Goal: Task Accomplishment & Management: Complete application form

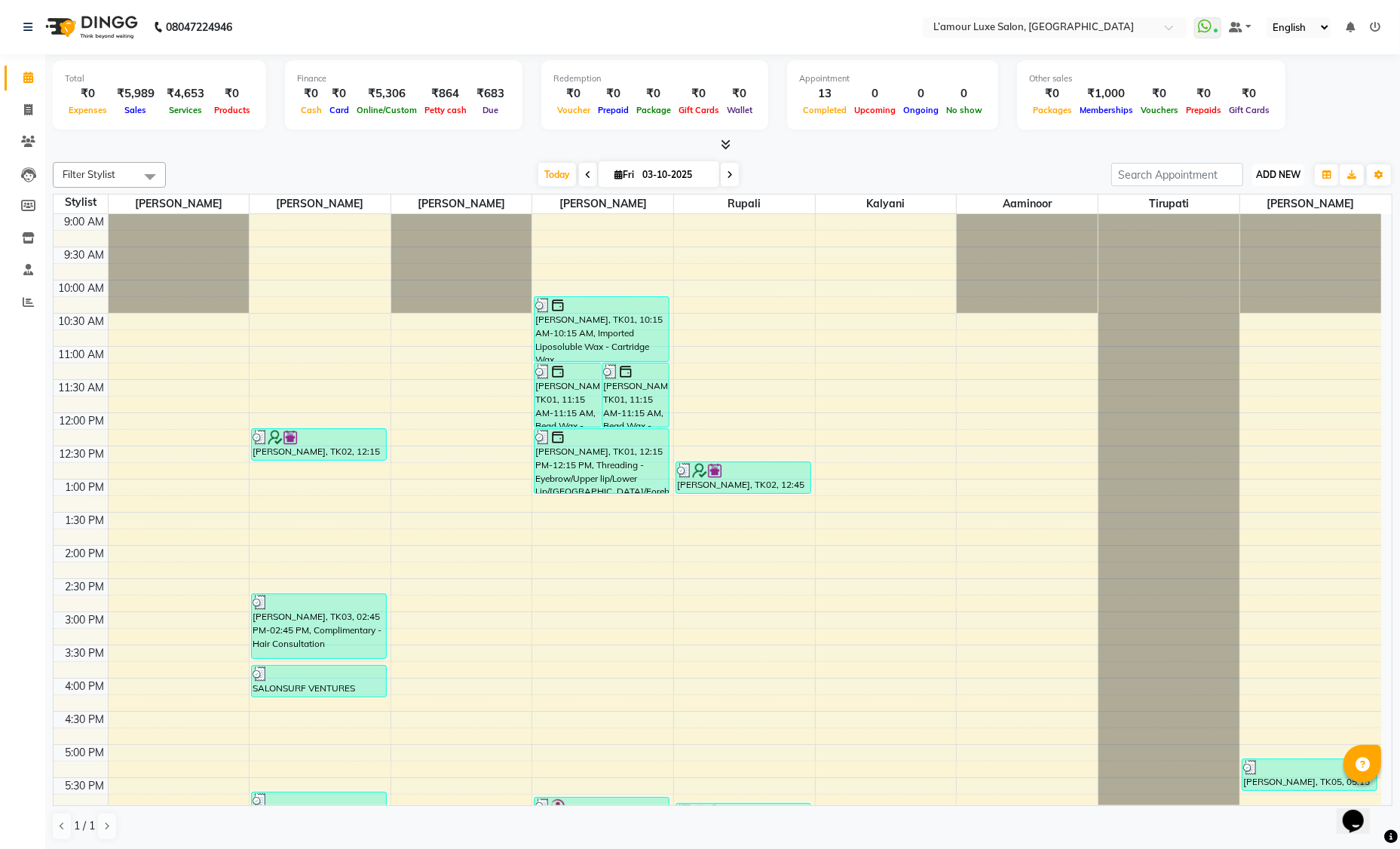
click at [1258, 170] on span "ADD NEW" at bounding box center [1278, 175] width 44 height 11
click at [1248, 223] on link "Add Invoice" at bounding box center [1244, 223] width 120 height 19
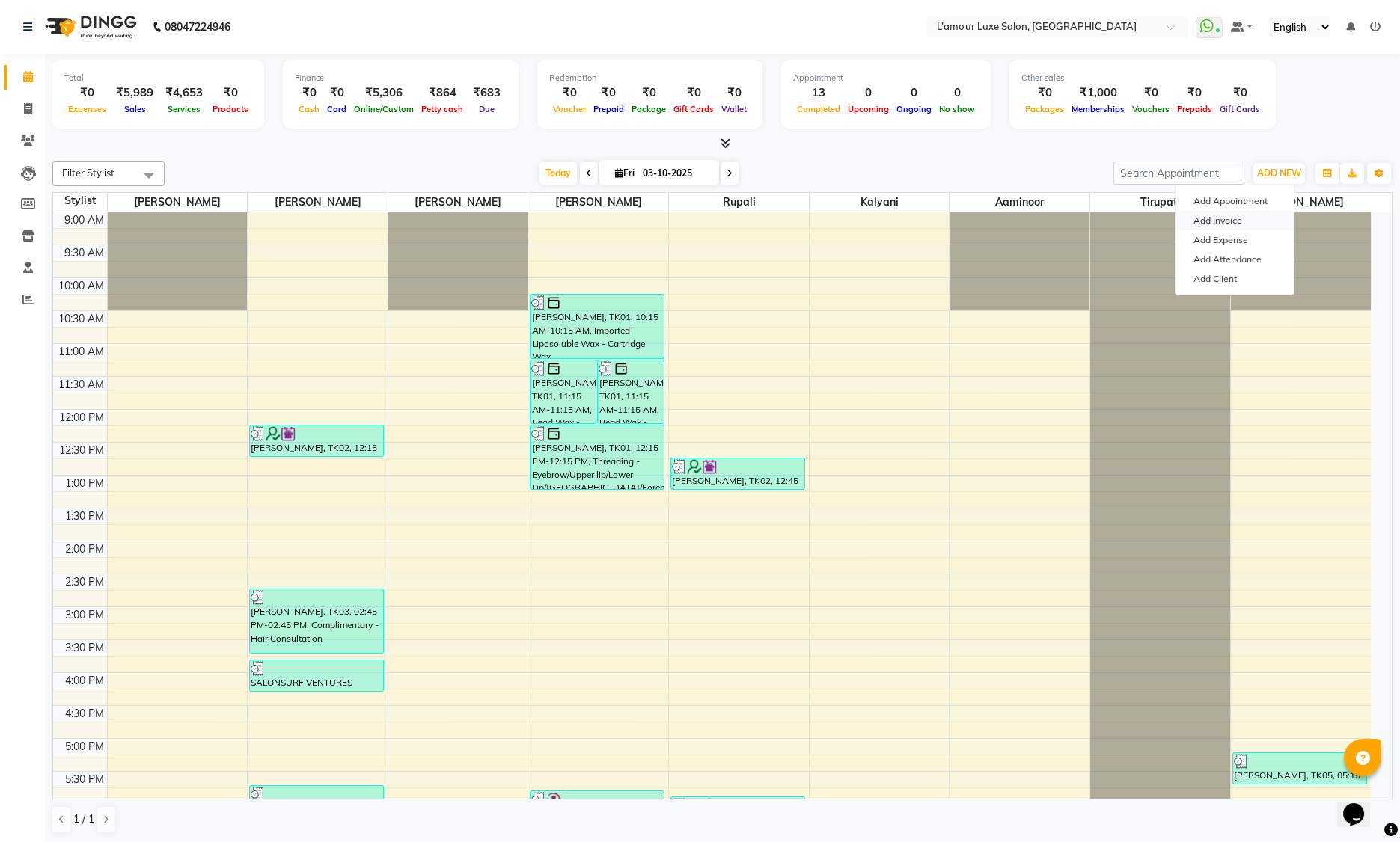
select select "service"
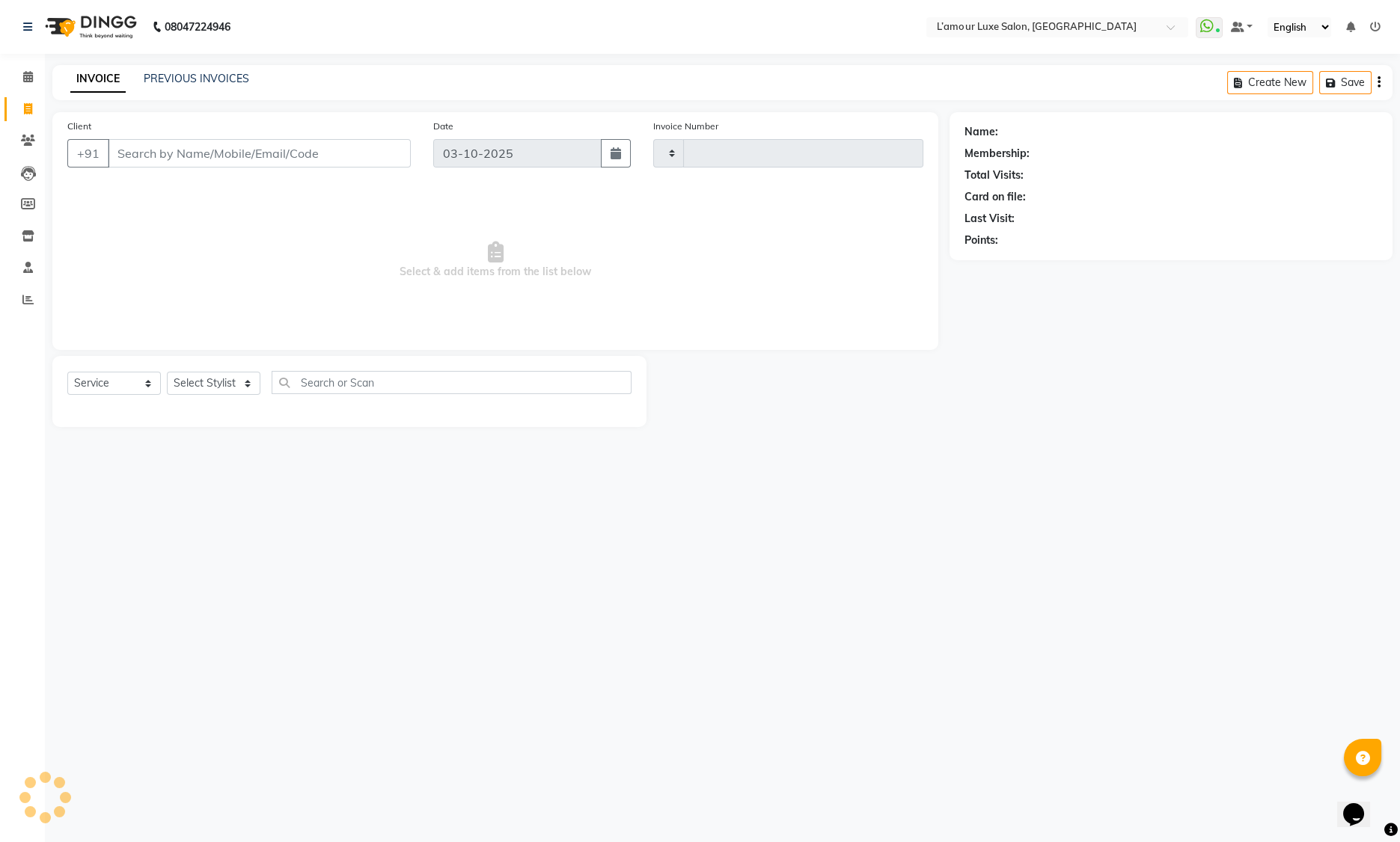
type input "1494"
select select "7325"
click at [201, 385] on select "Select Stylist Aaminoor Anas Kalpesh Kalyani krutika Desai Ravi Thakor Rukshana…" at bounding box center [214, 383] width 94 height 23
select select "79012"
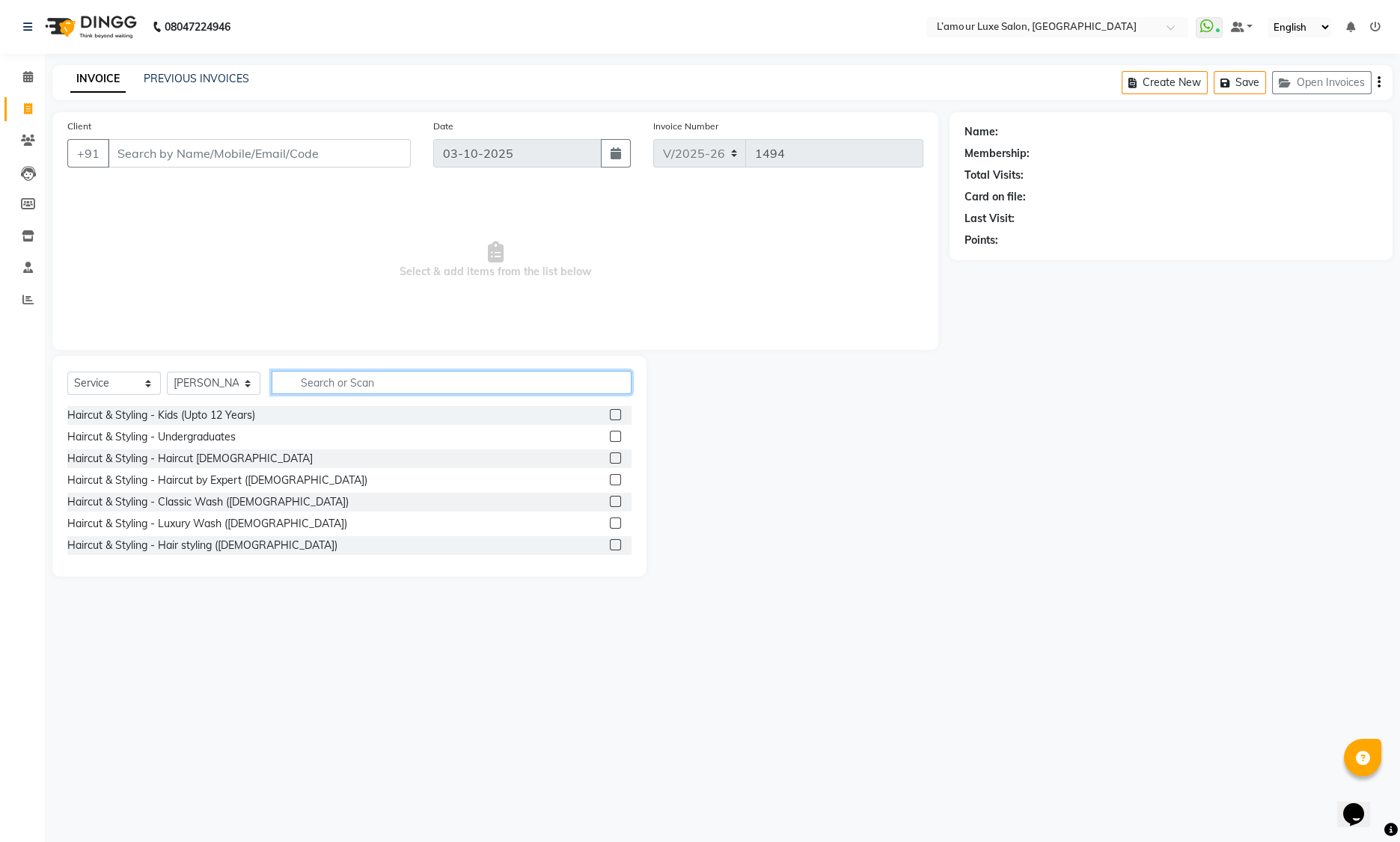
click at [341, 377] on input "text" at bounding box center [452, 382] width 360 height 23
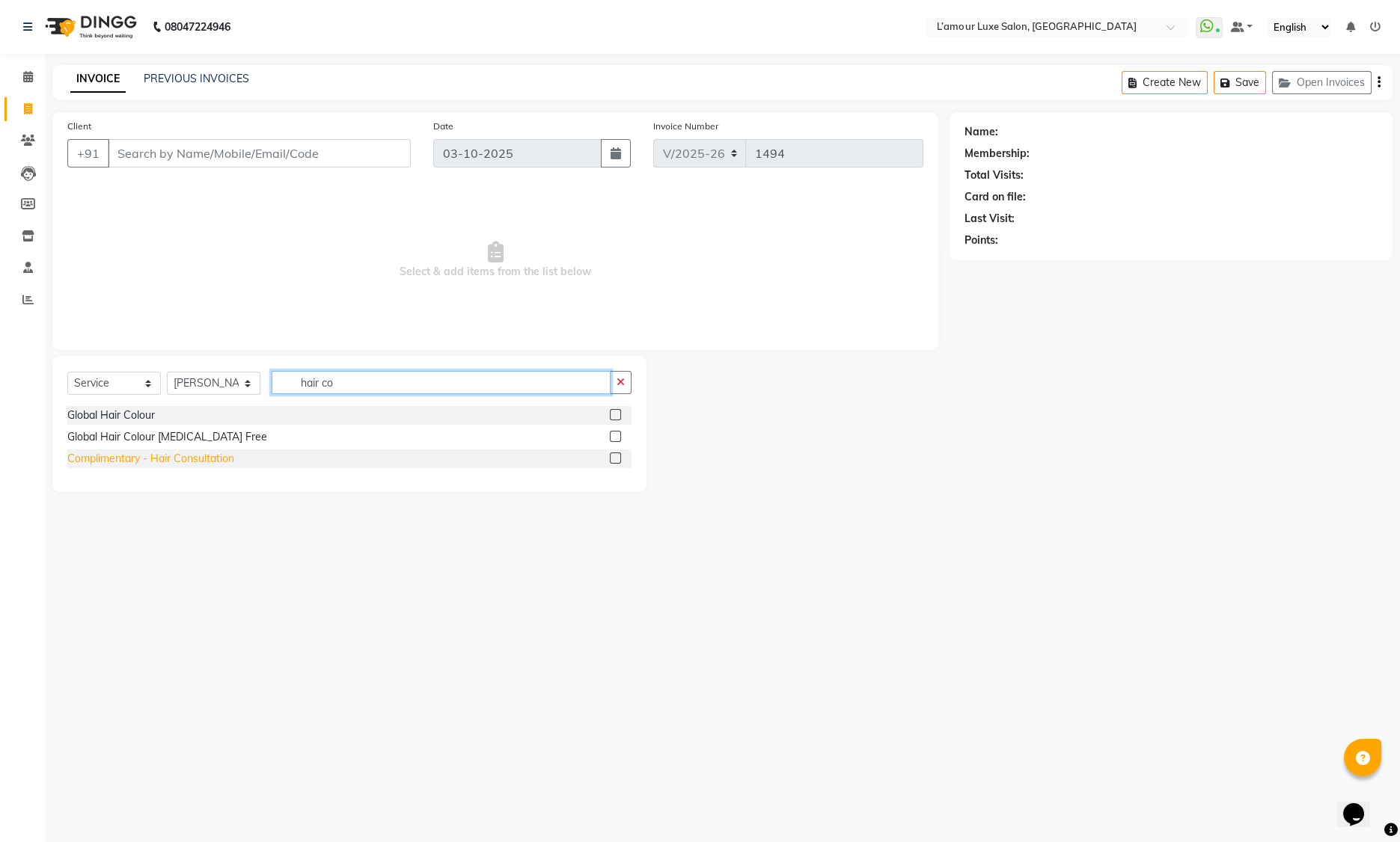
type input "hair co"
click at [192, 465] on div "Complimentary - Hair Consultation" at bounding box center [151, 459] width 167 height 16
checkbox input "false"
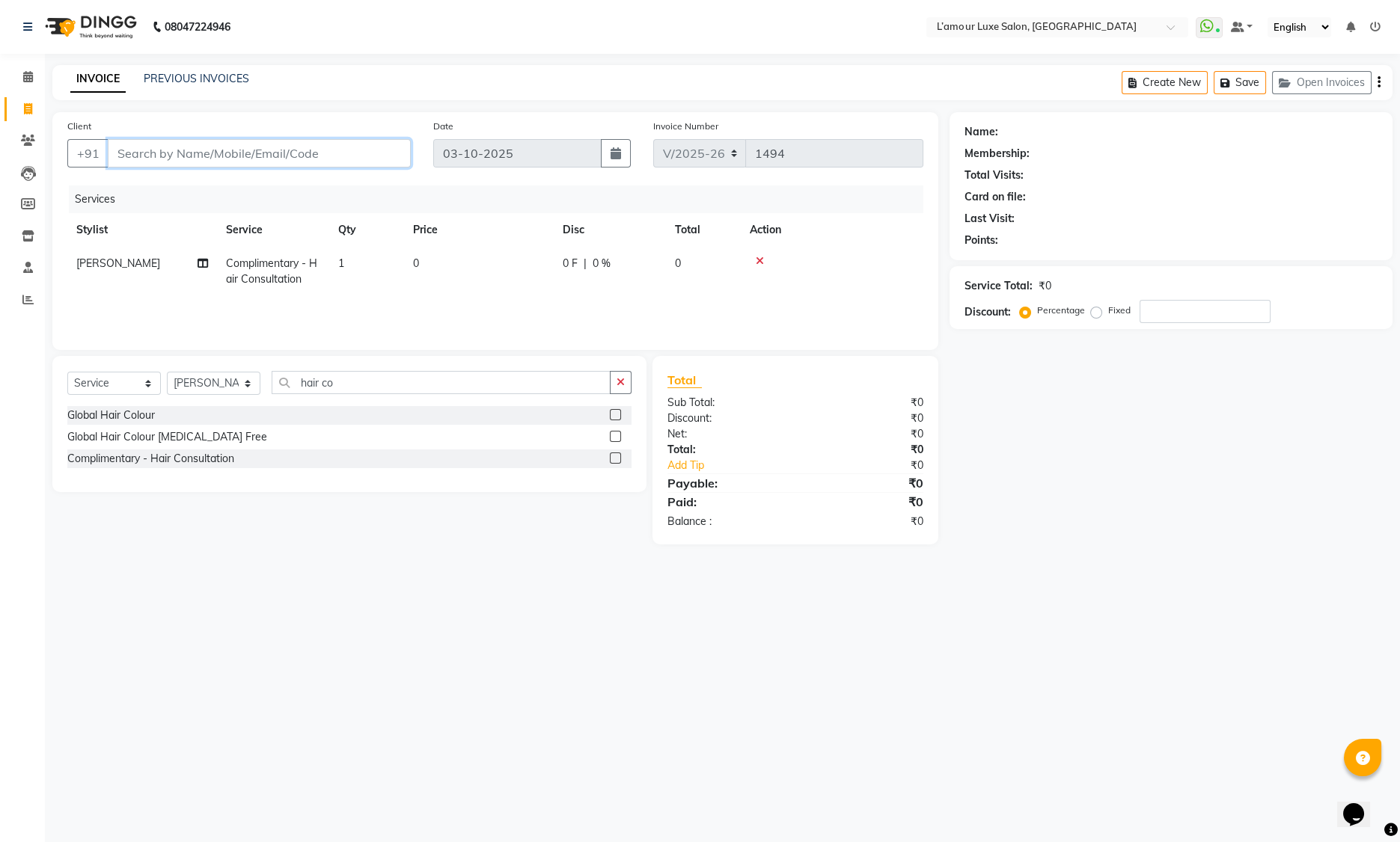
click at [295, 156] on input "Client" at bounding box center [259, 153] width 303 height 29
click at [356, 164] on input "Client" at bounding box center [259, 153] width 303 height 29
click at [255, 153] on input "Client" at bounding box center [259, 153] width 303 height 29
click at [240, 154] on input "Client" at bounding box center [259, 153] width 303 height 29
type input "9"
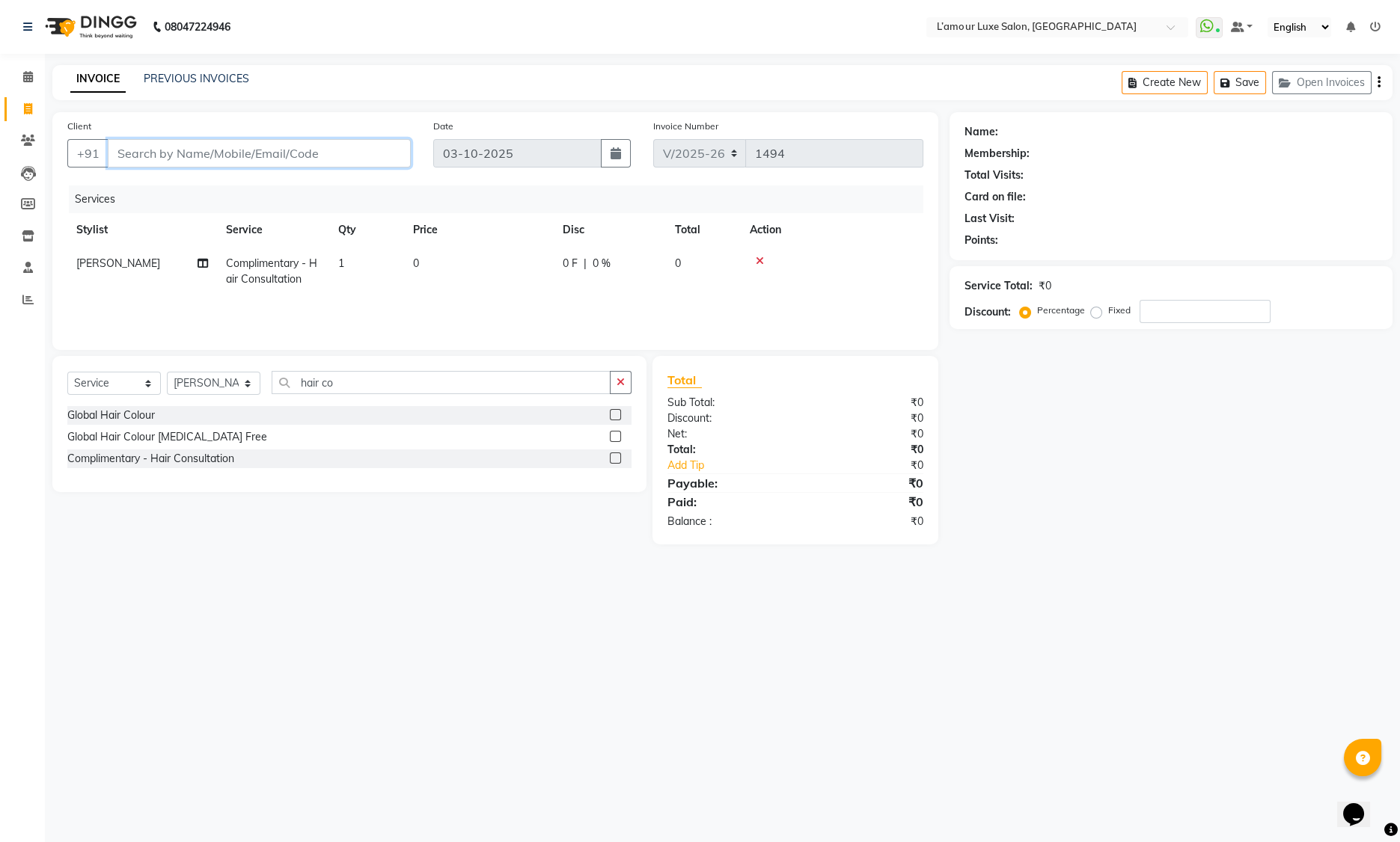
type input "0"
type input "9821492212"
click at [390, 157] on span "Add Client" at bounding box center [372, 153] width 59 height 15
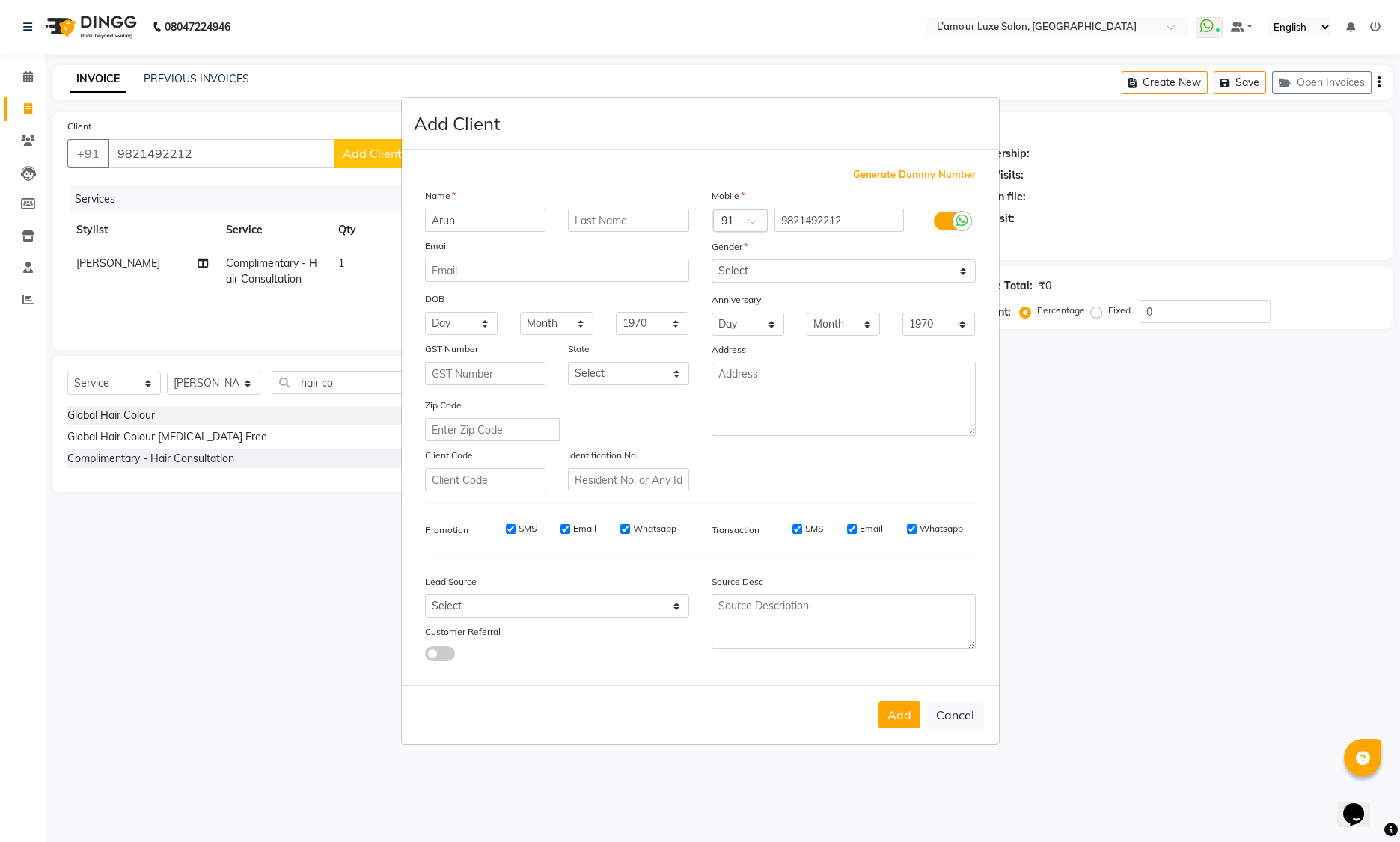
type input "Arun"
click at [613, 224] on input "text" at bounding box center [629, 220] width 121 height 23
type input "Pandey"
click at [887, 268] on select "Select Male Female Other Prefer Not To Say" at bounding box center [843, 271] width 264 height 23
click at [827, 266] on select "Select Male Female Other Prefer Not To Say" at bounding box center [843, 271] width 264 height 23
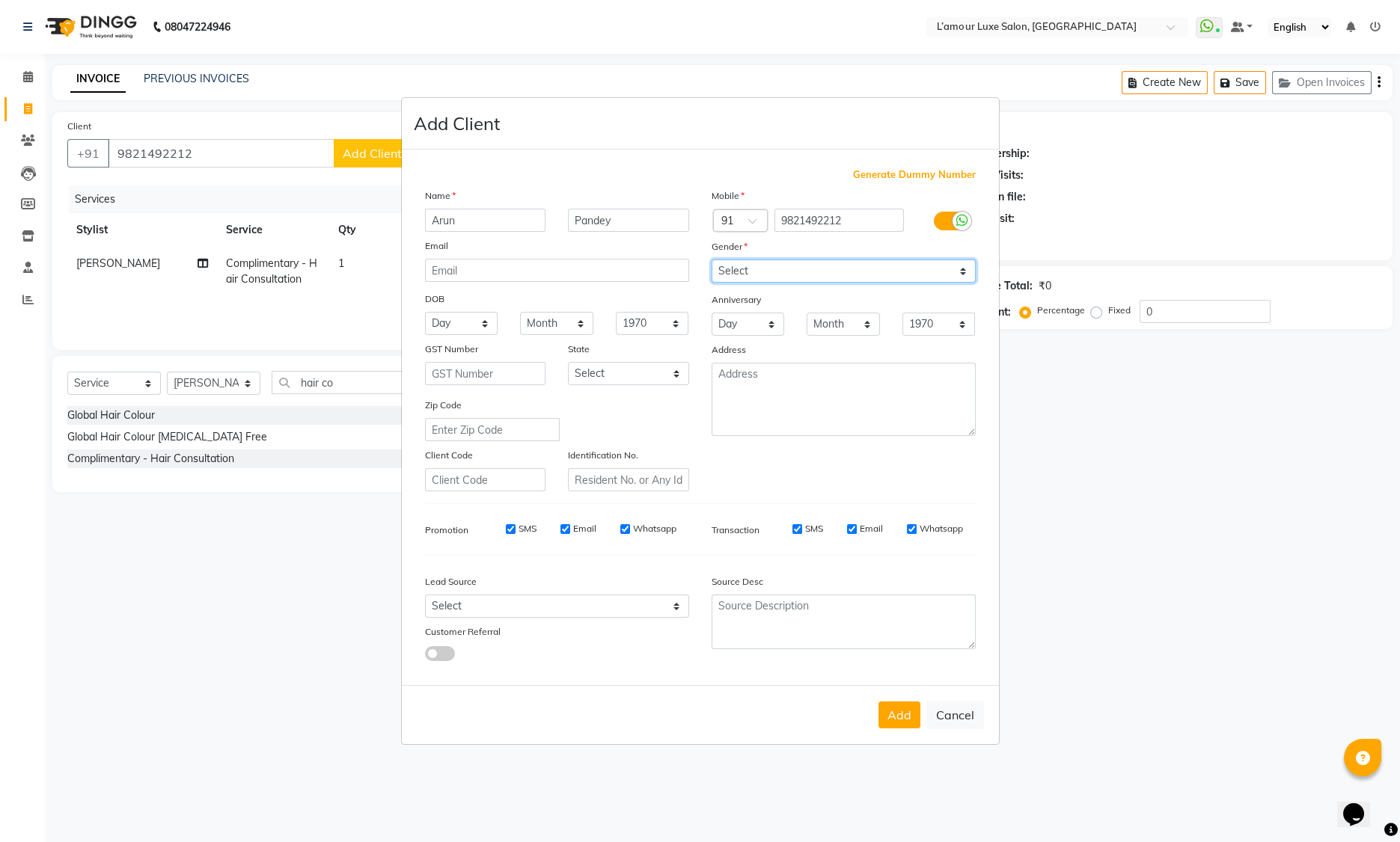
select select "male"
click at [661, 241] on div "Email" at bounding box center [557, 248] width 287 height 21
click at [899, 717] on button "Add" at bounding box center [900, 715] width 42 height 27
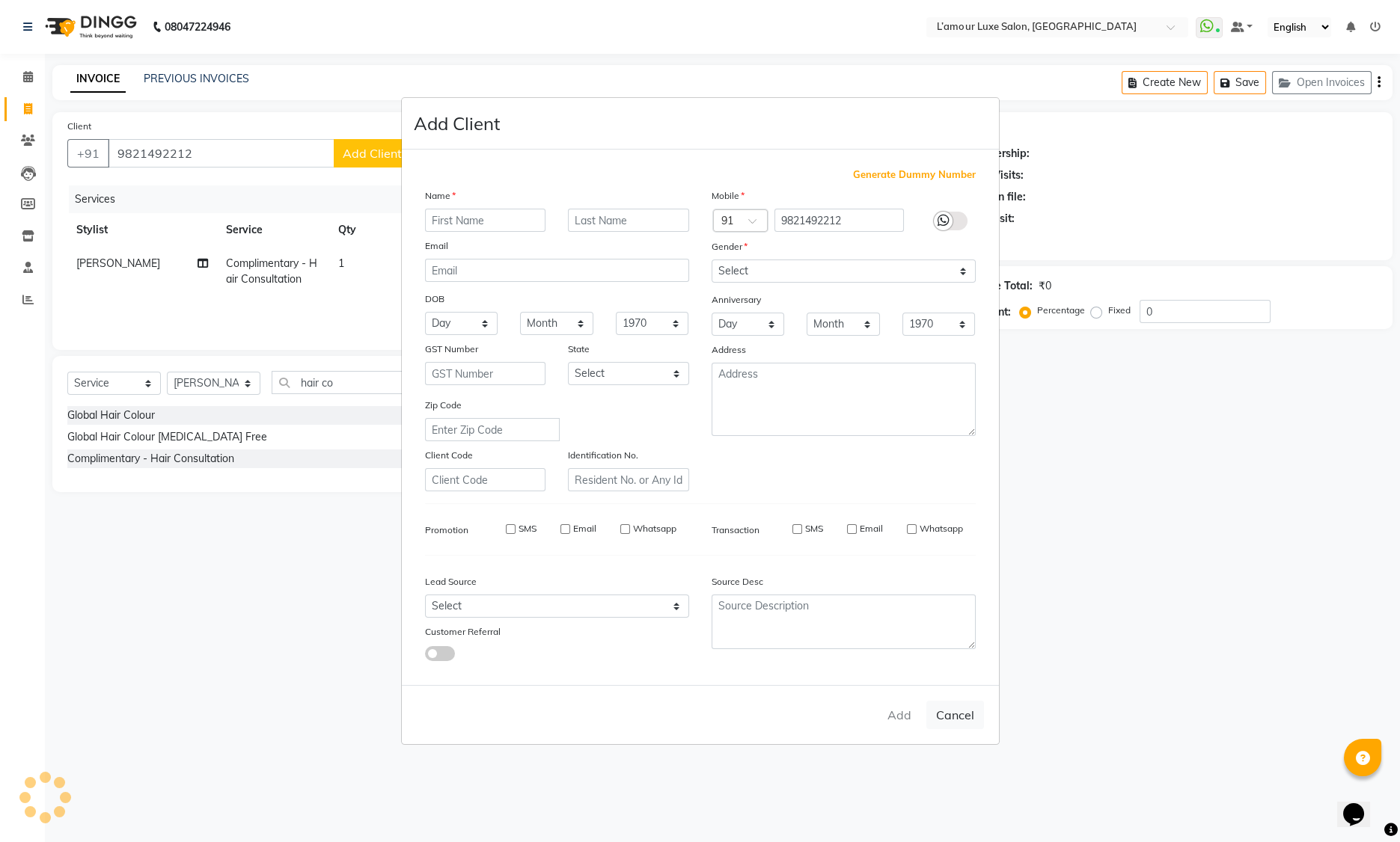
select select
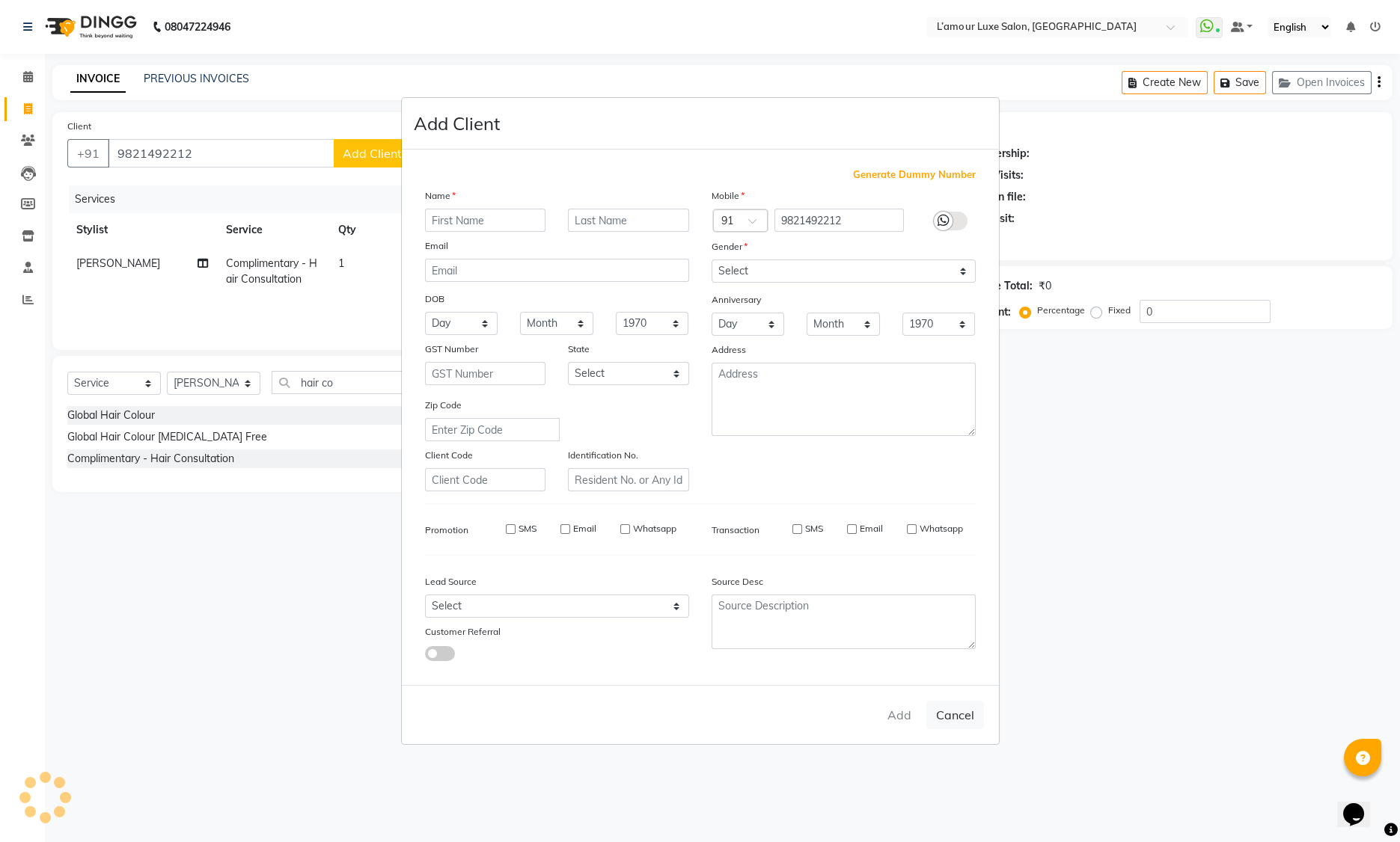
select select
checkbox input "false"
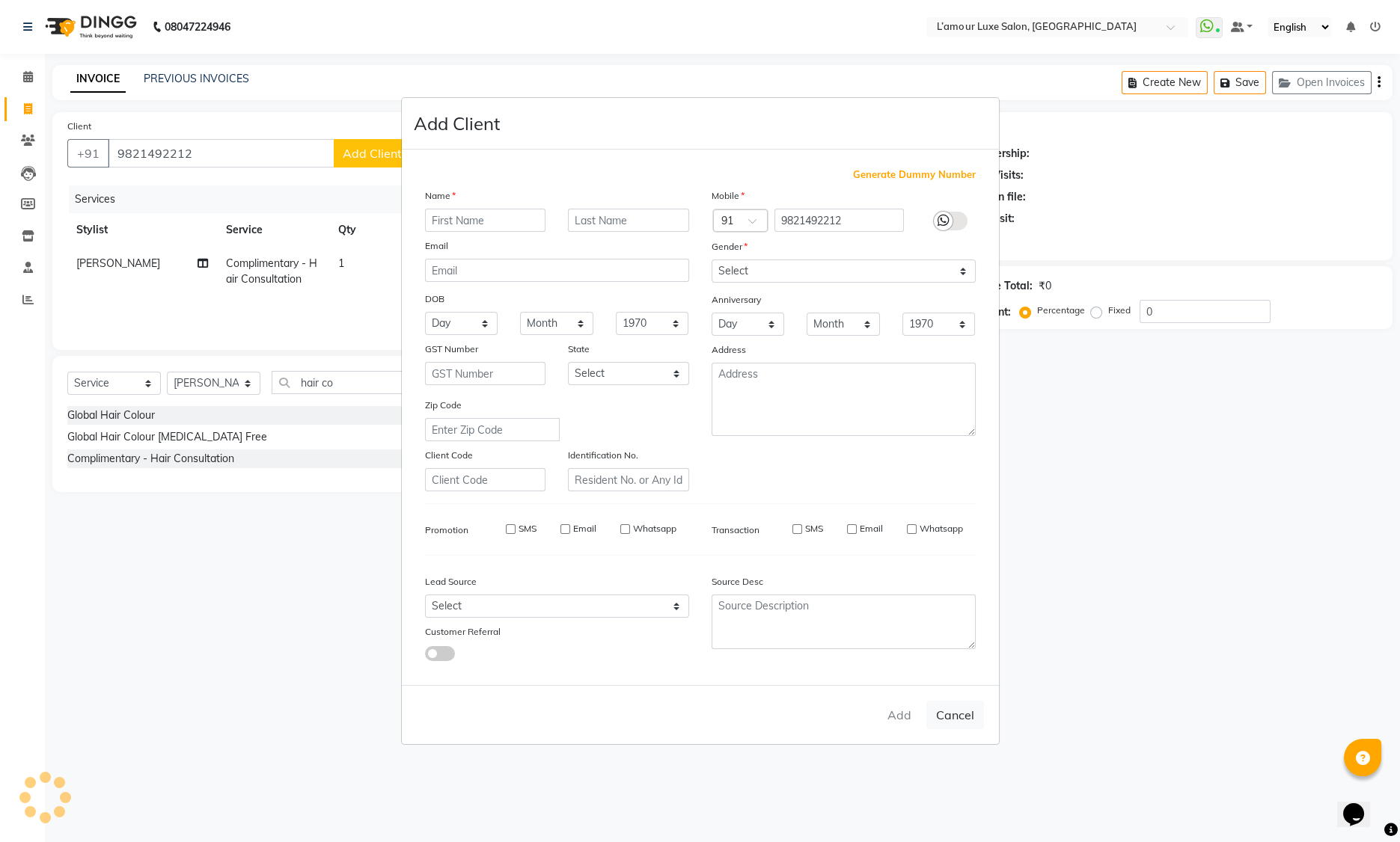
checkbox input "false"
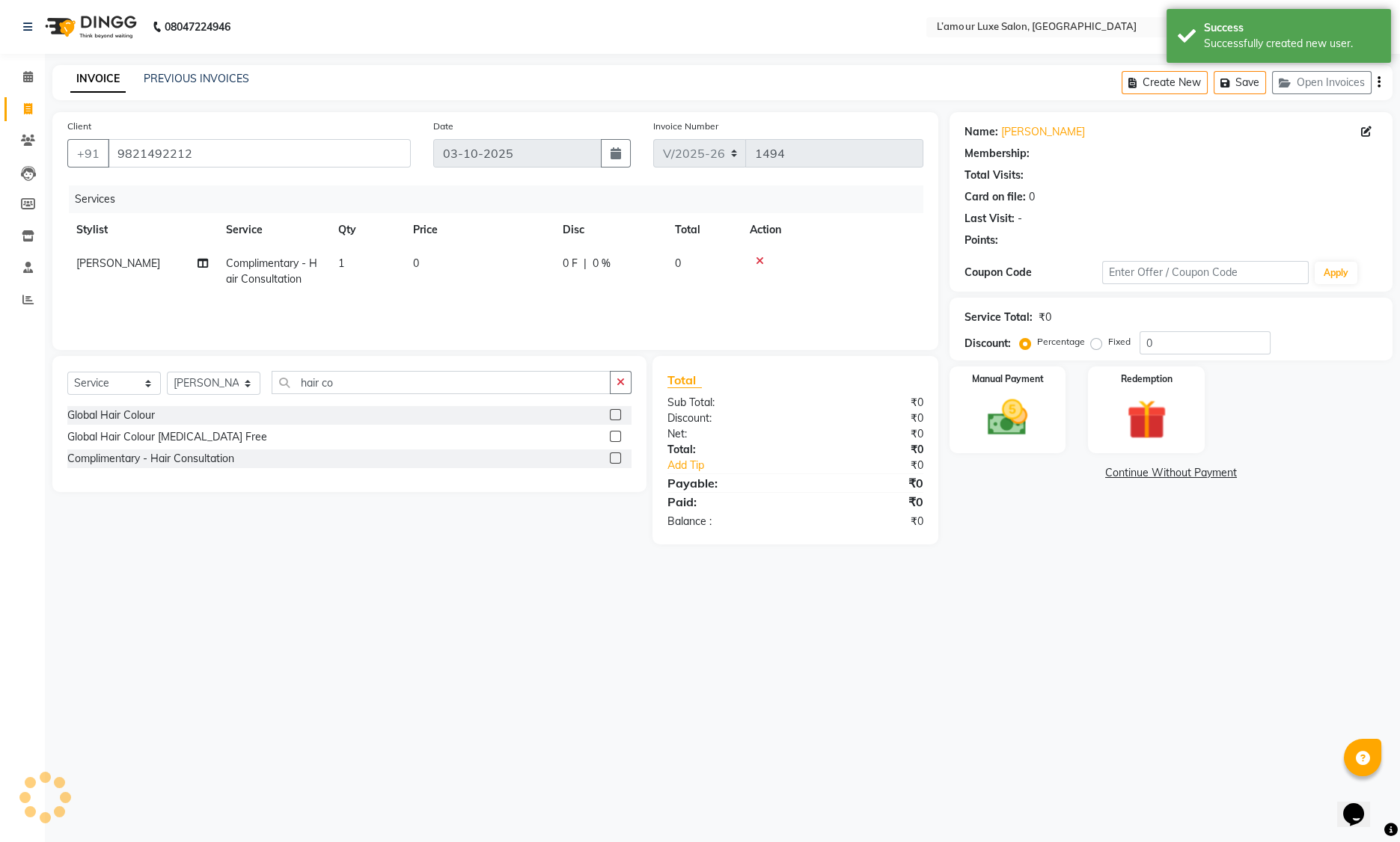
select select "1: Object"
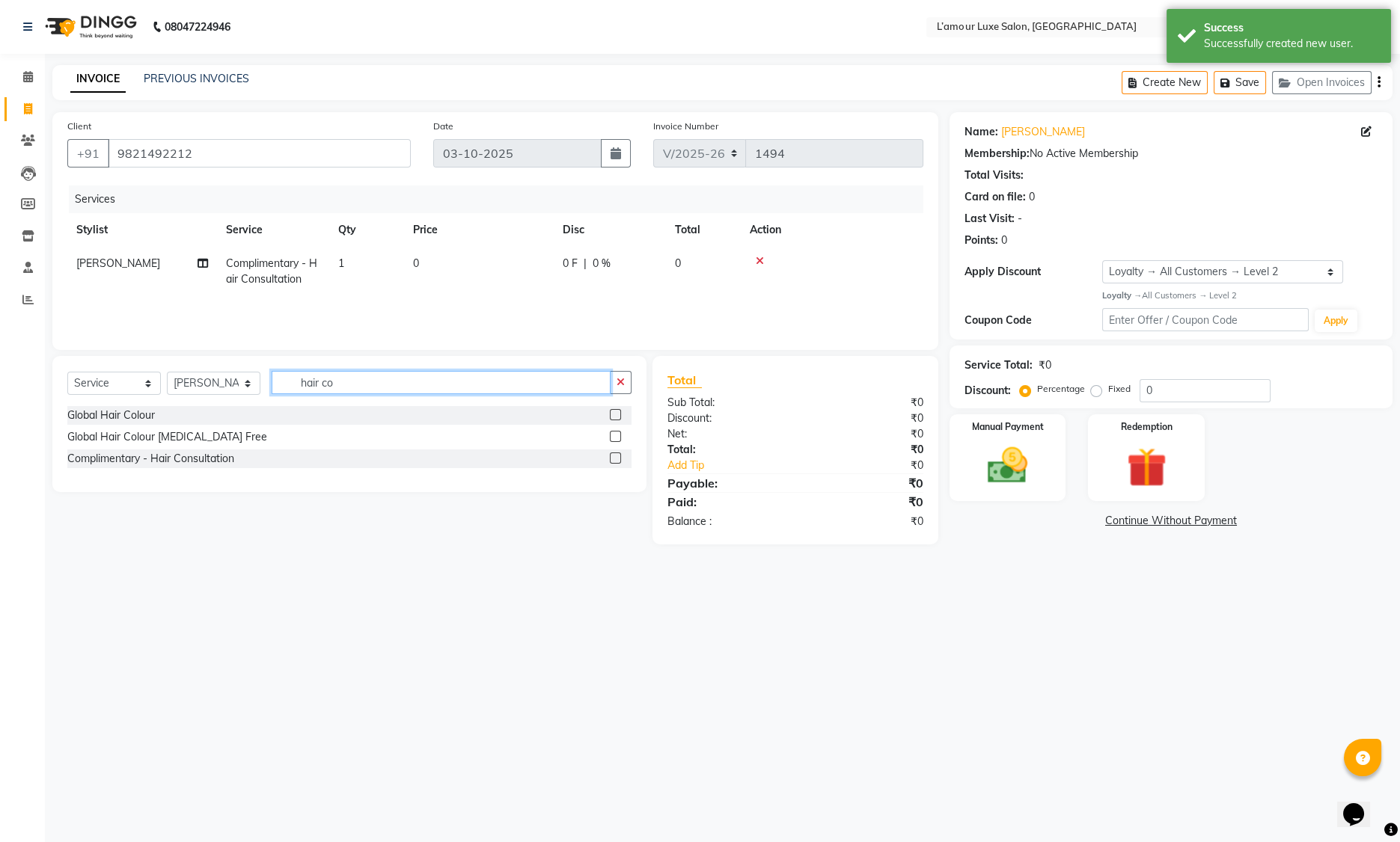
click at [357, 389] on input "hair co" at bounding box center [442, 382] width 339 height 23
click at [356, 389] on input "hair co" at bounding box center [442, 382] width 339 height 23
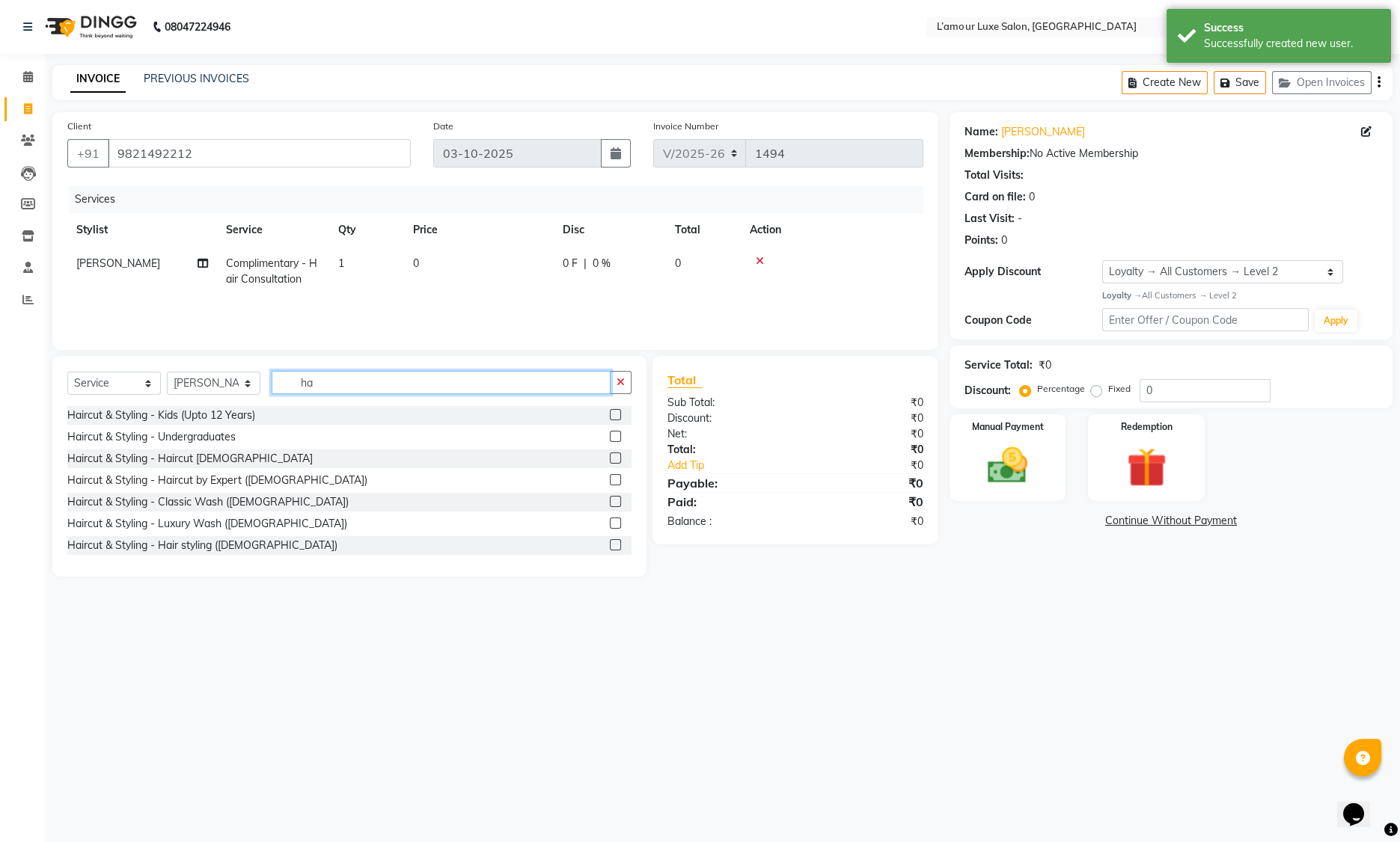
type input "h"
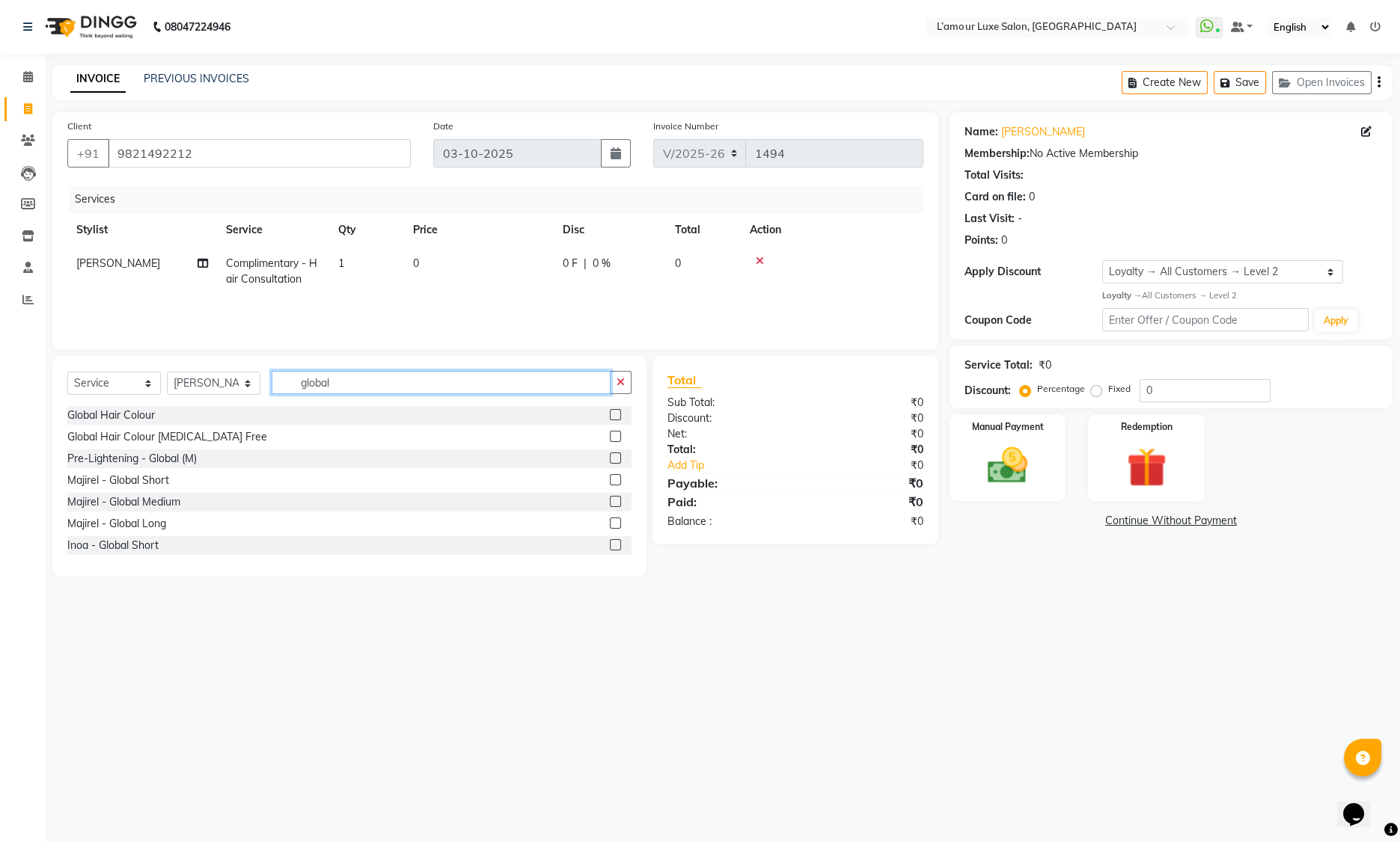
type input "global"
click at [173, 503] on div "Majirel - Global Medium" at bounding box center [124, 502] width 113 height 16
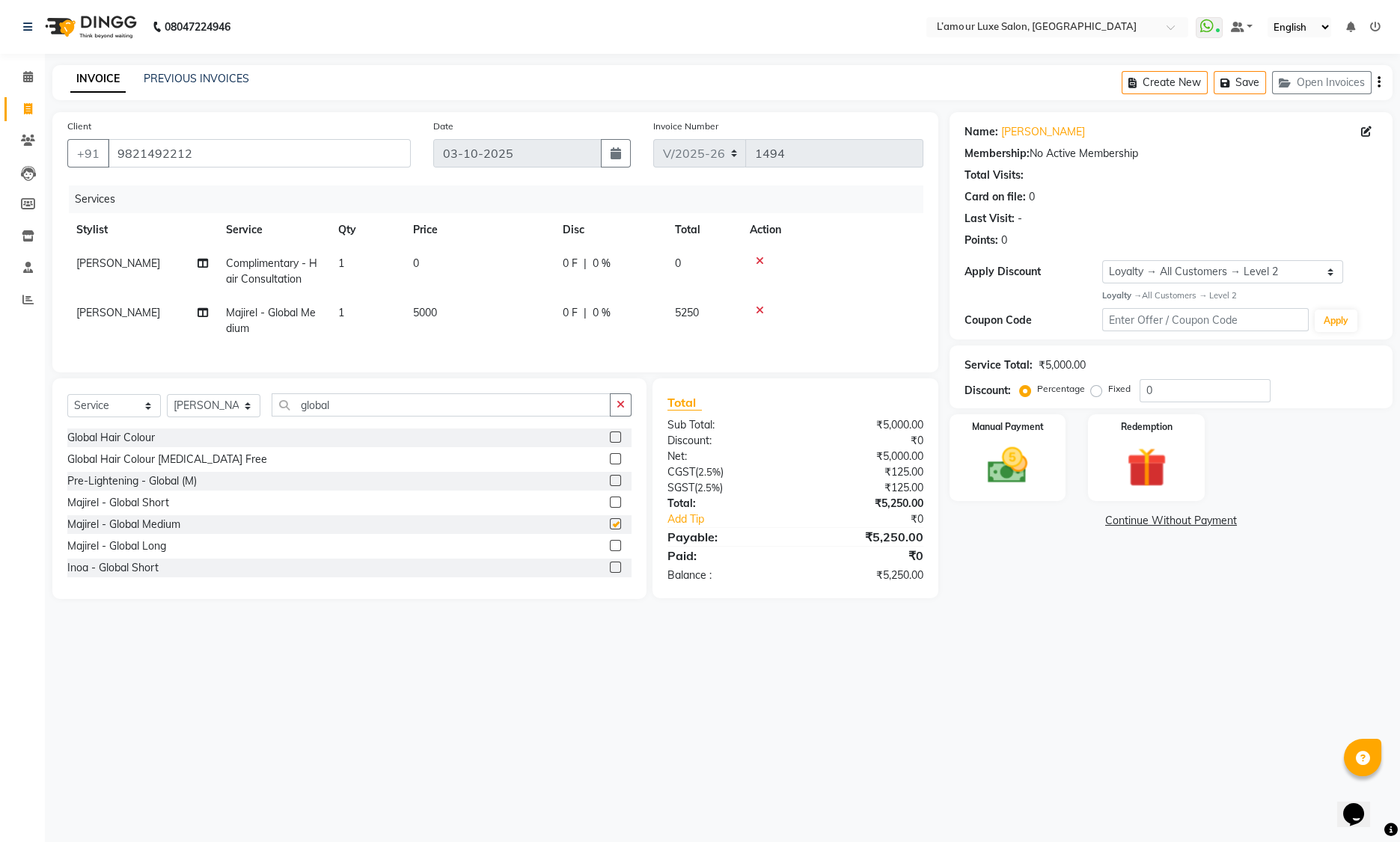
checkbox input "false"
click at [434, 313] on span "5000" at bounding box center [425, 312] width 24 height 14
select select "79012"
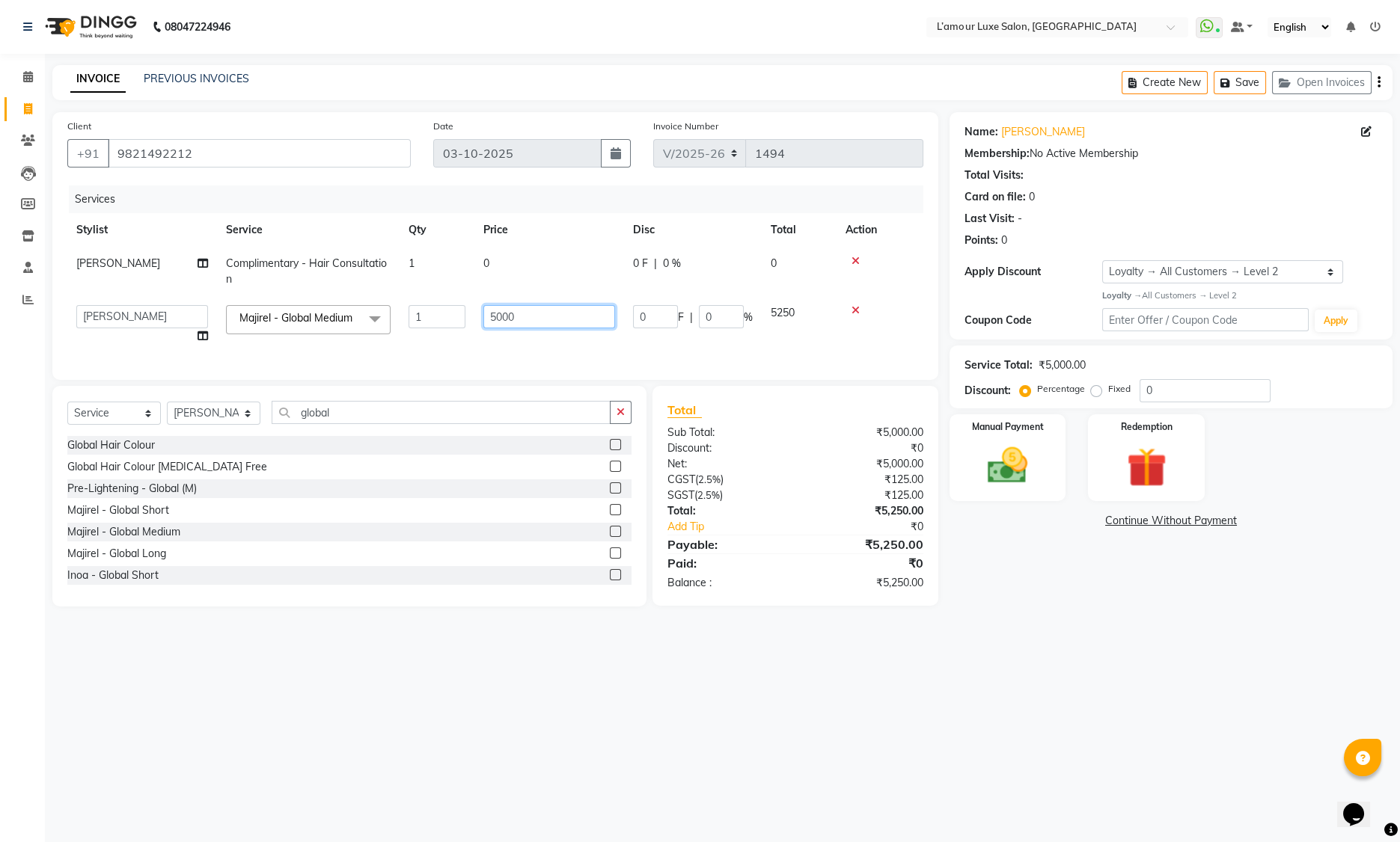
click at [522, 319] on input "5000" at bounding box center [549, 317] width 132 height 23
type input "5"
type input "2999"
click at [720, 334] on tr "Aaminoor Anas Kalpesh Kalyani krutika Desai Ravi Thakor Rukshana khan Rupali Sh…" at bounding box center [495, 325] width 856 height 57
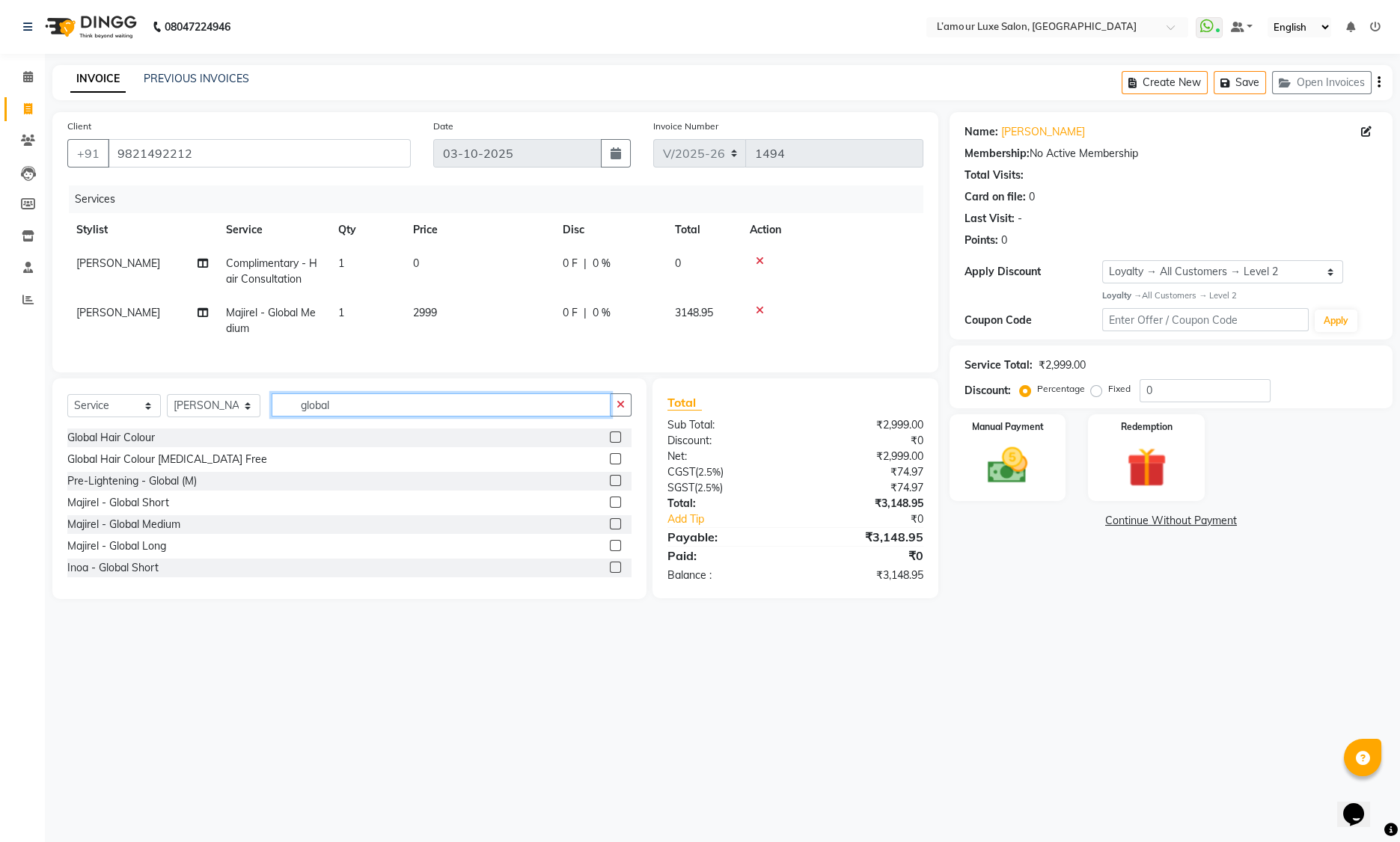
click at [390, 416] on input "global" at bounding box center [442, 405] width 339 height 23
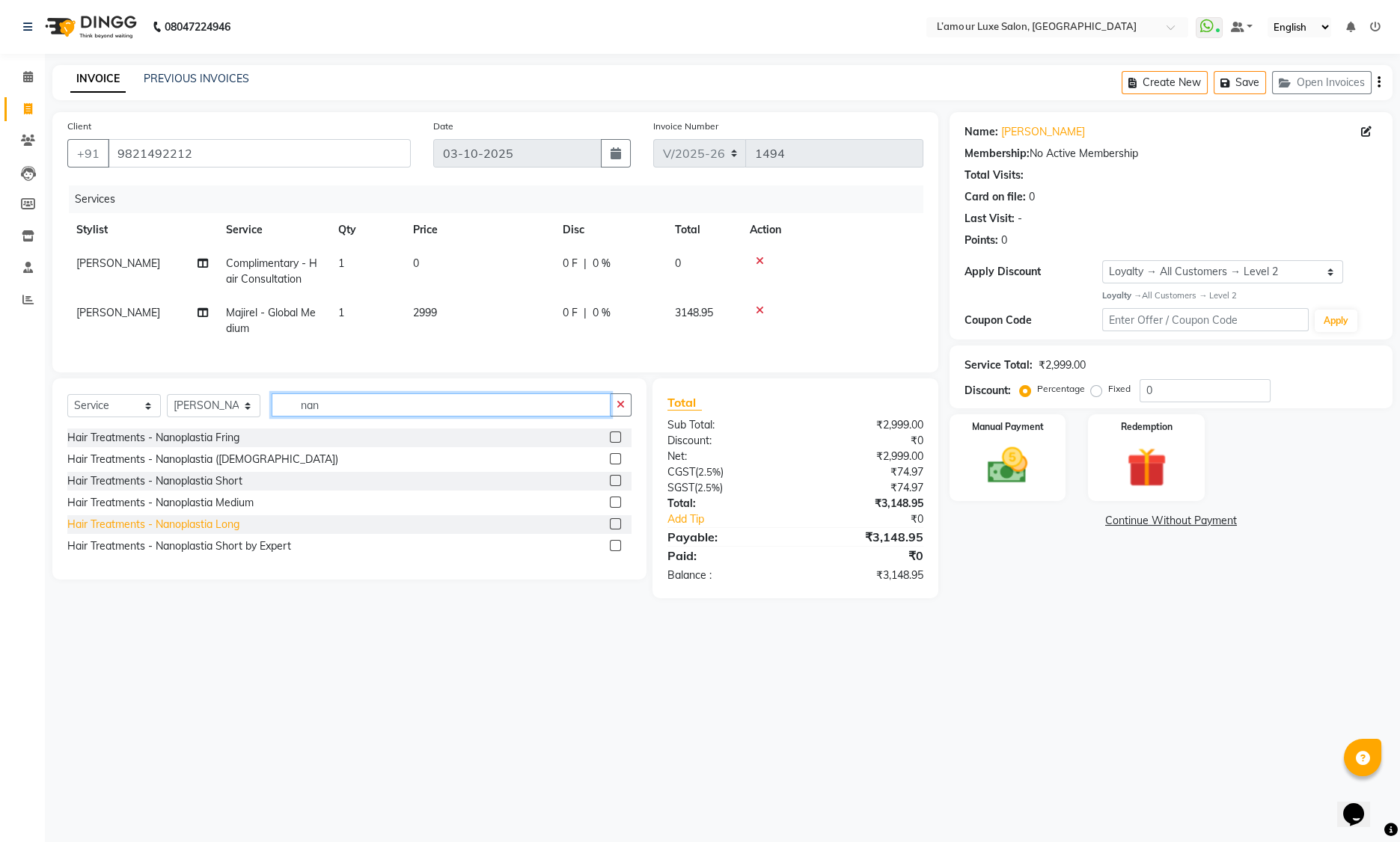
type input "nan"
click at [235, 532] on div "Hair Treatments - Nanoplastia Long" at bounding box center [153, 524] width 172 height 16
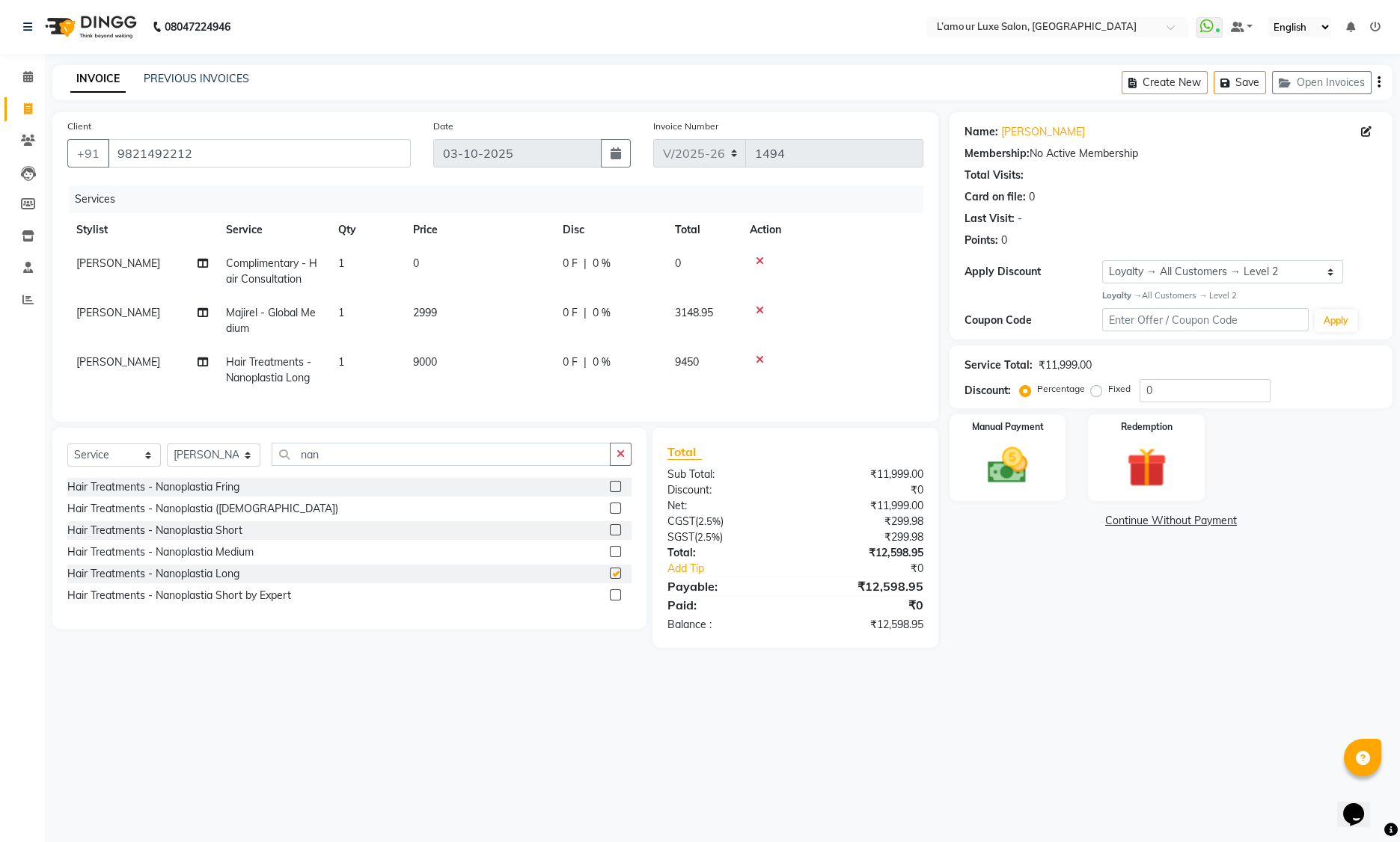
checkbox input "false"
click at [433, 361] on span "9000" at bounding box center [425, 363] width 24 height 14
select select "79012"
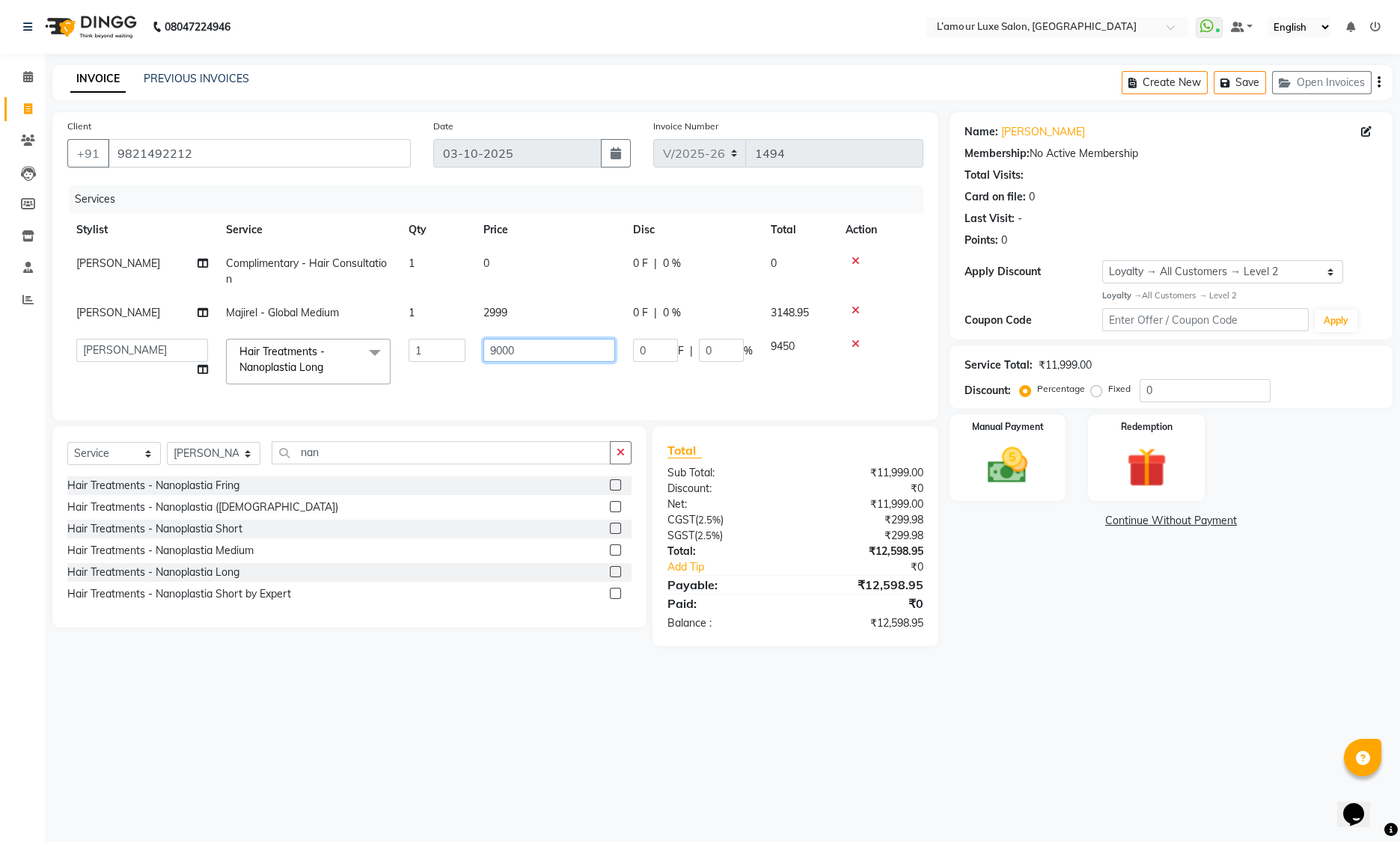
click at [494, 348] on input "9000" at bounding box center [549, 350] width 132 height 23
type input "8000"
click at [575, 388] on tr "Aaminoor Anas Kalpesh Kalyani krutika Desai Ravi Thakor Rukshana khan Rupali Sh…" at bounding box center [495, 361] width 856 height 63
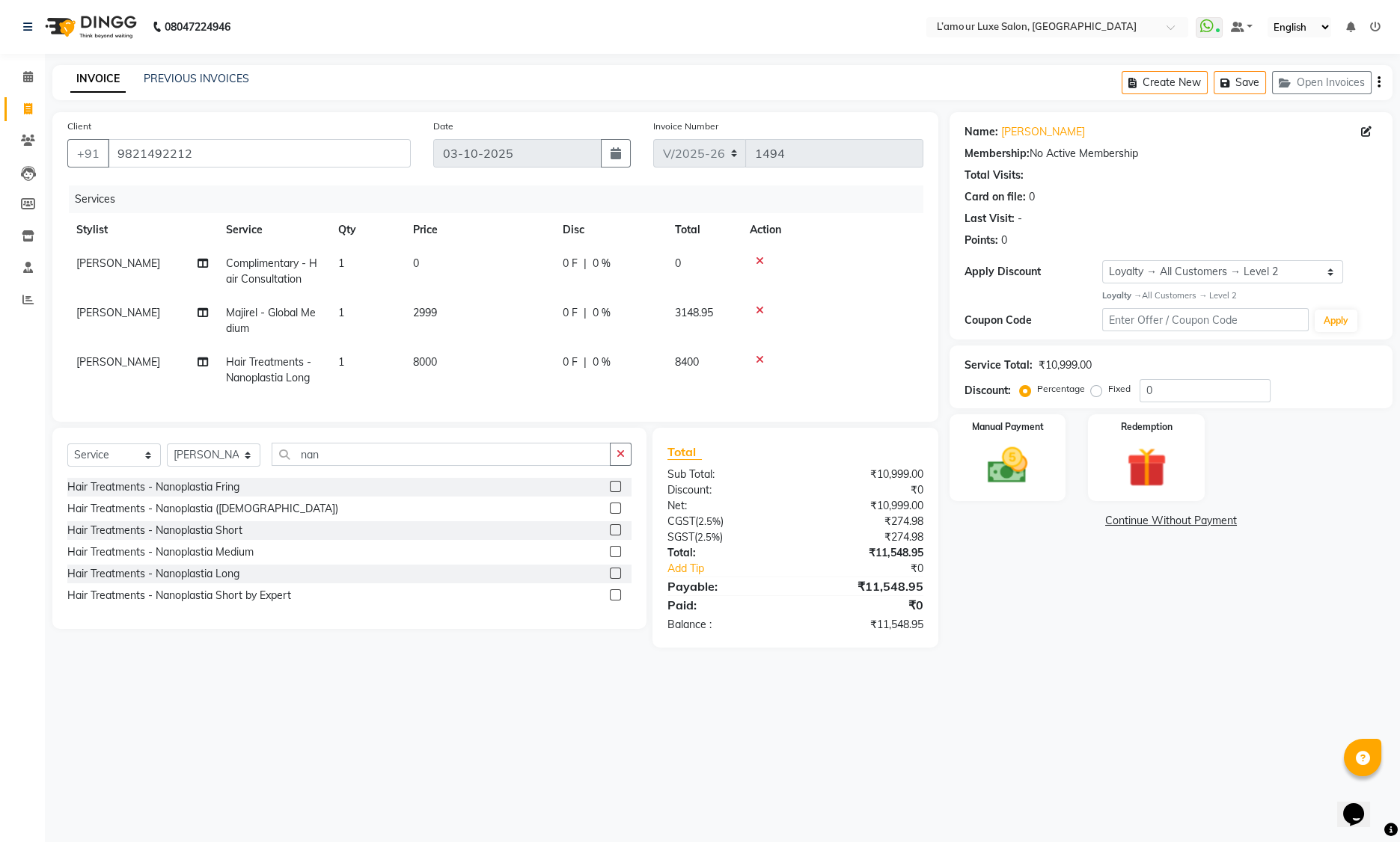
click at [601, 365] on span "0 %" at bounding box center [601, 363] width 18 height 16
select select "79012"
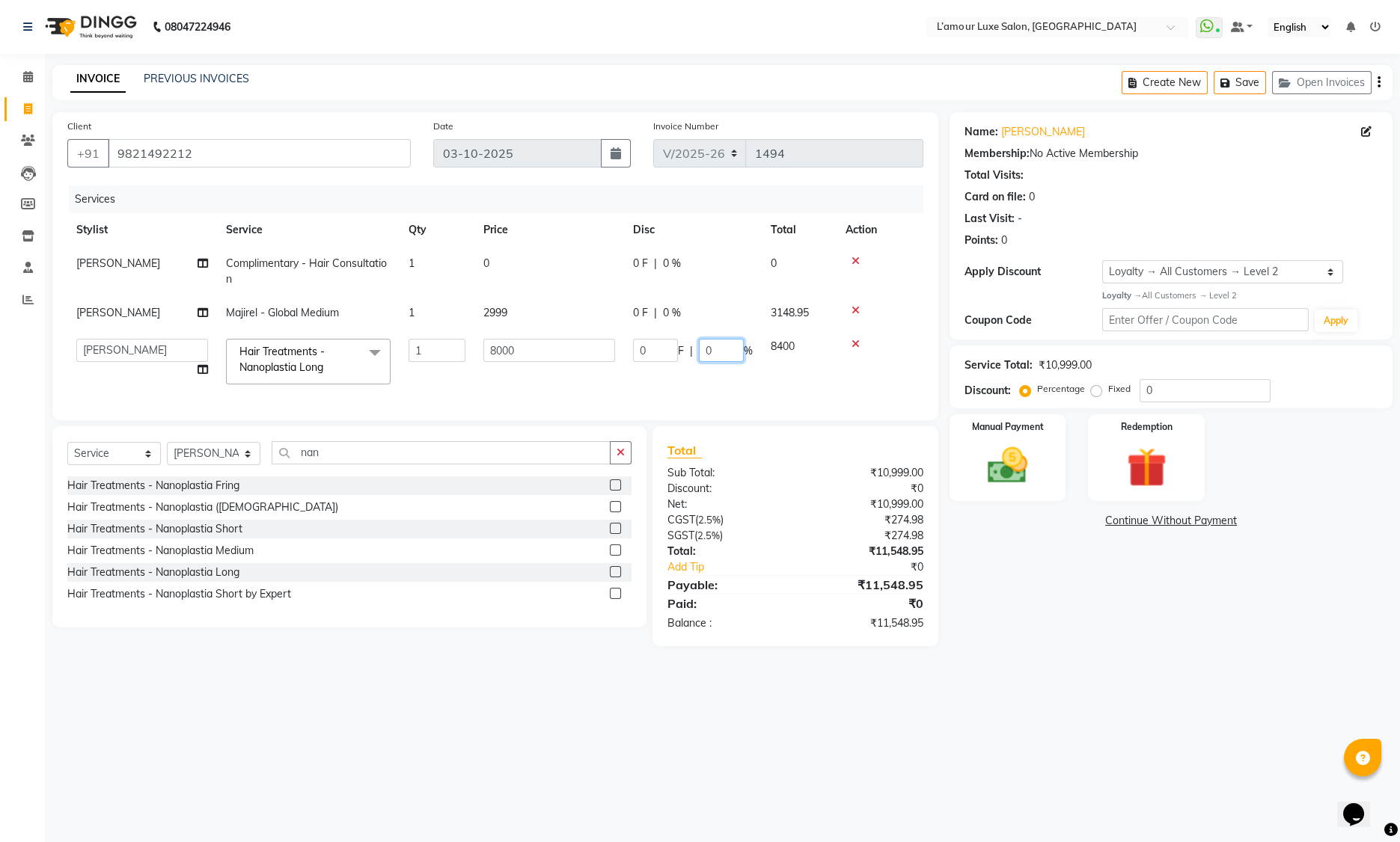
click at [719, 351] on input "0" at bounding box center [721, 350] width 45 height 23
type input "25"
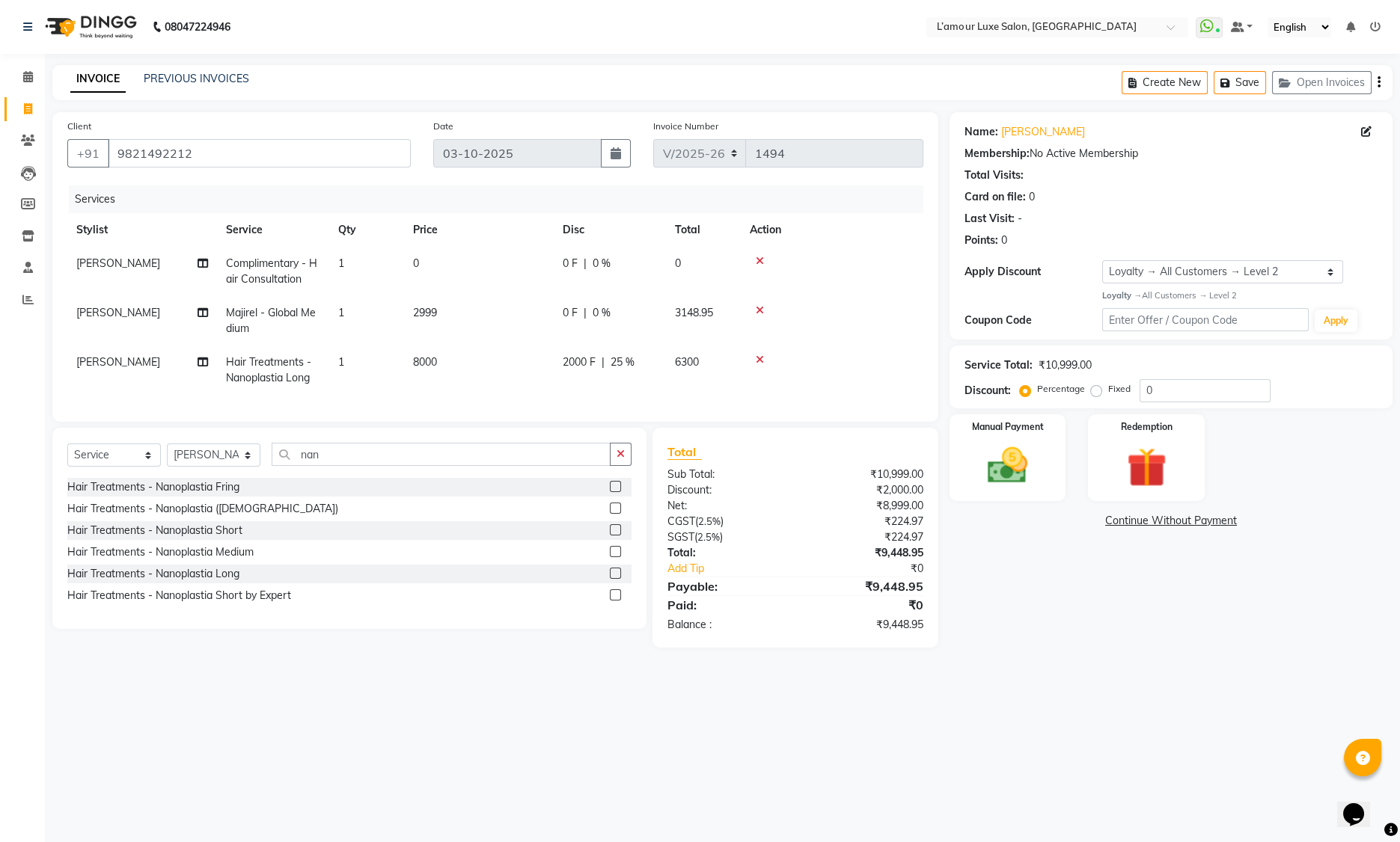
click at [797, 379] on tr "Kalpesh Hair Treatments - Nanoplastia Long 1 8000 2000 F | 25 % 6300" at bounding box center [495, 370] width 856 height 49
click at [328, 466] on input "nan" at bounding box center [442, 454] width 339 height 23
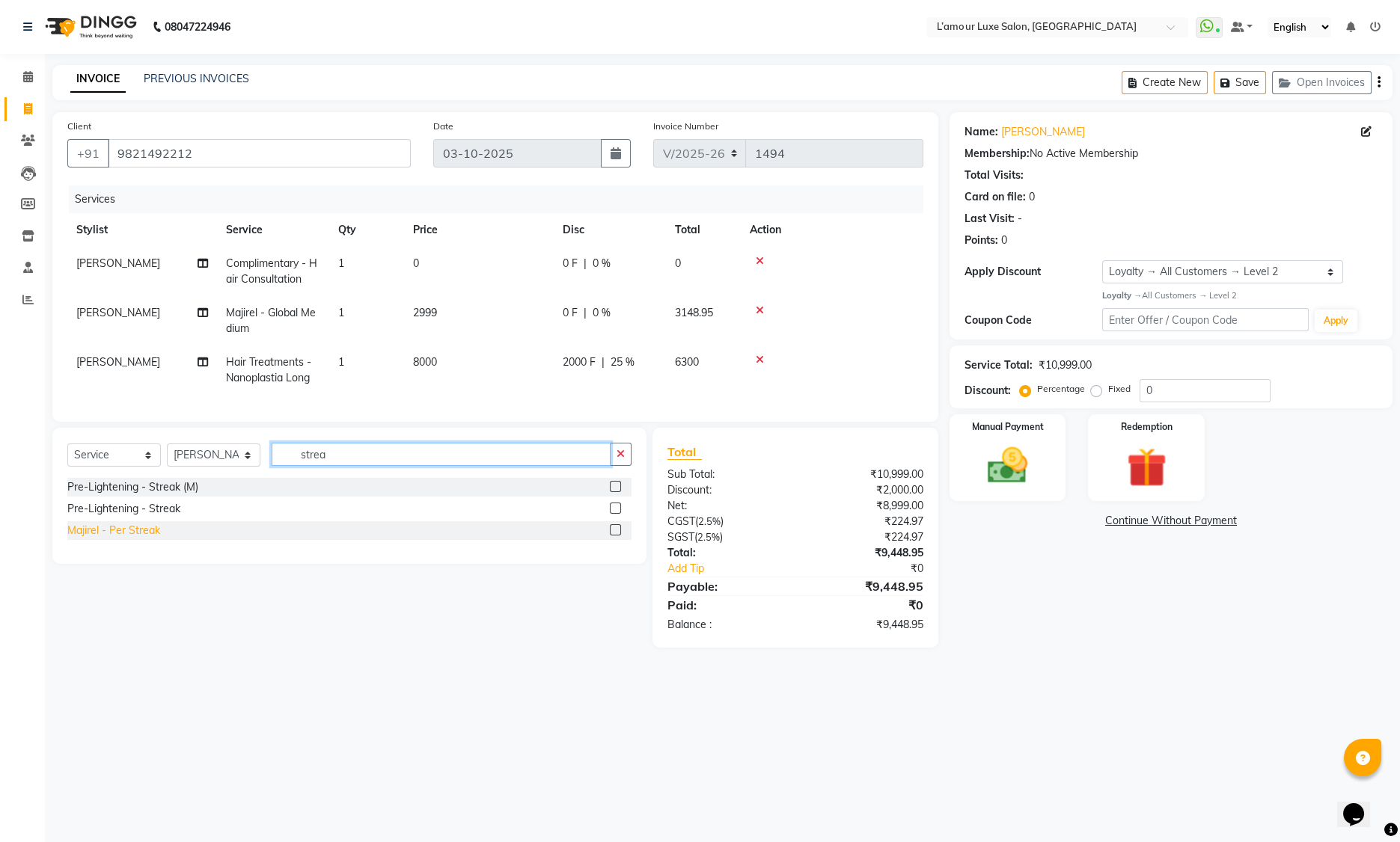
type input "strea"
click at [147, 538] on div "Majirel - Per Streak" at bounding box center [113, 530] width 93 height 16
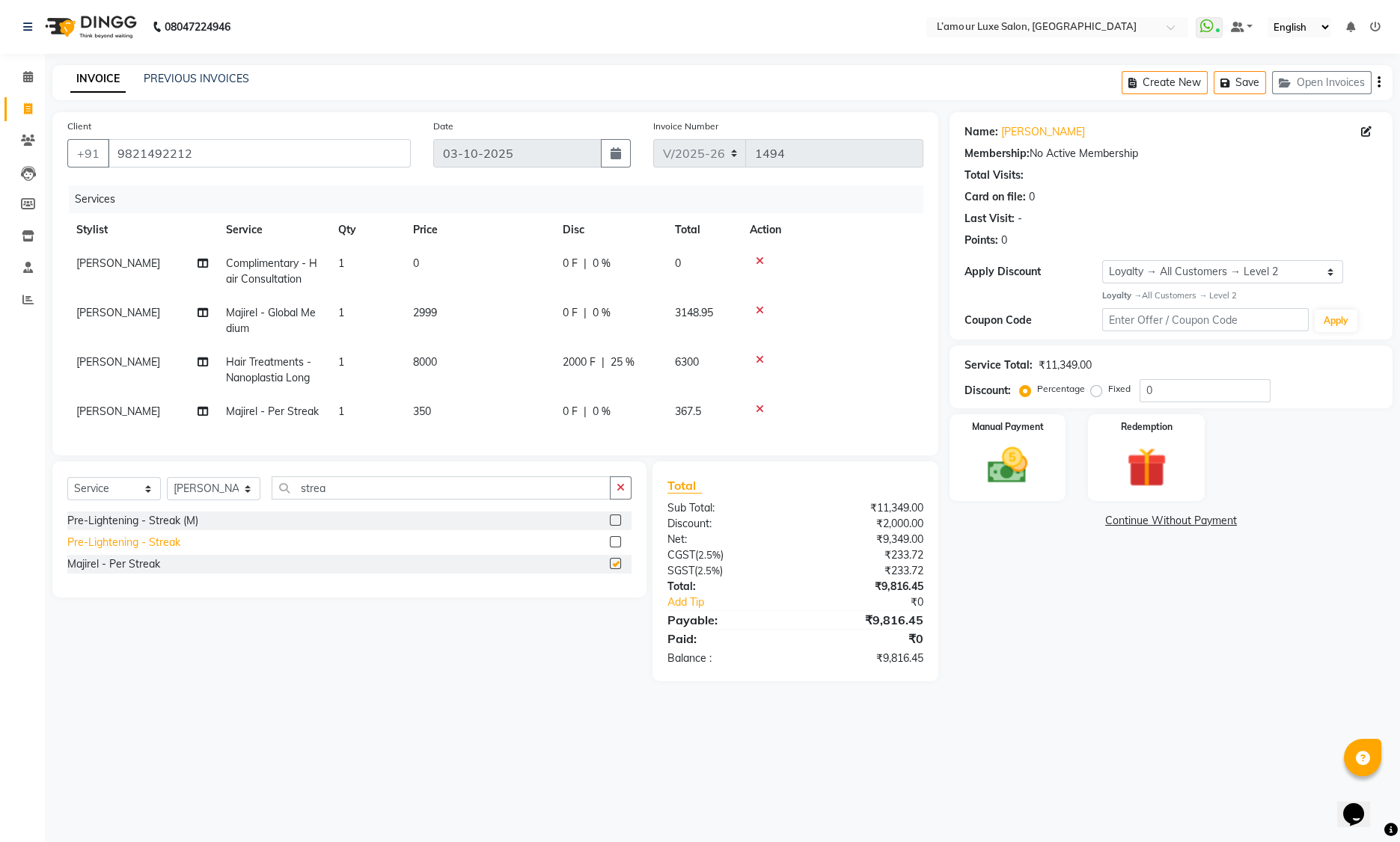
checkbox input "false"
click at [337, 415] on td "1" at bounding box center [366, 411] width 74 height 34
select select "79012"
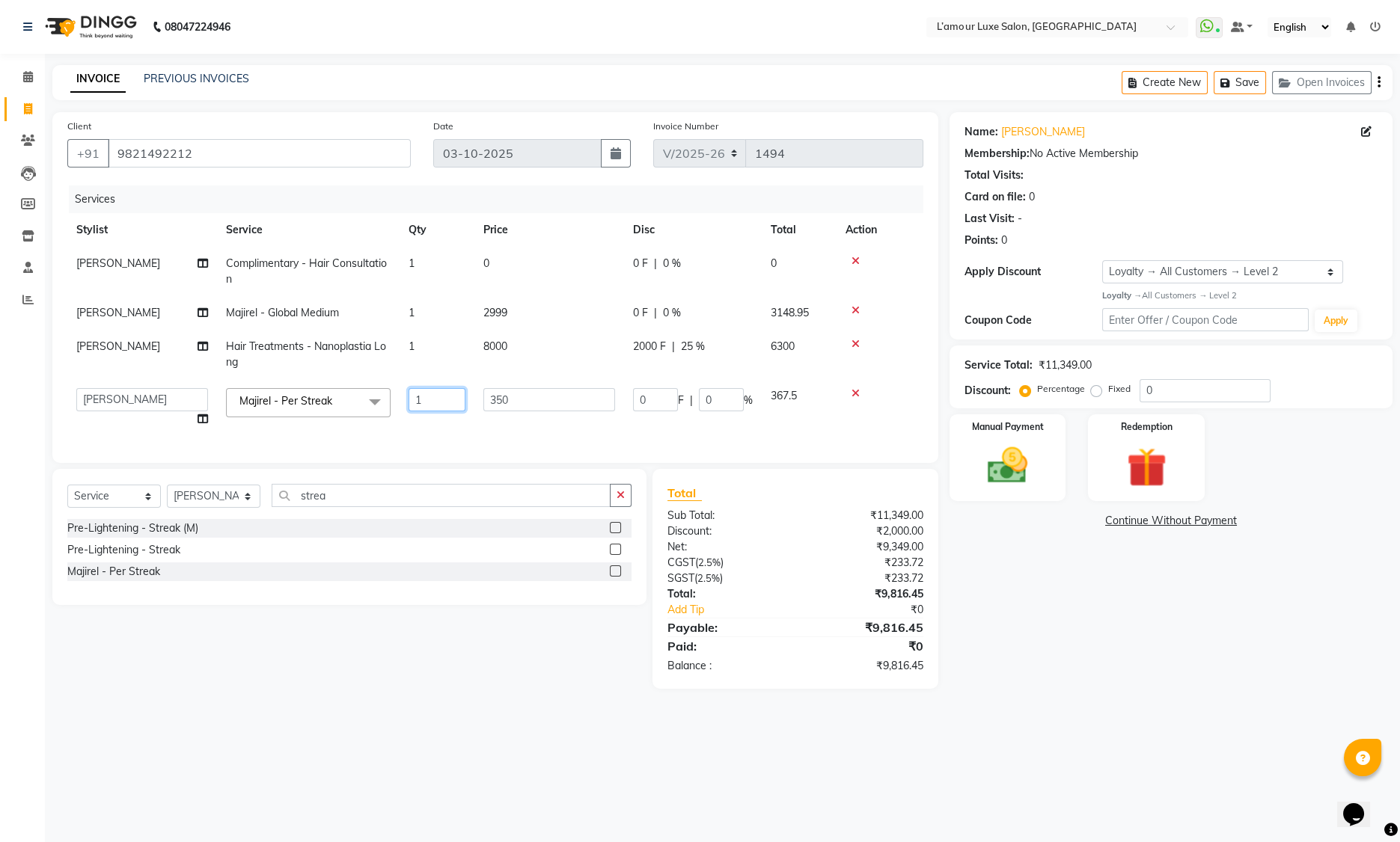
click at [438, 400] on input "1" at bounding box center [437, 400] width 57 height 23
type input "1"
type input "10"
click at [500, 435] on div "Services Stylist Service Qty Price Disc Total Action Kalpesh Complimentary - Ha…" at bounding box center [495, 316] width 856 height 262
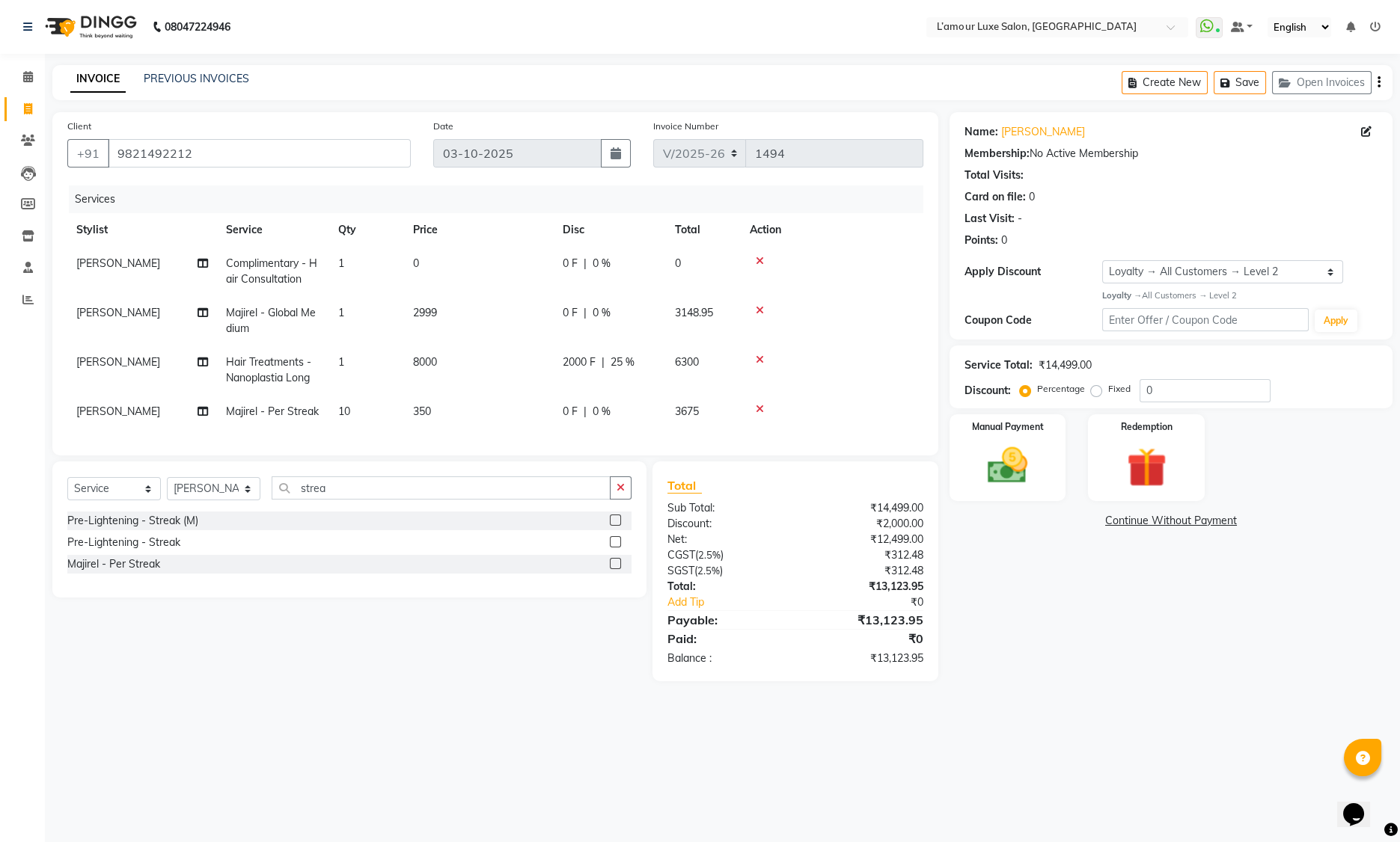
click at [608, 413] on span "0 %" at bounding box center [601, 412] width 18 height 16
select select "79012"
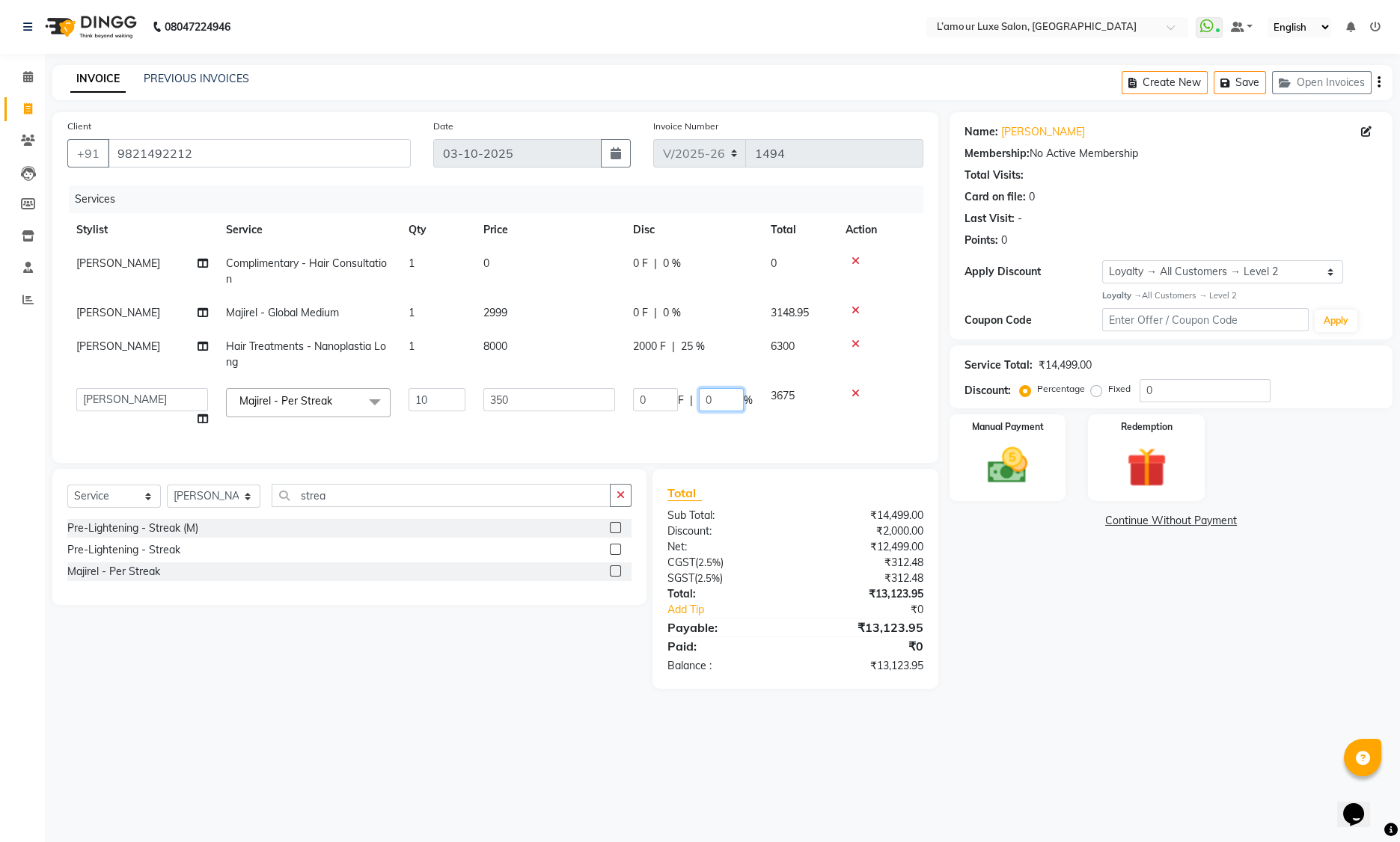
click at [728, 405] on input "0" at bounding box center [721, 400] width 45 height 23
type input "25"
click at [560, 361] on tr "Kalpesh Hair Treatments - Nanoplastia Long 1 8000 2000 F | 25 % 6300" at bounding box center [495, 354] width 856 height 49
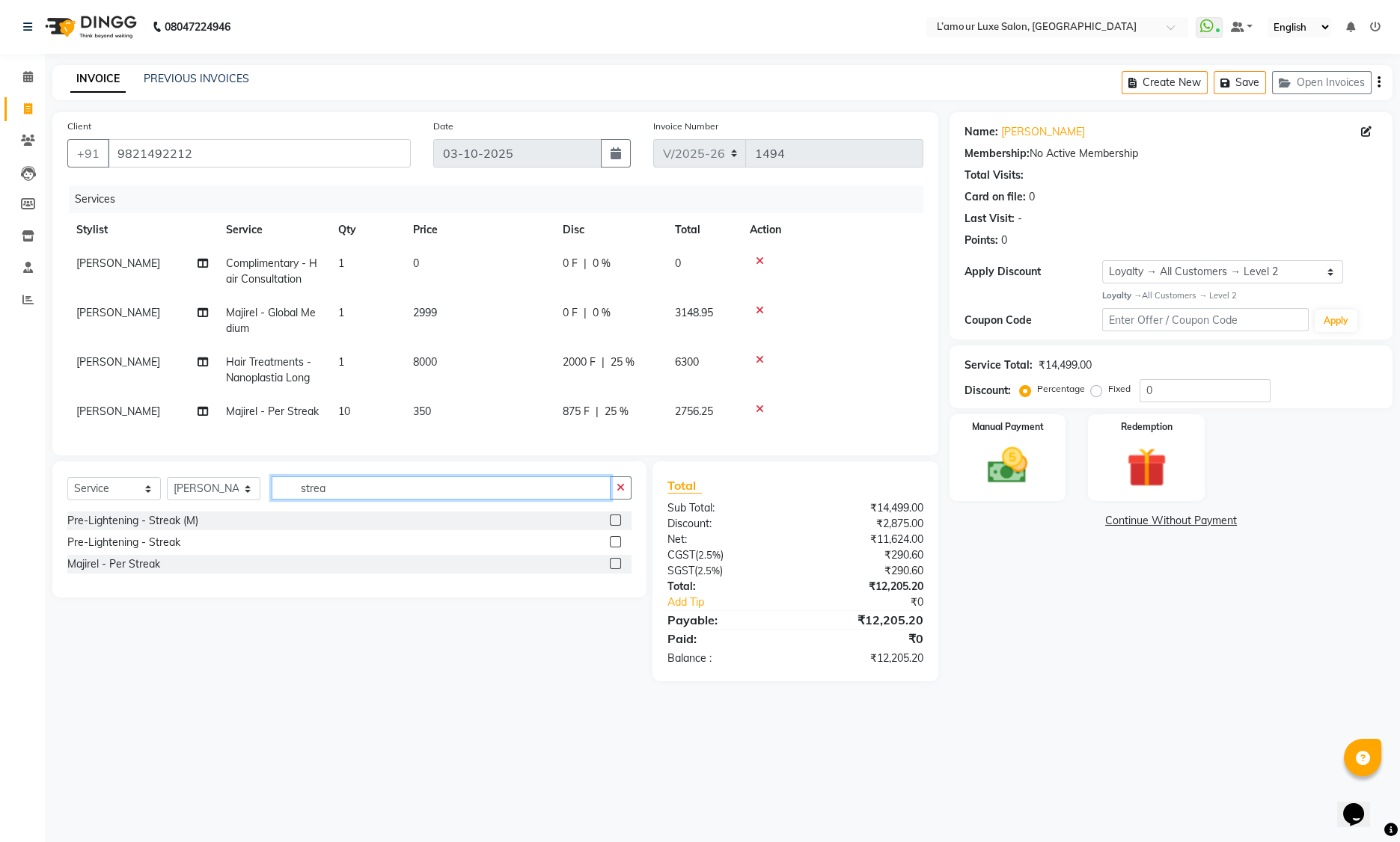
click at [350, 495] on input "strea" at bounding box center [442, 488] width 339 height 23
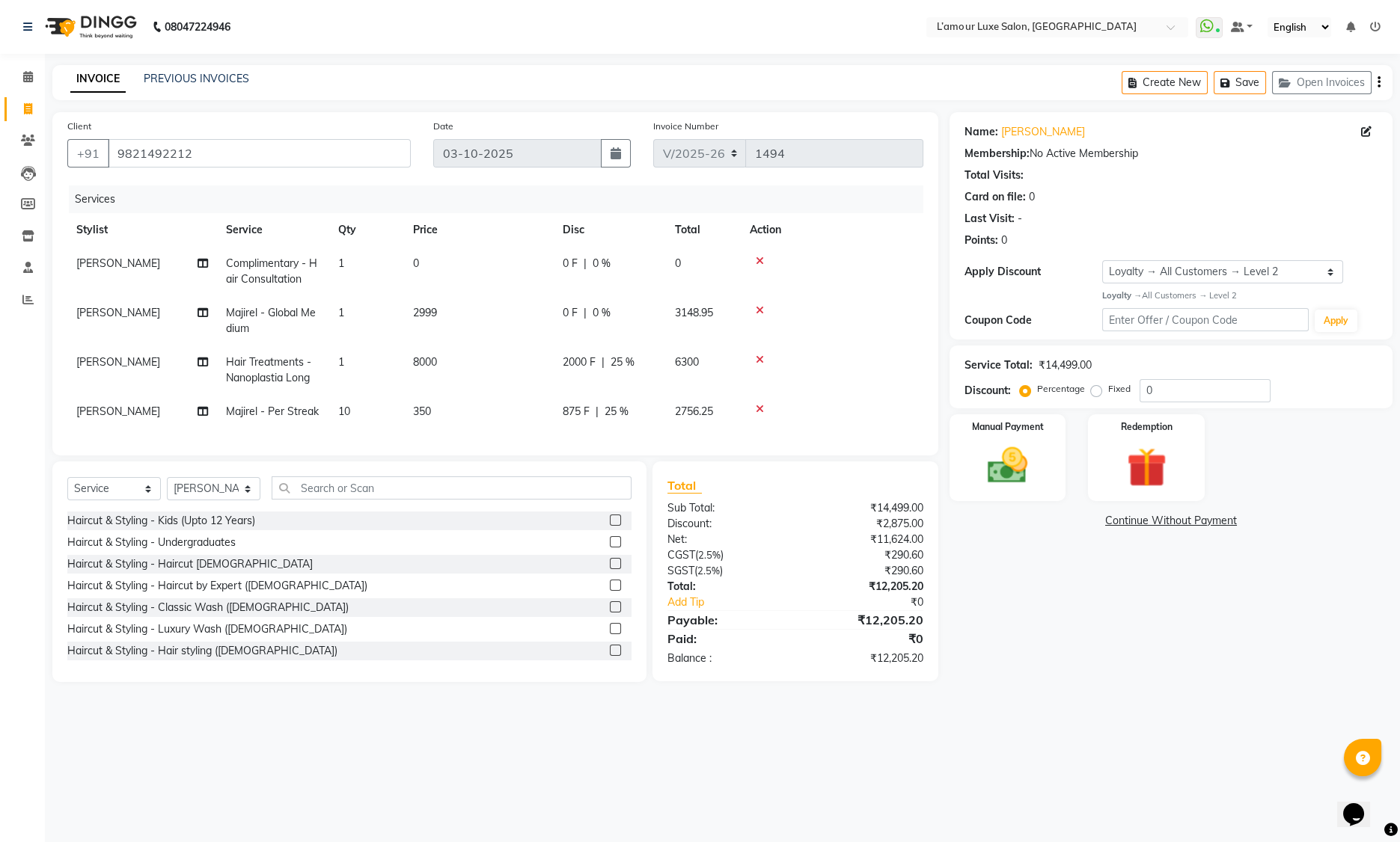
click at [900, 345] on td at bounding box center [832, 370] width 183 height 49
click at [758, 310] on icon at bounding box center [760, 311] width 9 height 10
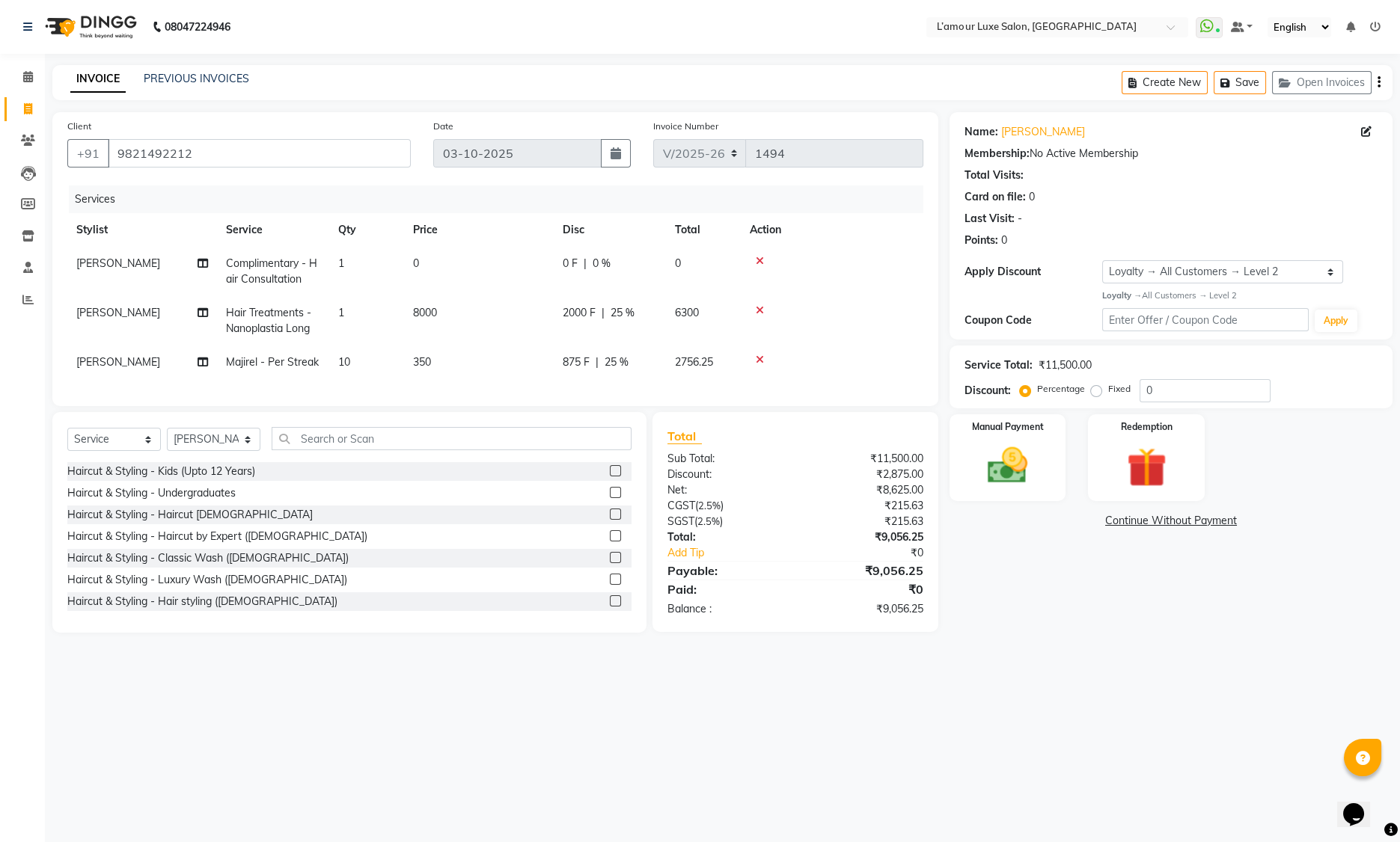
click at [758, 310] on icon at bounding box center [760, 311] width 9 height 10
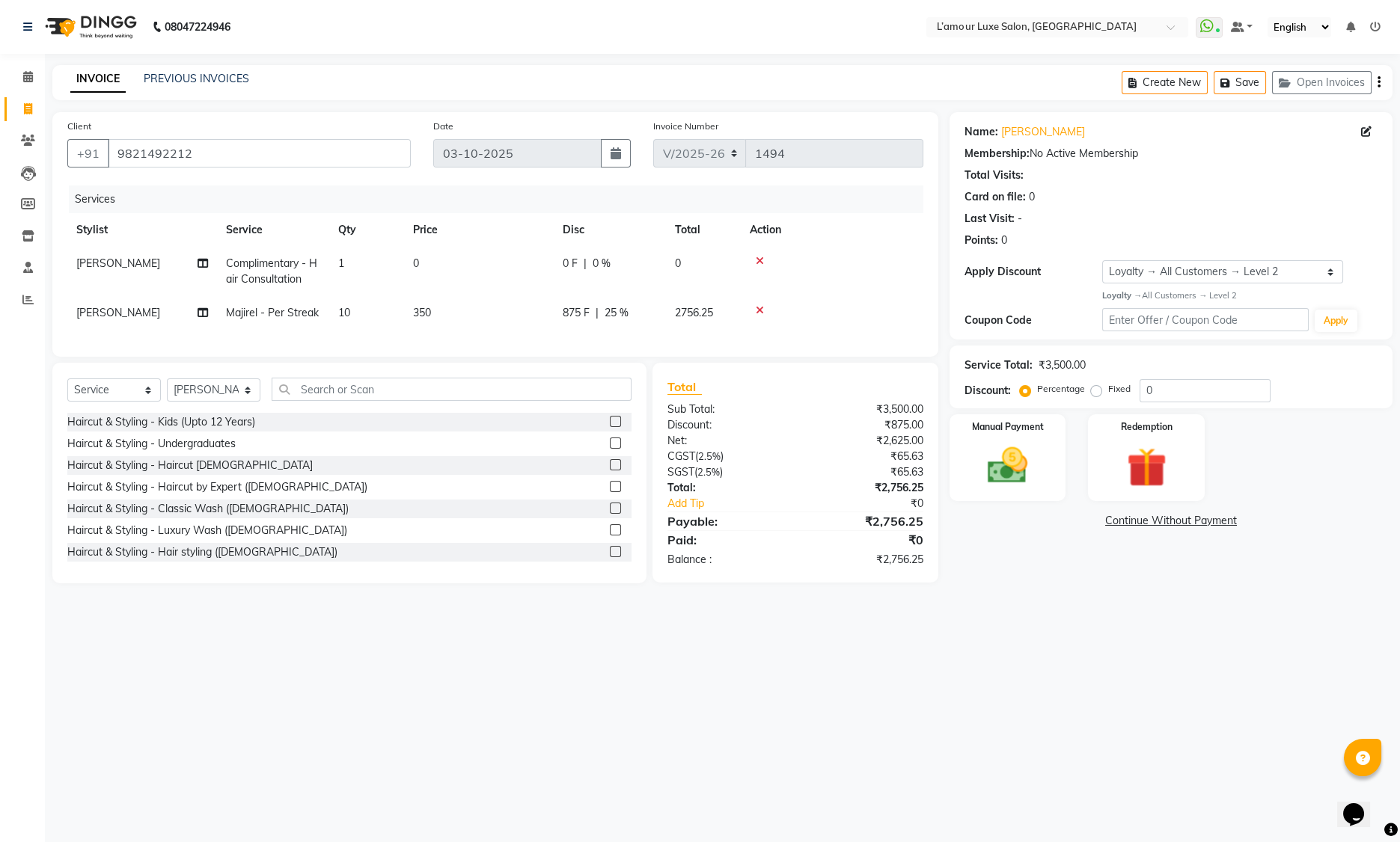
click at [754, 308] on div at bounding box center [832, 311] width 165 height 10
click at [760, 310] on icon at bounding box center [760, 311] width 9 height 10
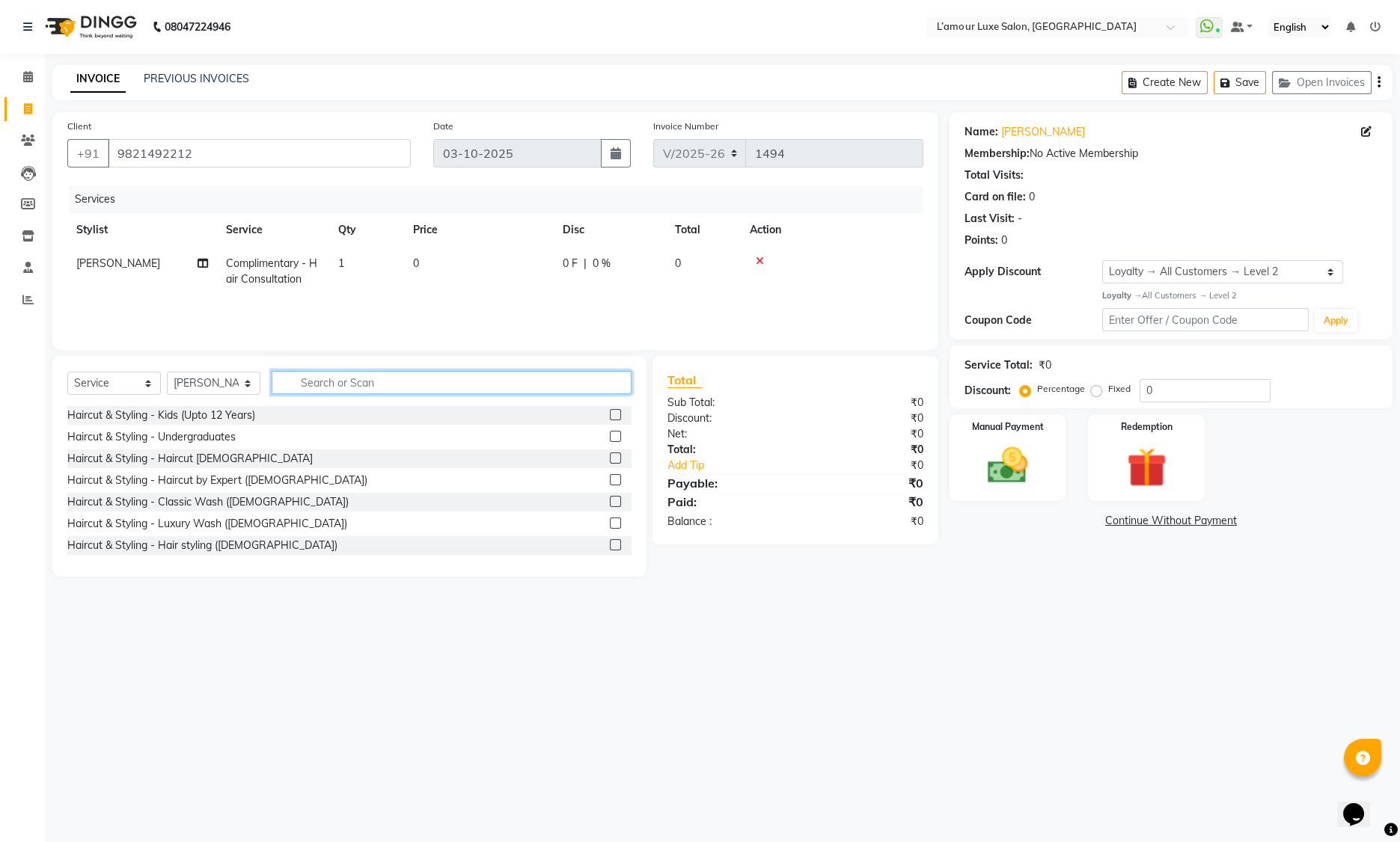
click at [384, 383] on input "text" at bounding box center [452, 382] width 360 height 23
click at [242, 390] on select "Select Stylist Aaminoor Anas Kalpesh Kalyani krutika Desai Ravi Thakor Rukshana…" at bounding box center [214, 383] width 94 height 23
select select "63349"
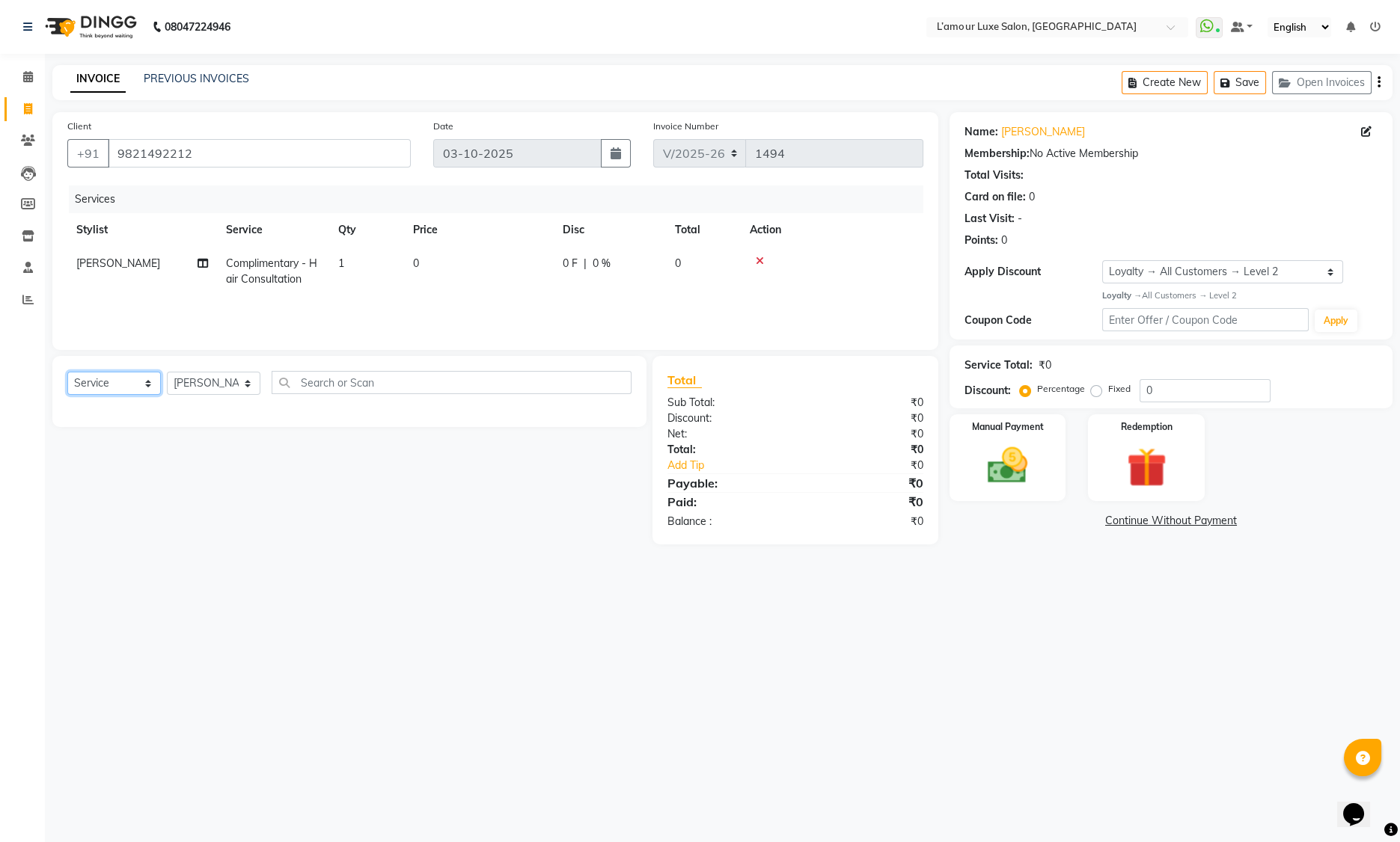
click at [134, 383] on select "Select Service Product Membership Package Voucher Prepaid Gift Card" at bounding box center [114, 383] width 94 height 23
click at [127, 435] on div "Paid membership" at bounding box center [109, 437] width 83 height 16
select select "select"
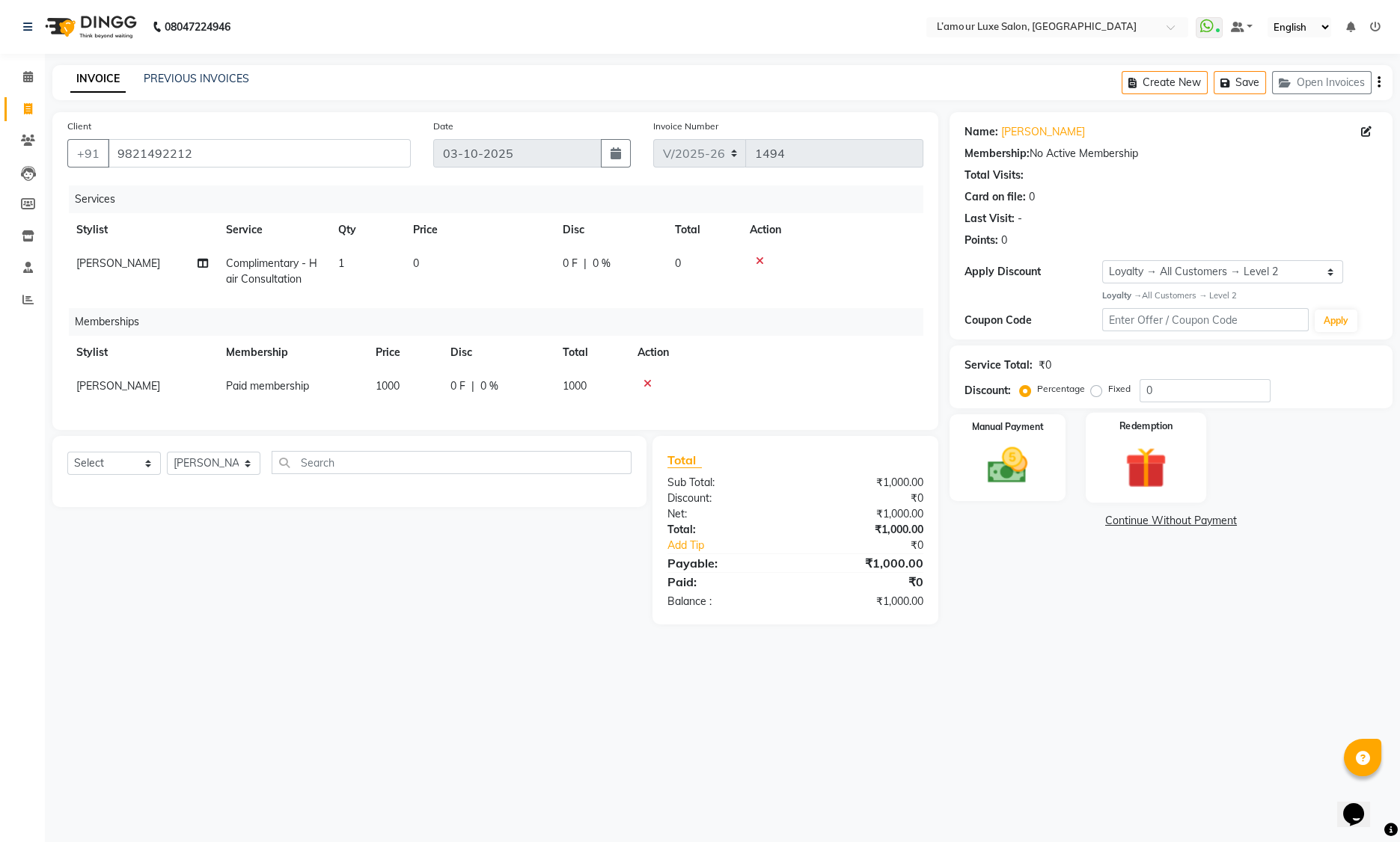
click at [1139, 455] on img at bounding box center [1146, 468] width 68 height 52
click at [1028, 456] on img at bounding box center [1008, 466] width 68 height 48
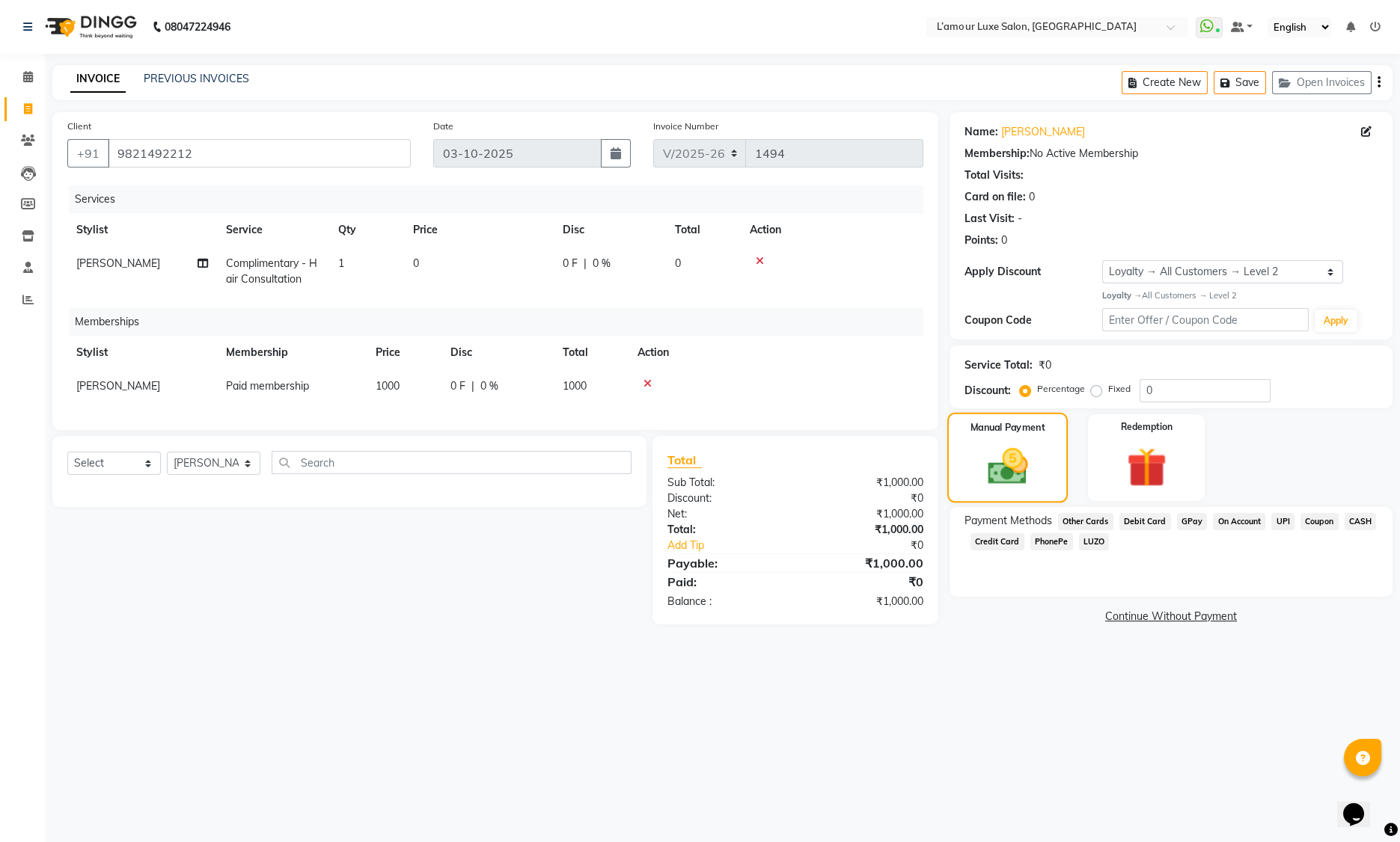
click at [997, 479] on img at bounding box center [1007, 467] width 65 height 47
click at [1144, 520] on span "Debit Card" at bounding box center [1145, 522] width 52 height 17
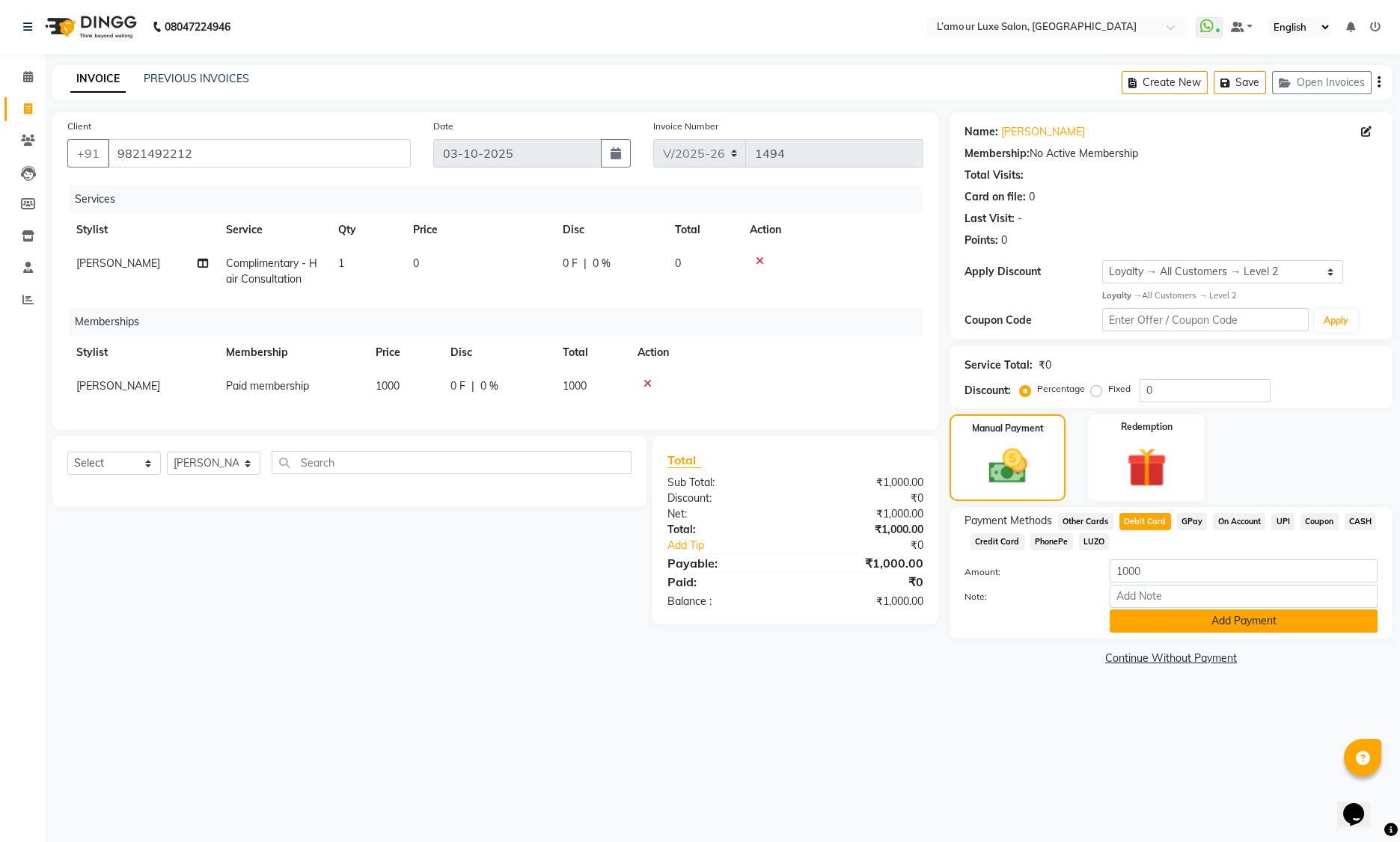
click at [1195, 618] on button "Add Payment" at bounding box center [1243, 620] width 268 height 23
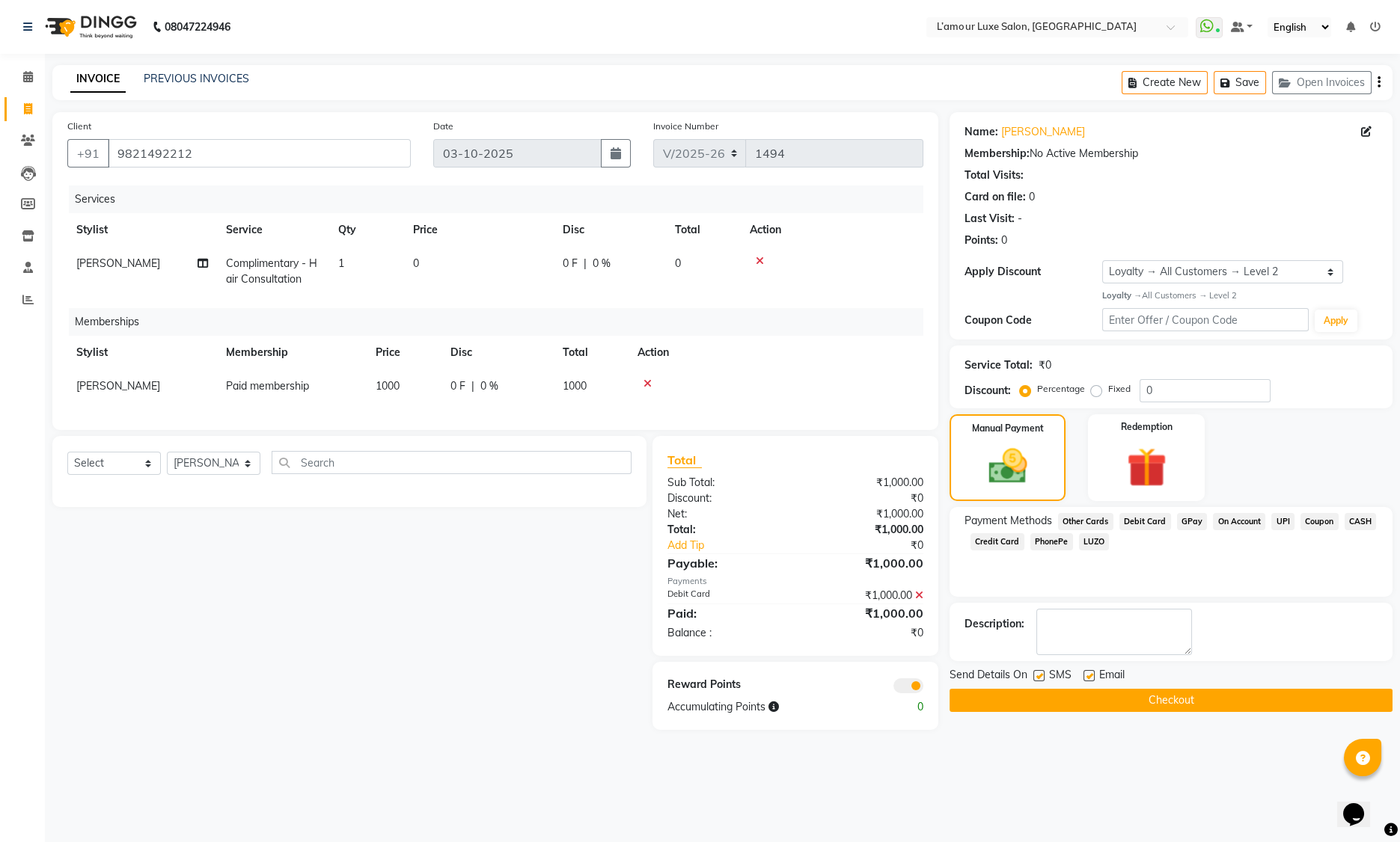
click at [1138, 697] on button "Checkout" at bounding box center [1171, 700] width 443 height 23
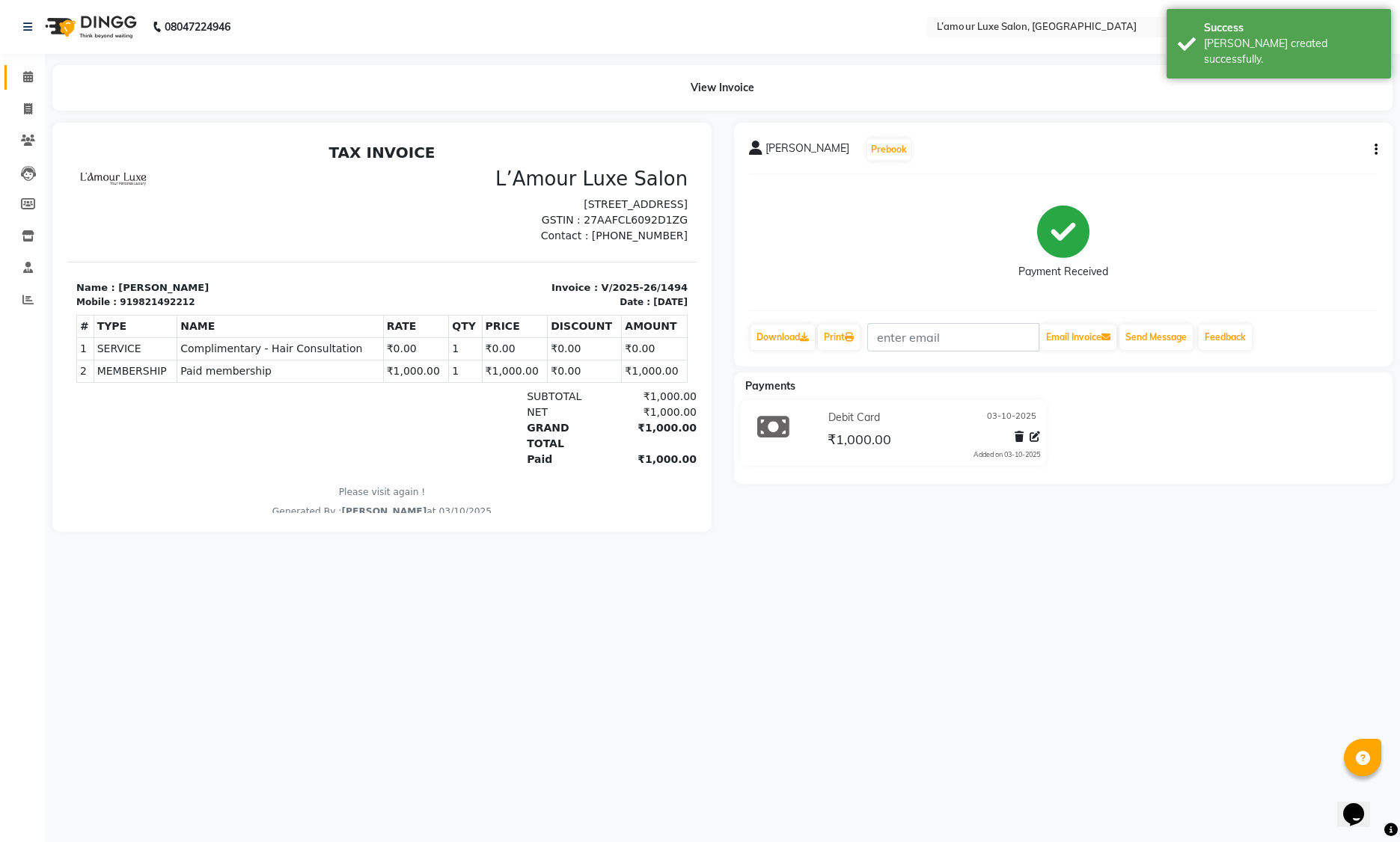
click at [28, 74] on icon at bounding box center [28, 76] width 10 height 11
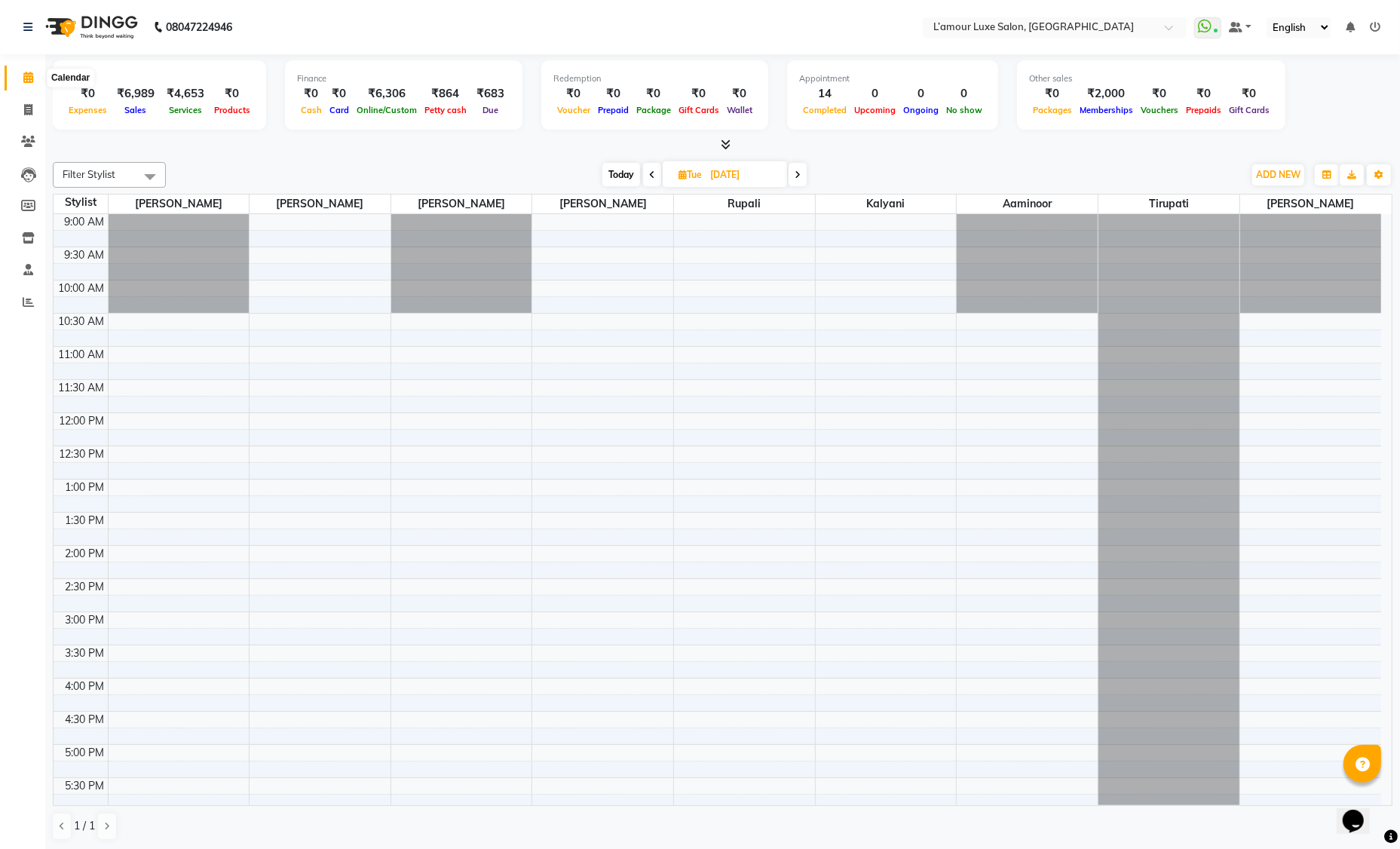
click at [25, 78] on icon at bounding box center [28, 77] width 10 height 11
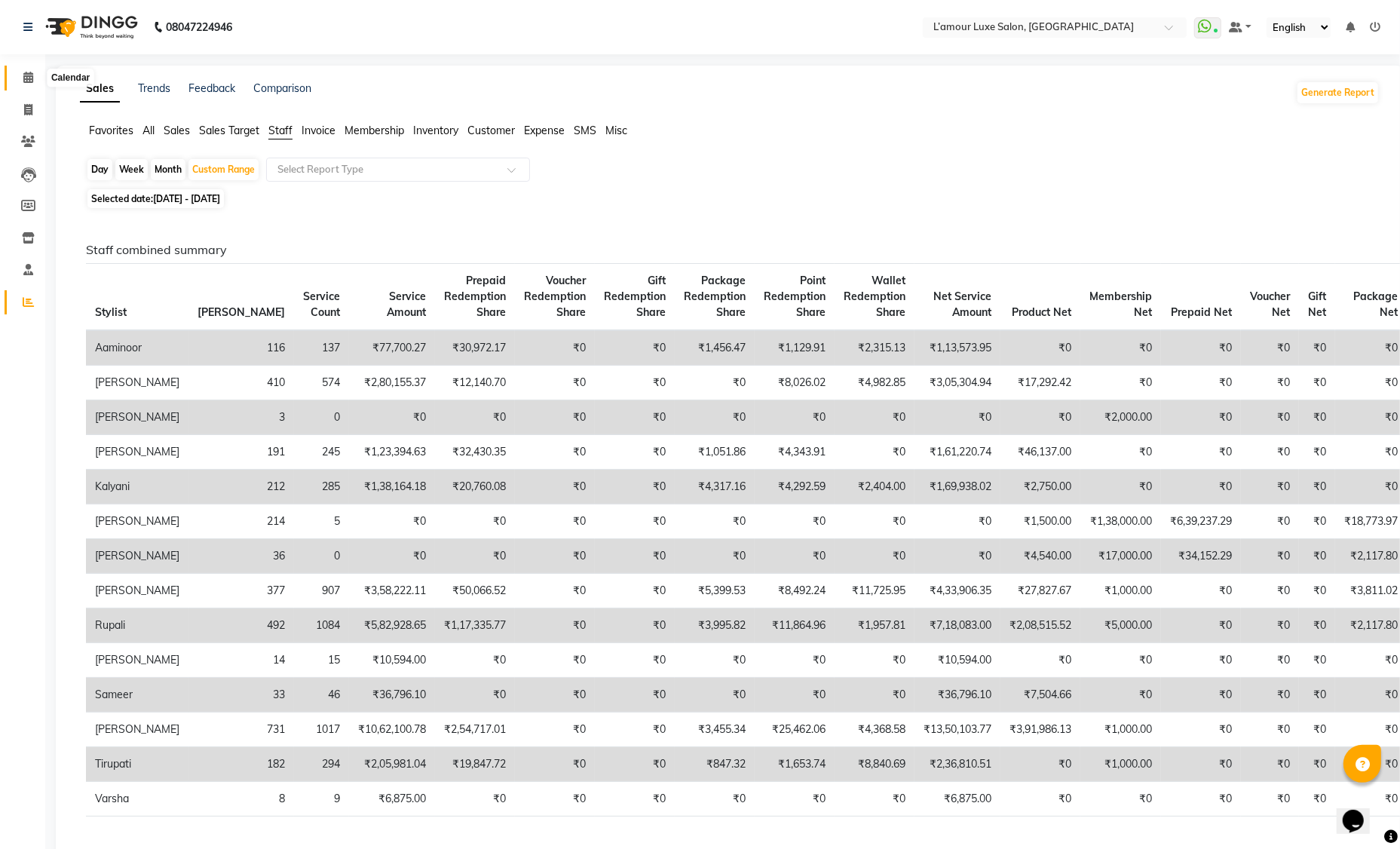
click at [29, 78] on icon at bounding box center [28, 77] width 10 height 11
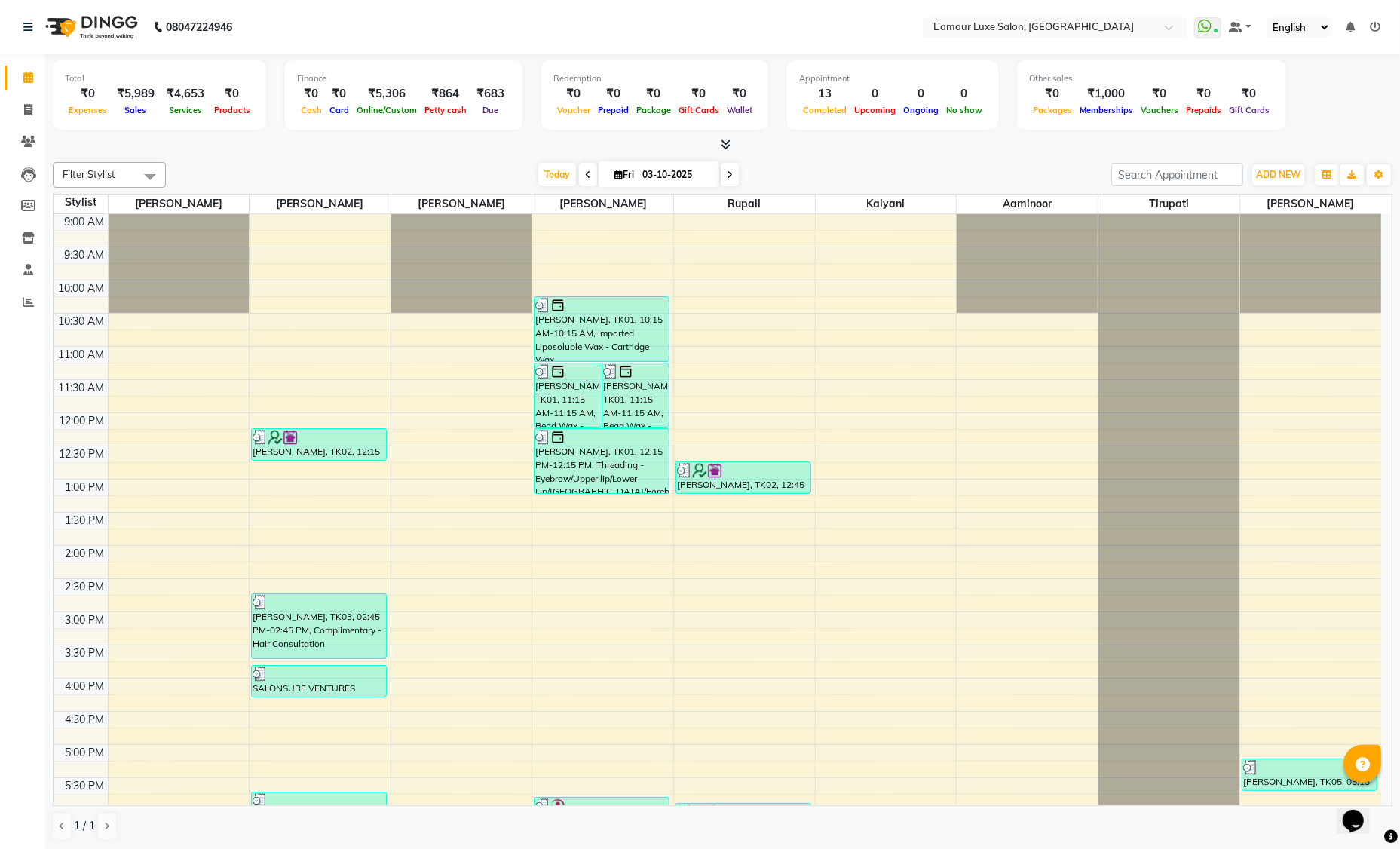
click at [729, 173] on icon at bounding box center [729, 175] width 6 height 9
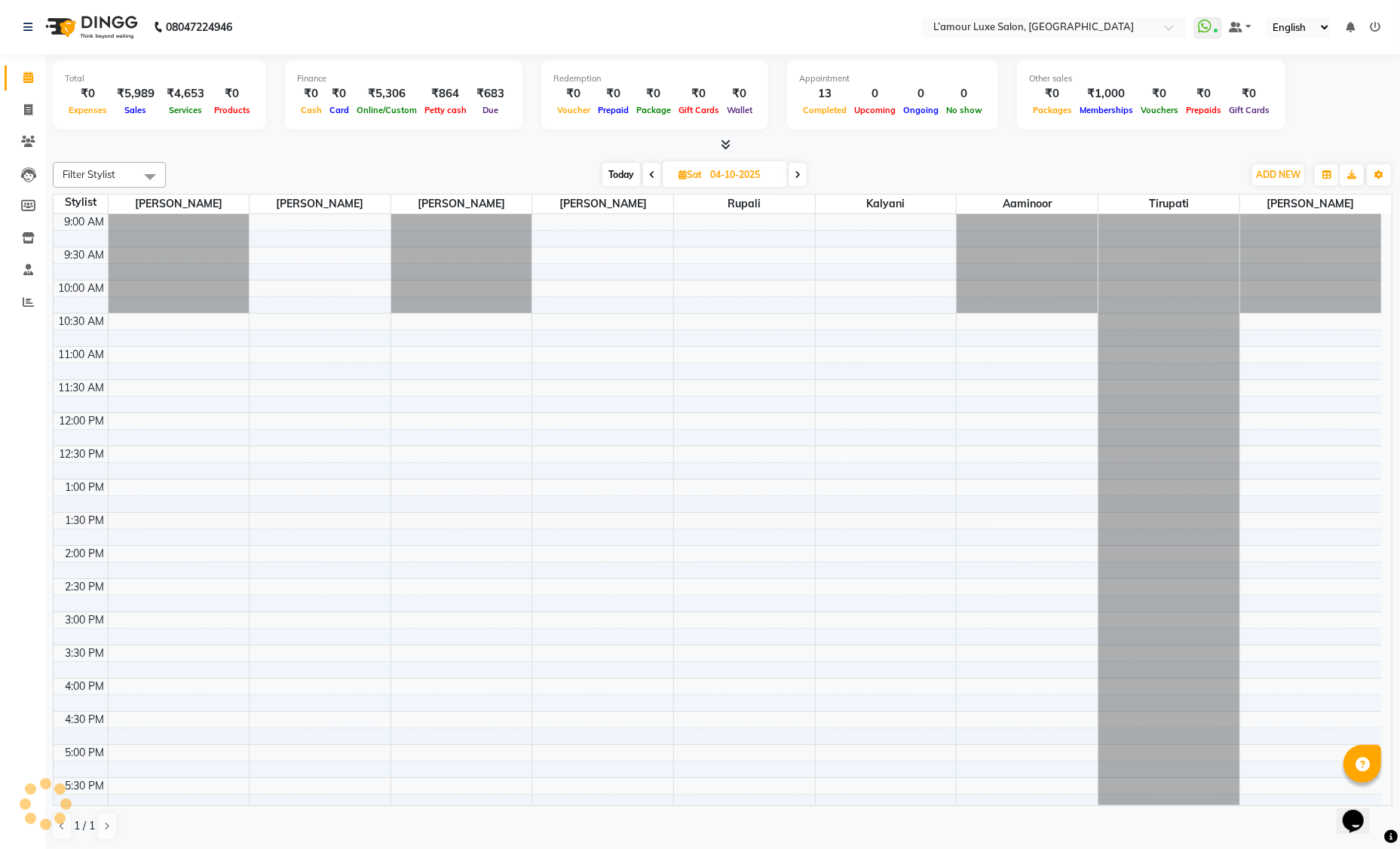
scroll to position [332, 0]
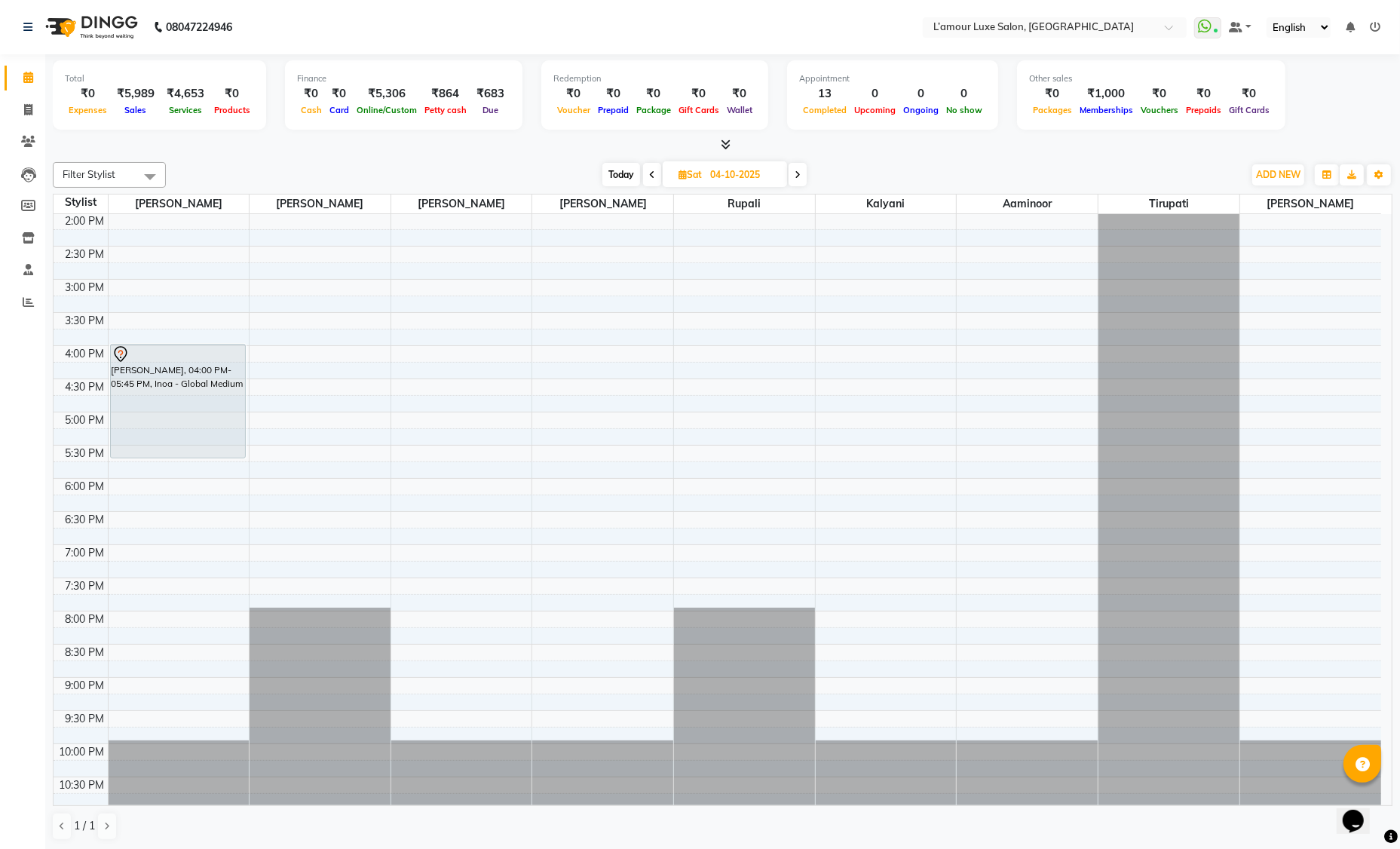
click at [797, 171] on icon at bounding box center [797, 175] width 6 height 9
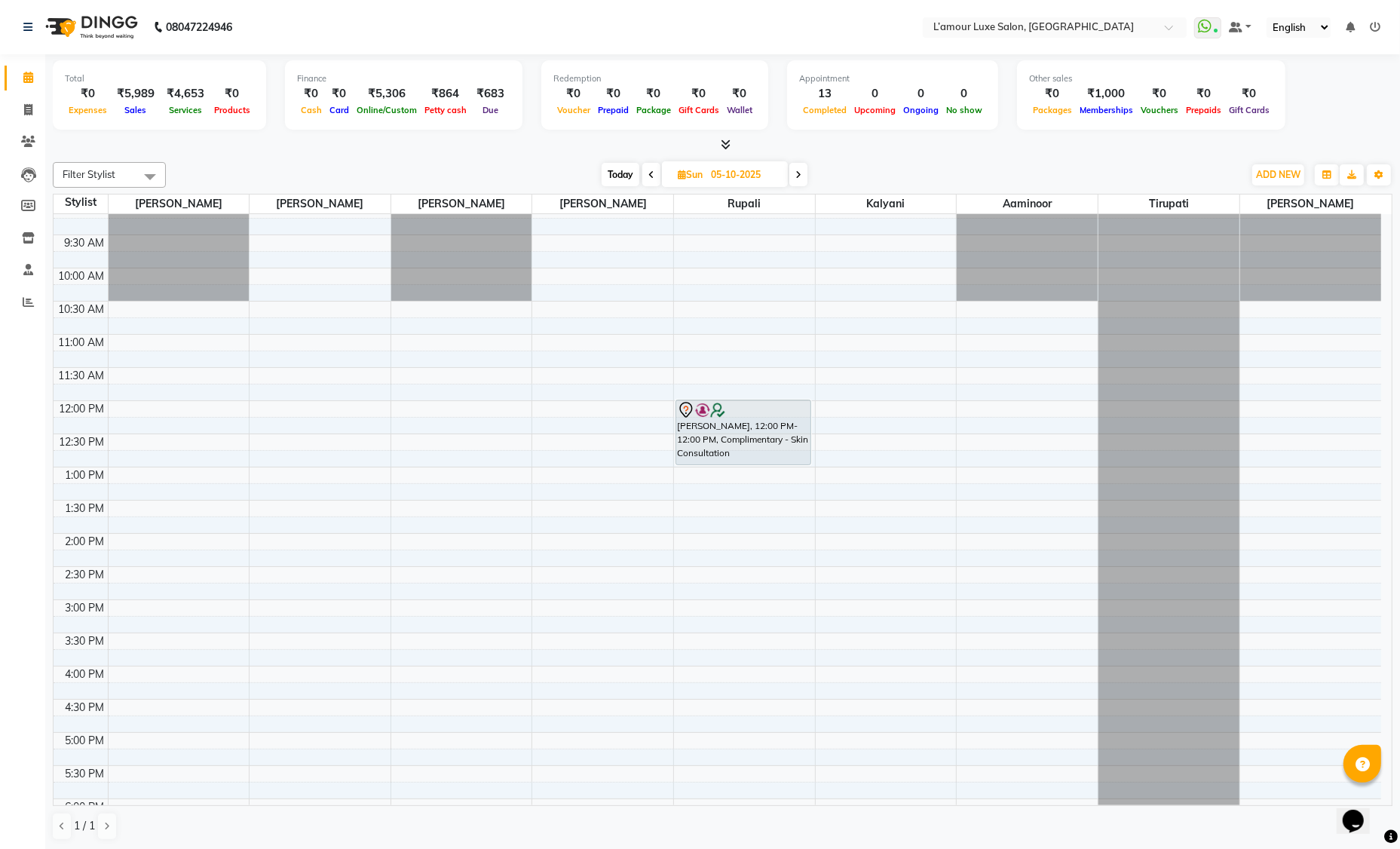
scroll to position [0, 0]
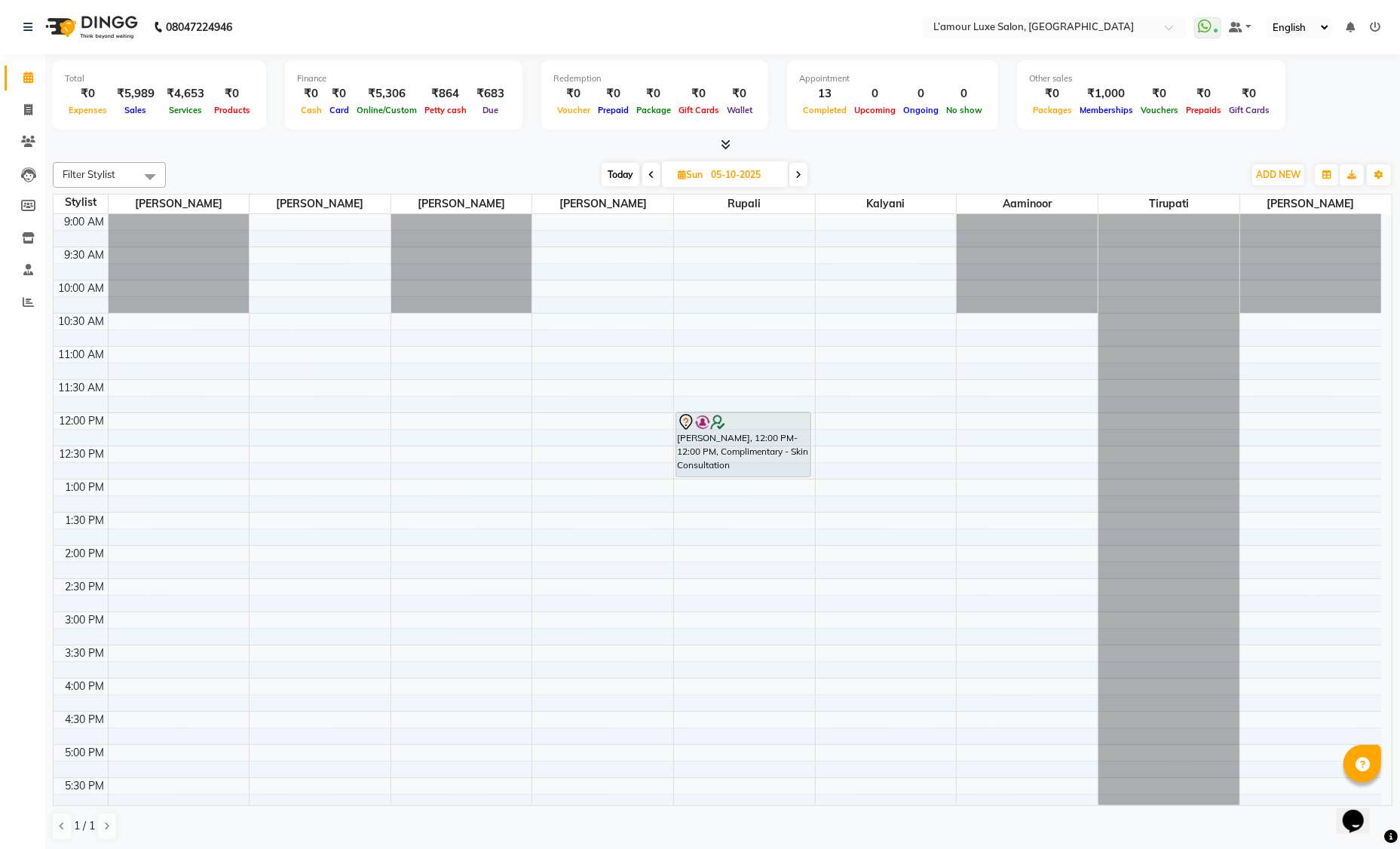
click at [796, 175] on icon at bounding box center [798, 175] width 6 height 9
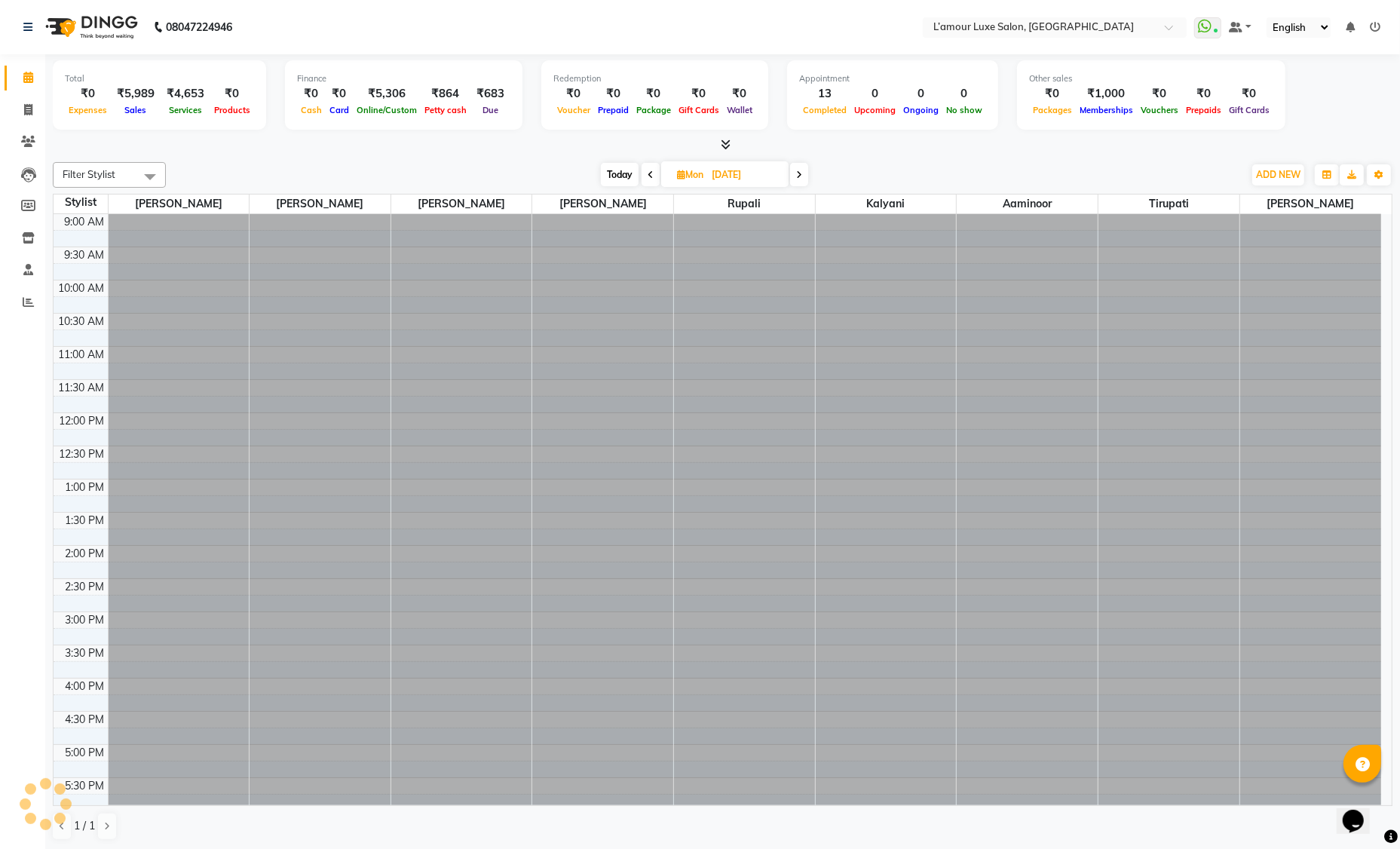
scroll to position [267, 0]
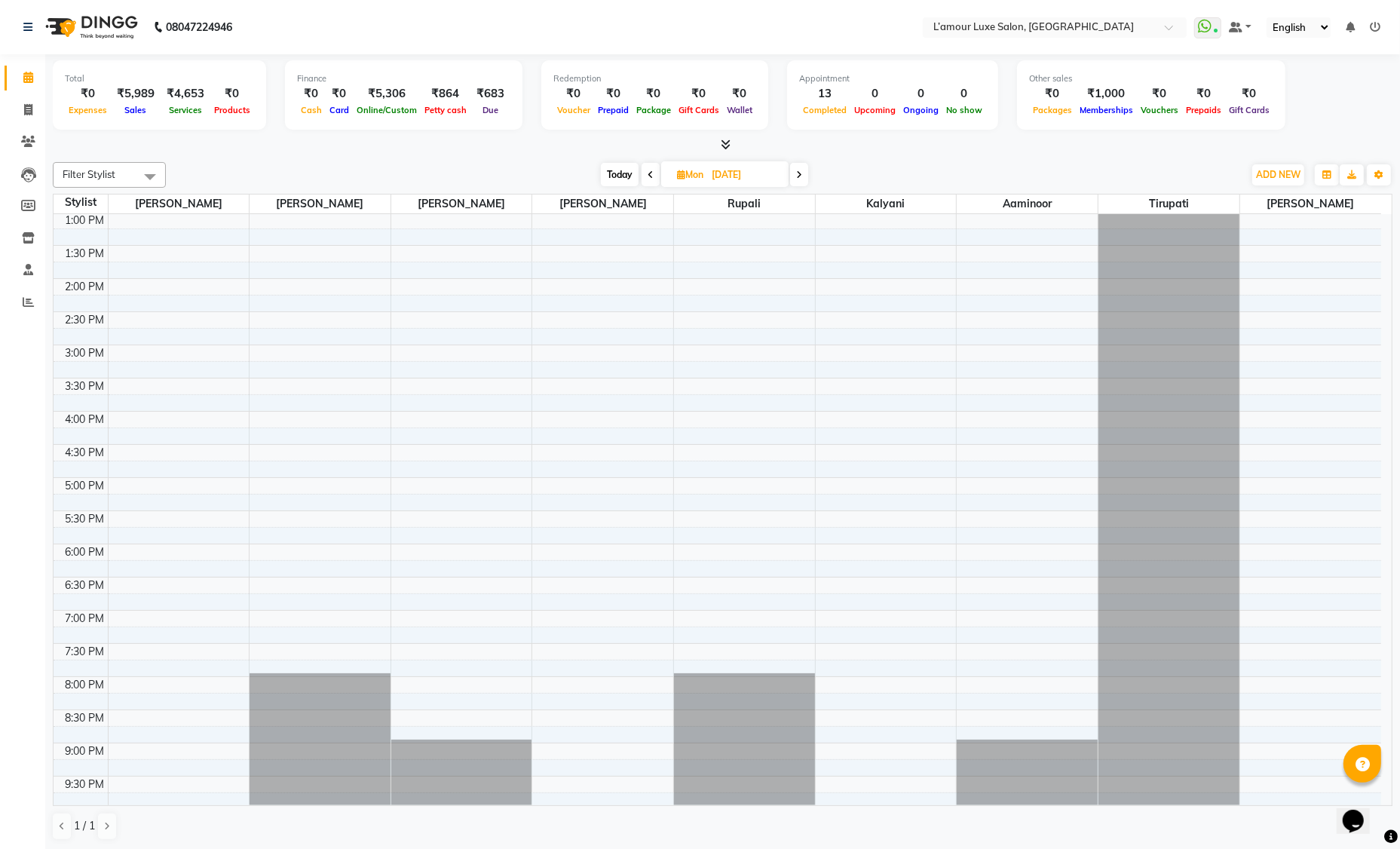
click at [796, 169] on span at bounding box center [799, 175] width 18 height 24
type input "07-10-2025"
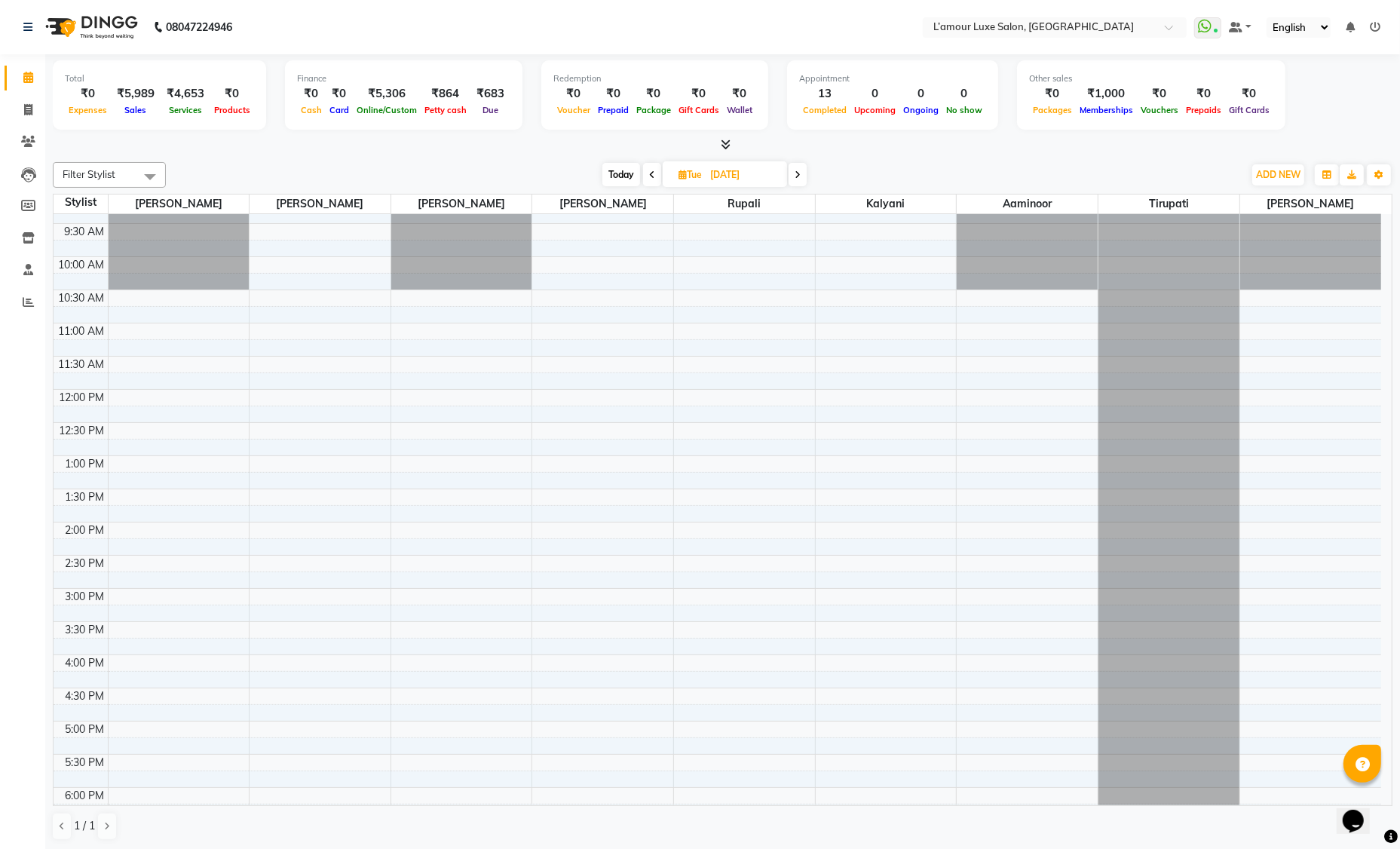
scroll to position [0, 0]
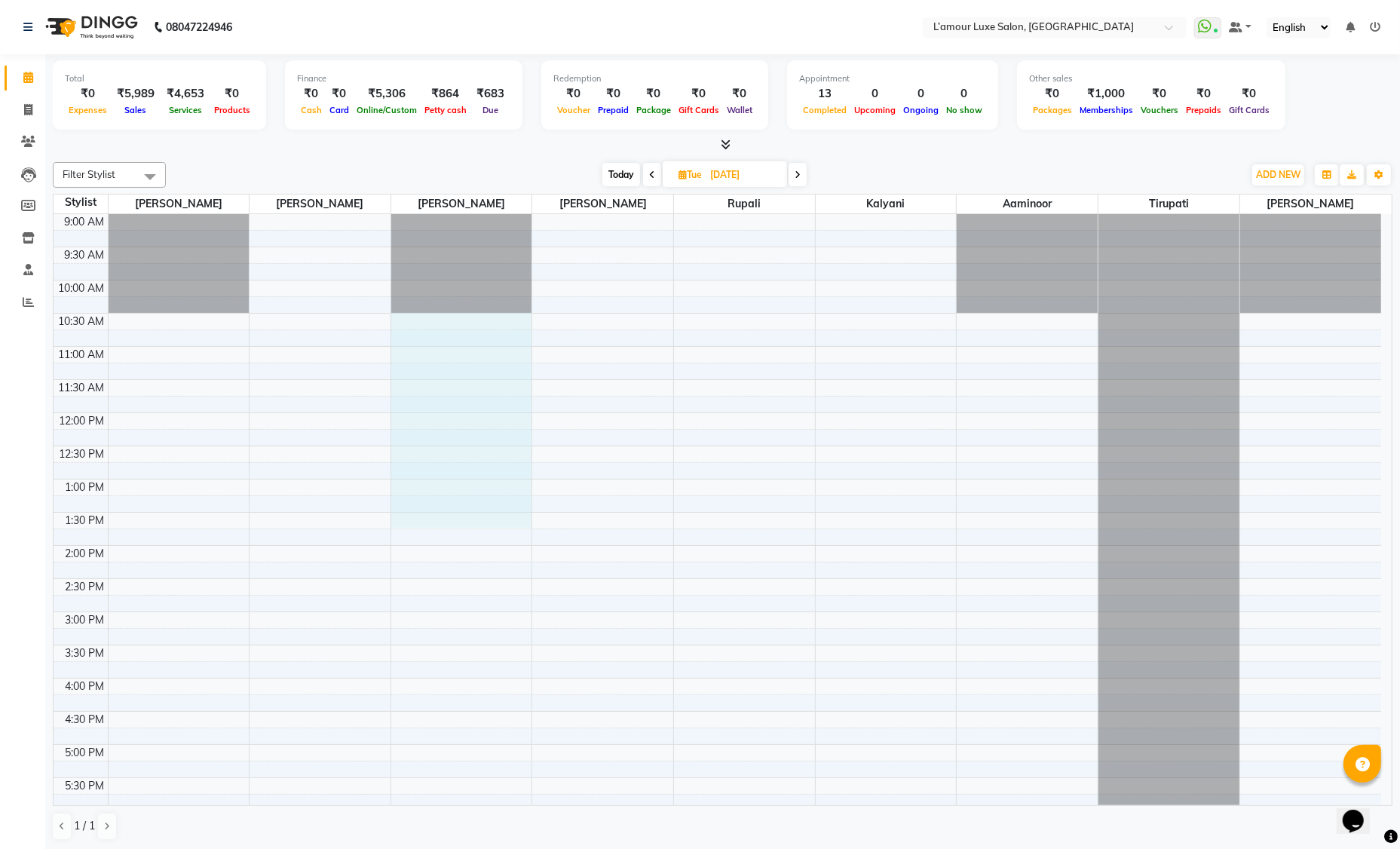
drag, startPoint x: 403, startPoint y: 319, endPoint x: 413, endPoint y: 514, distance: 195.3
click at [413, 514] on div "9:00 AM 9:30 AM 10:00 AM 10:30 AM 11:00 AM 11:30 AM 12:00 PM 12:30 PM 1:00 PM 1…" at bounding box center [717, 645] width 1328 height 862
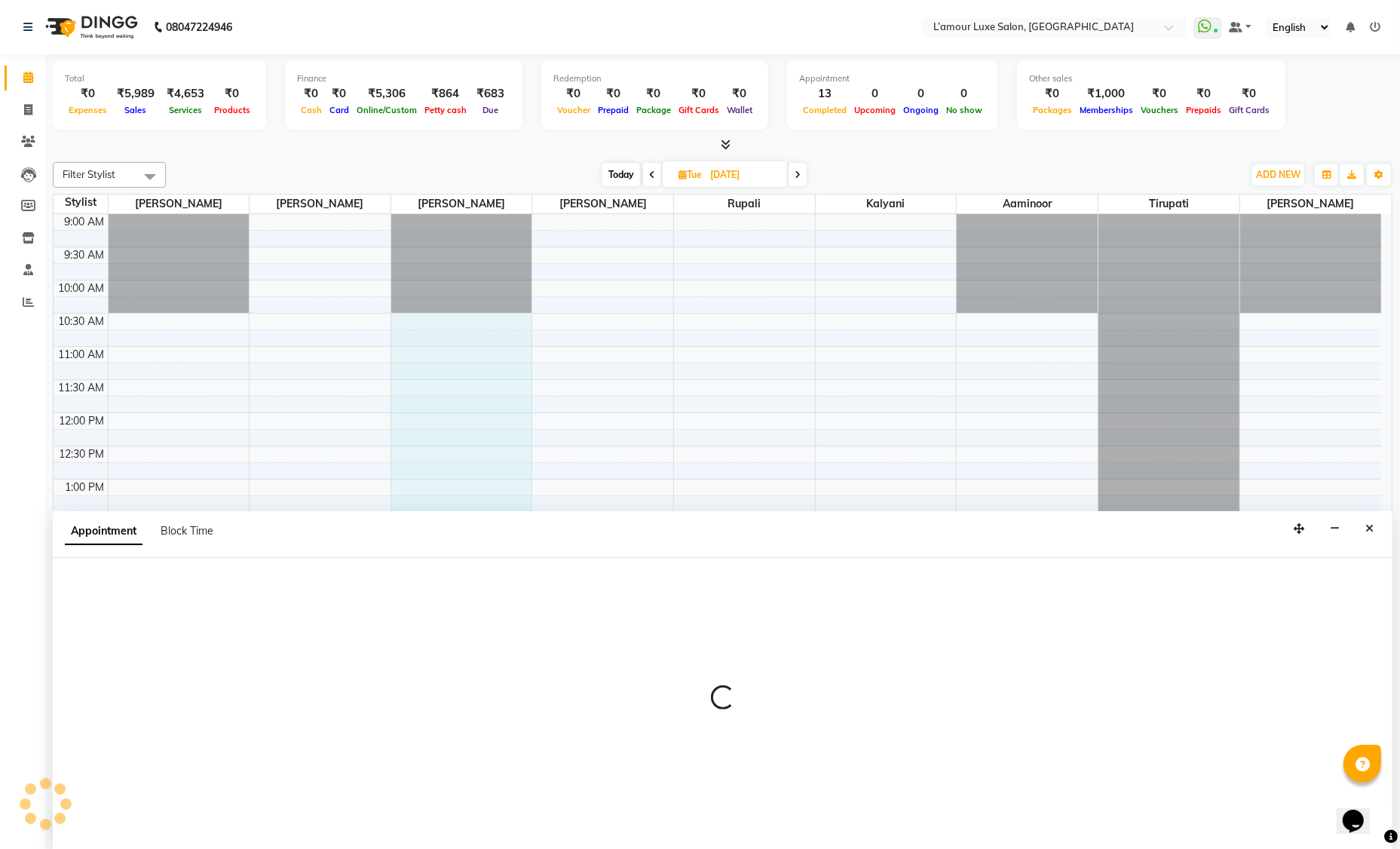
select select "79012"
select select "630"
select select "tentative"
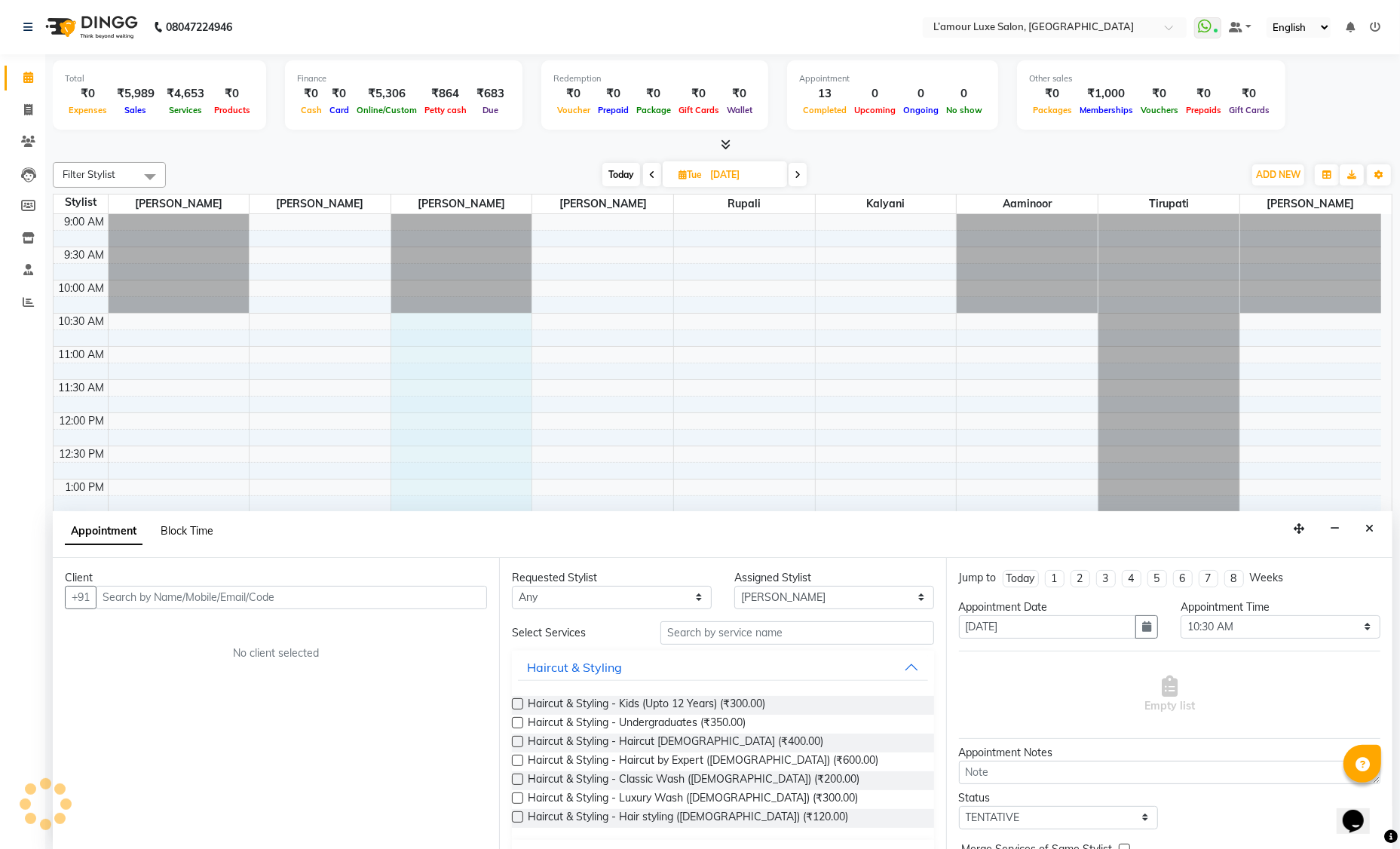
click at [185, 533] on span "Block Time" at bounding box center [187, 531] width 52 height 14
select select "79012"
select select "630"
select select "825"
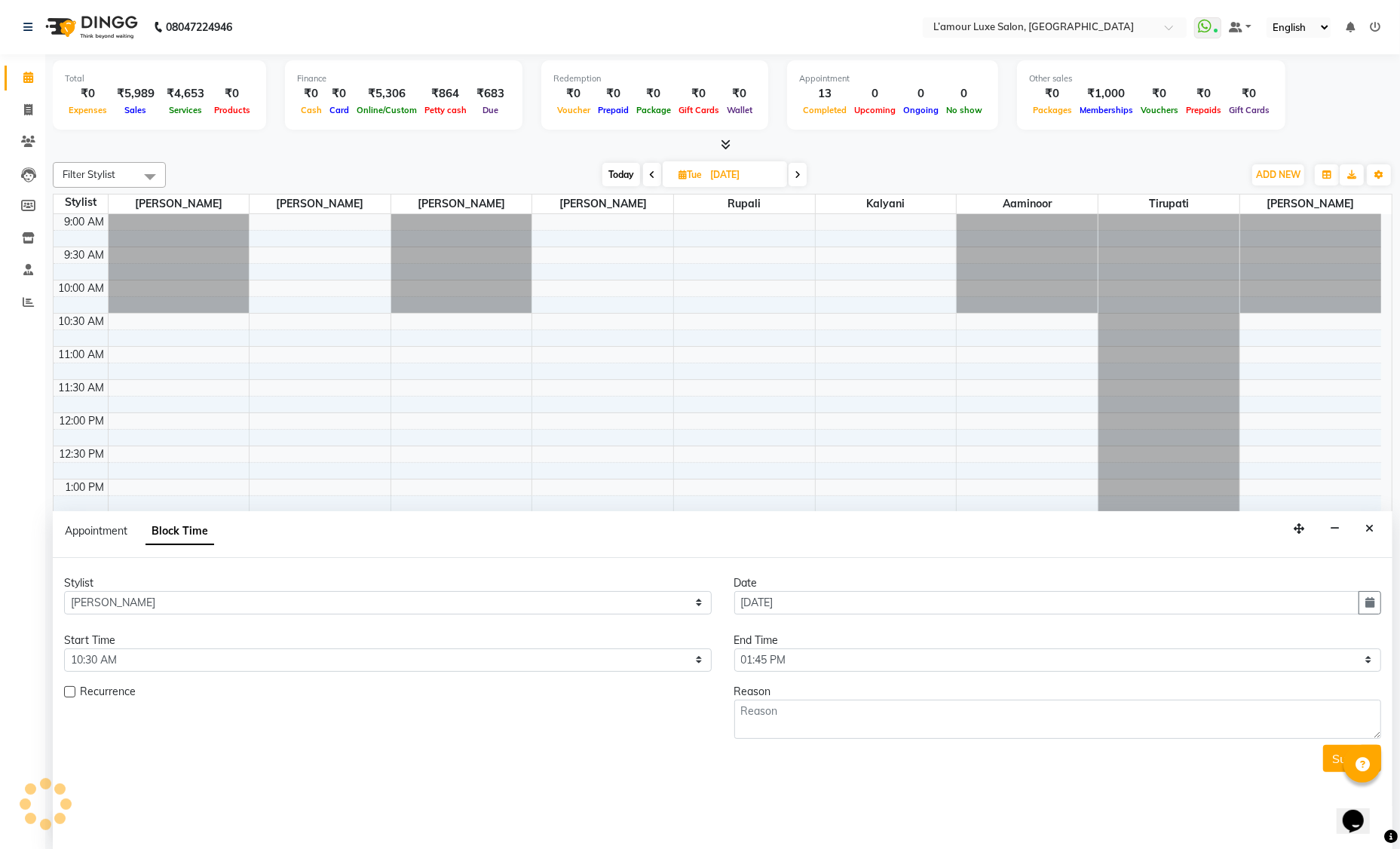
scroll to position [267, 0]
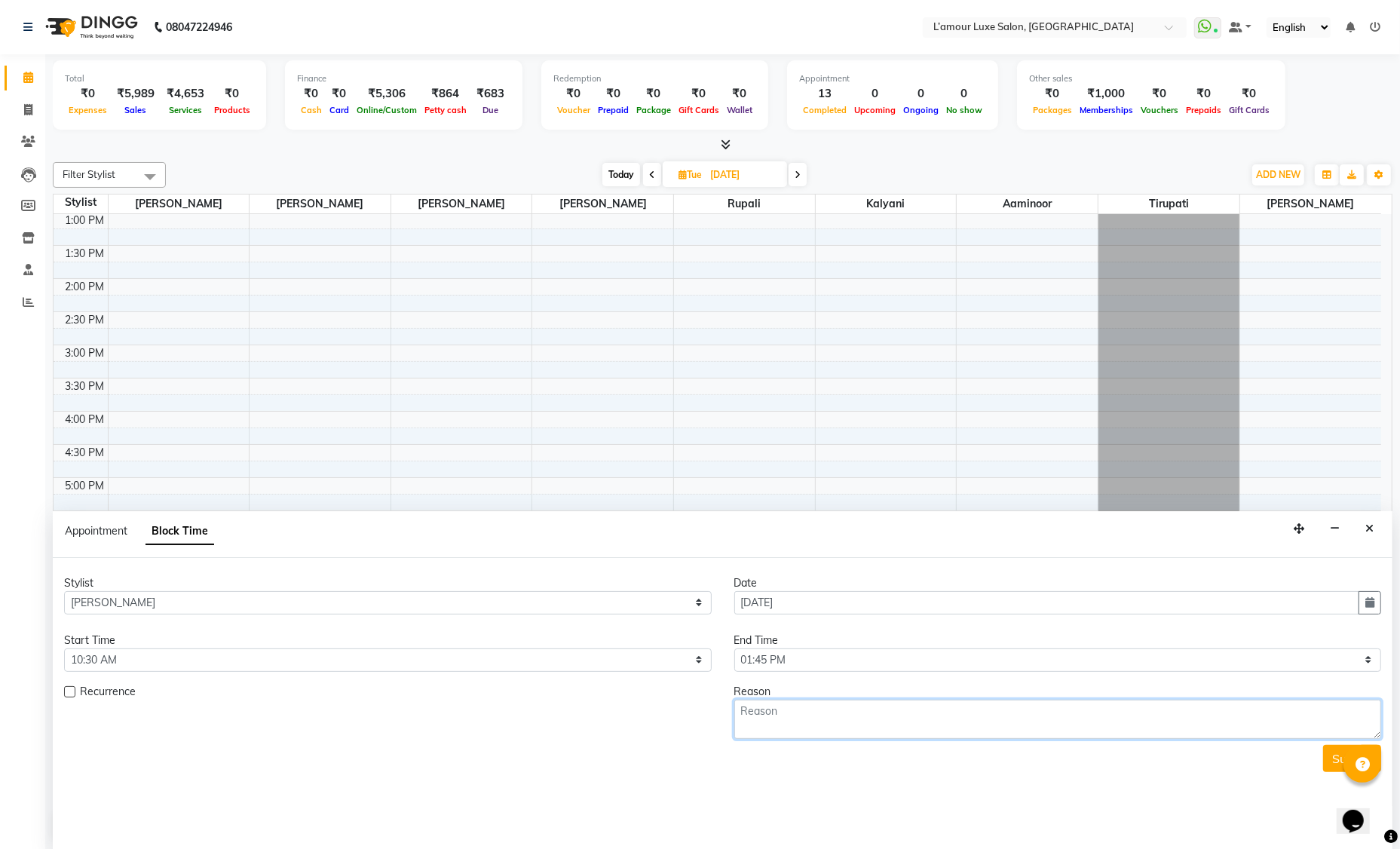
drag, startPoint x: 856, startPoint y: 714, endPoint x: 845, endPoint y: 722, distance: 13.6
click at [855, 714] on textarea at bounding box center [1058, 719] width 647 height 39
type textarea "nano"
click at [1364, 534] on button "Close" at bounding box center [1369, 529] width 22 height 24
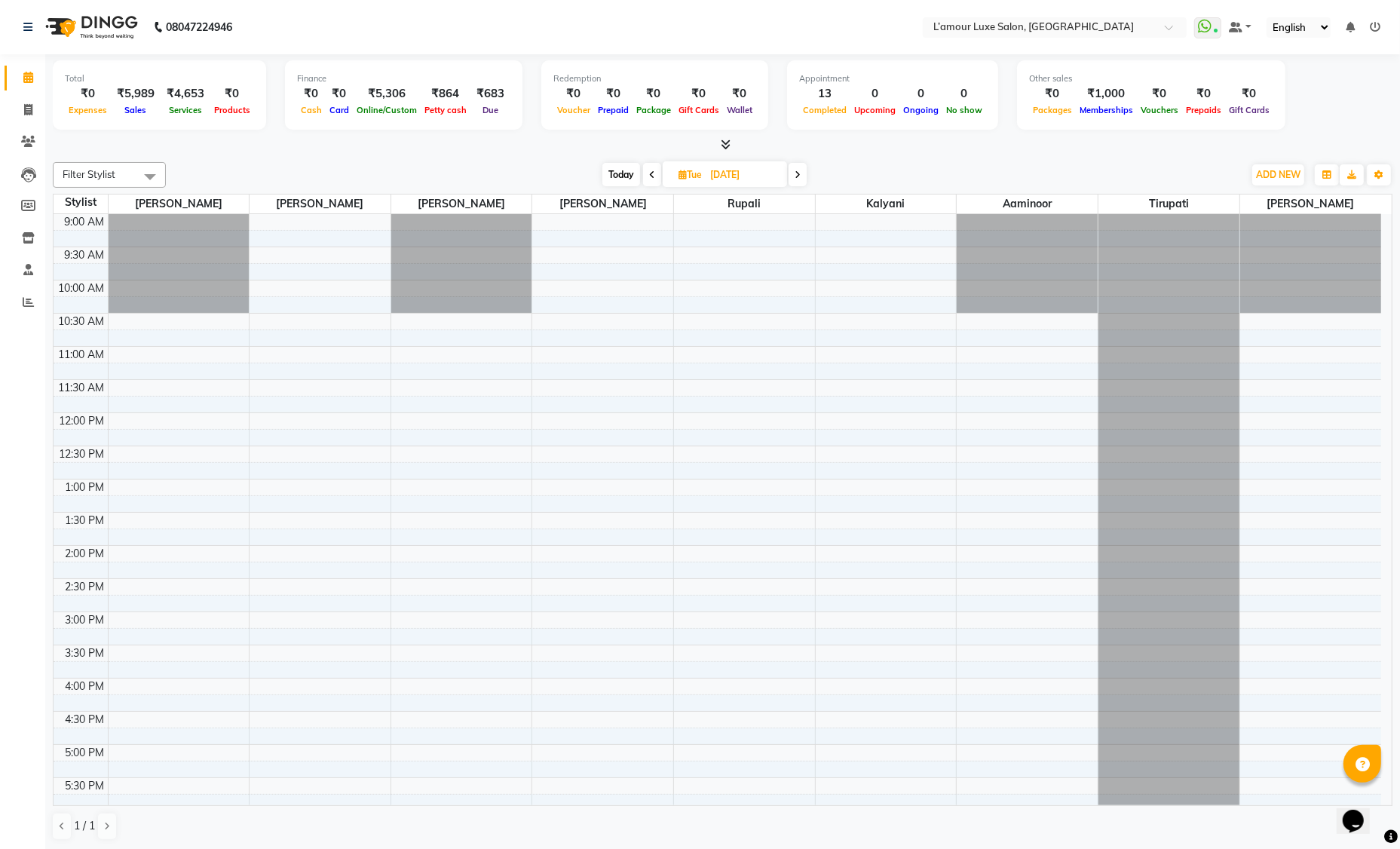
click at [631, 179] on span "Today" at bounding box center [621, 175] width 38 height 24
type input "03-10-2025"
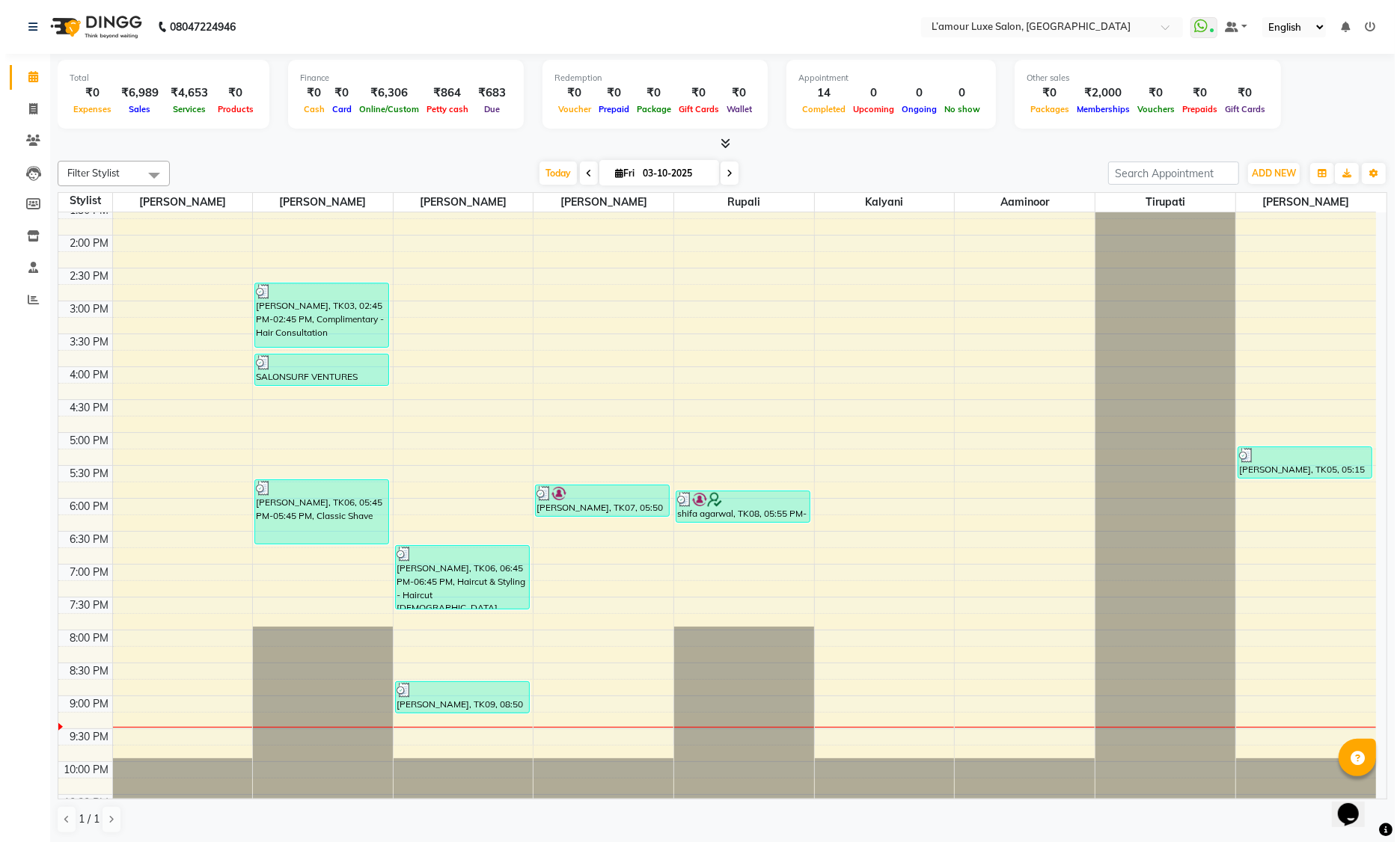
scroll to position [330, 0]
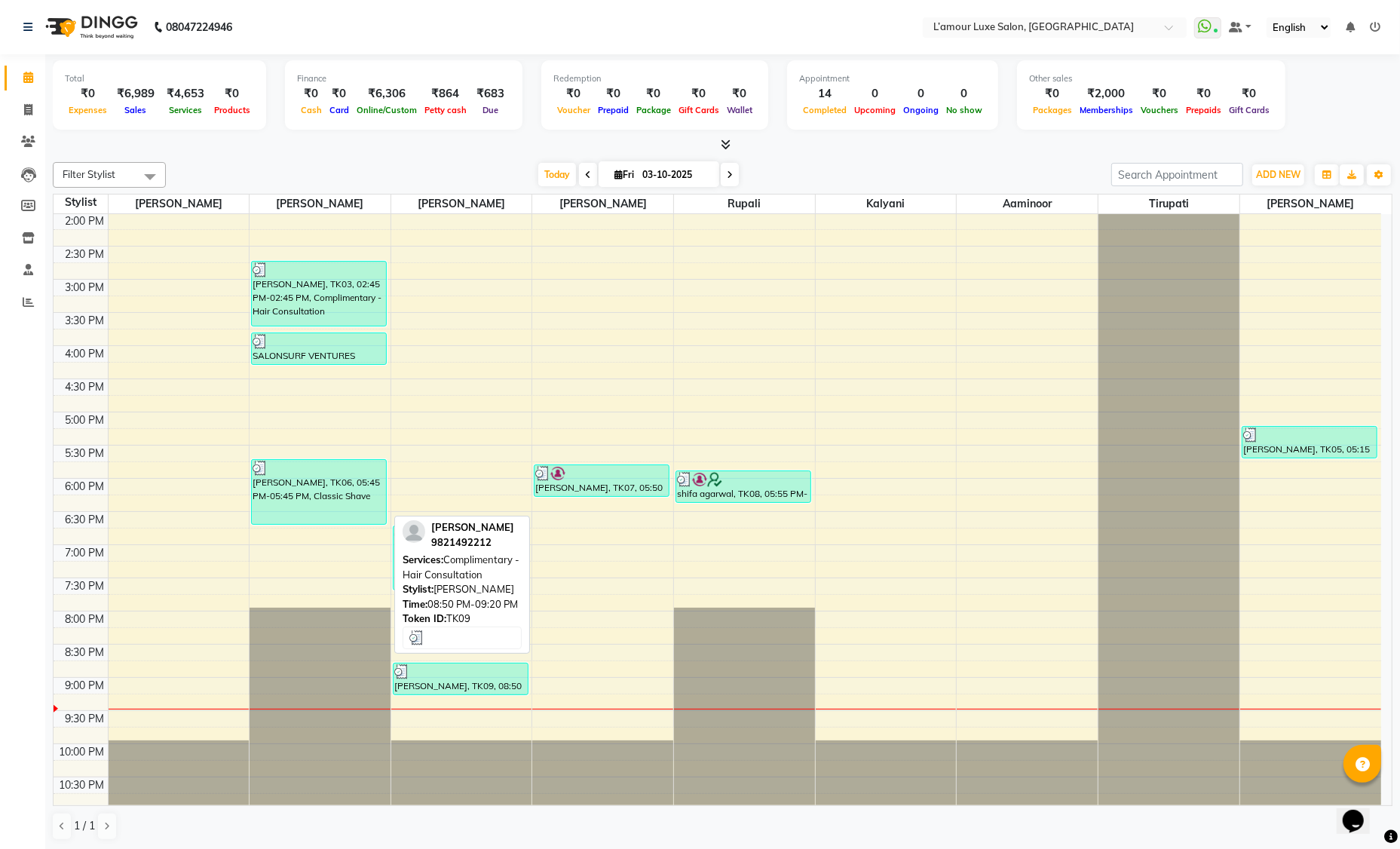
click at [441, 681] on div "[PERSON_NAME], TK09, 08:50 PM-09:20 PM, Complimentary - Hair Consultation" at bounding box center [461, 679] width 134 height 31
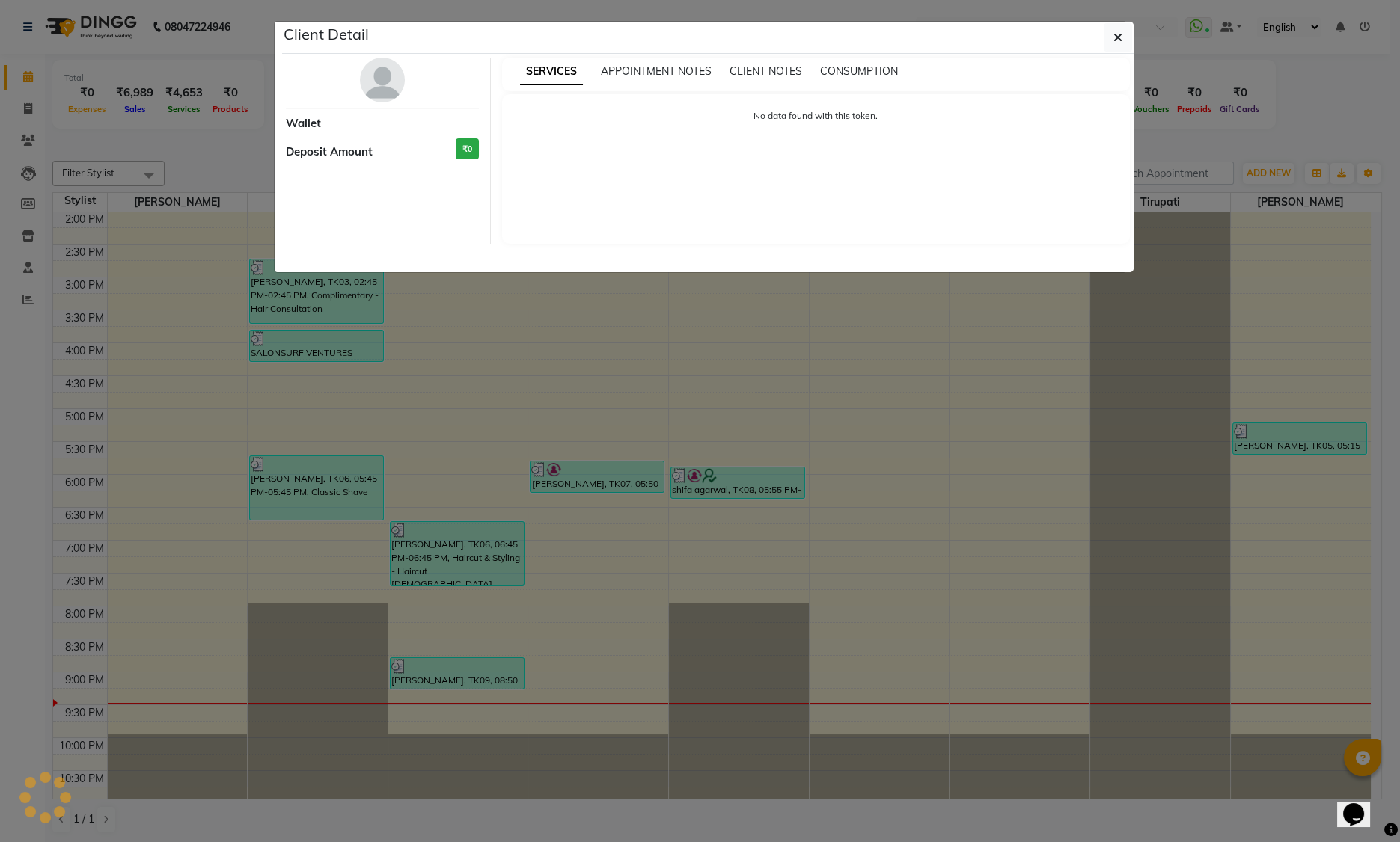
select select "3"
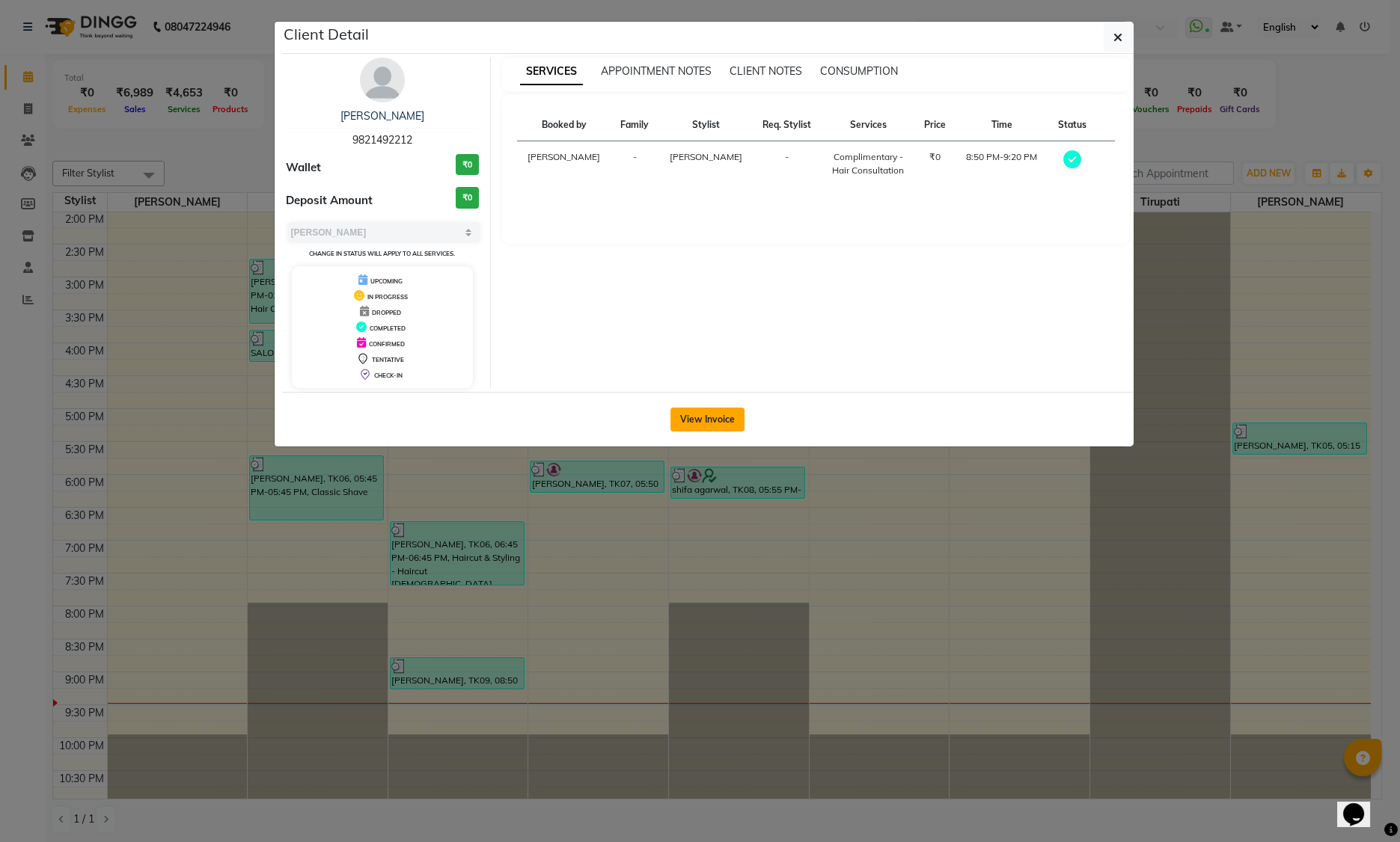
click at [708, 421] on button "View Invoice" at bounding box center [707, 420] width 74 height 24
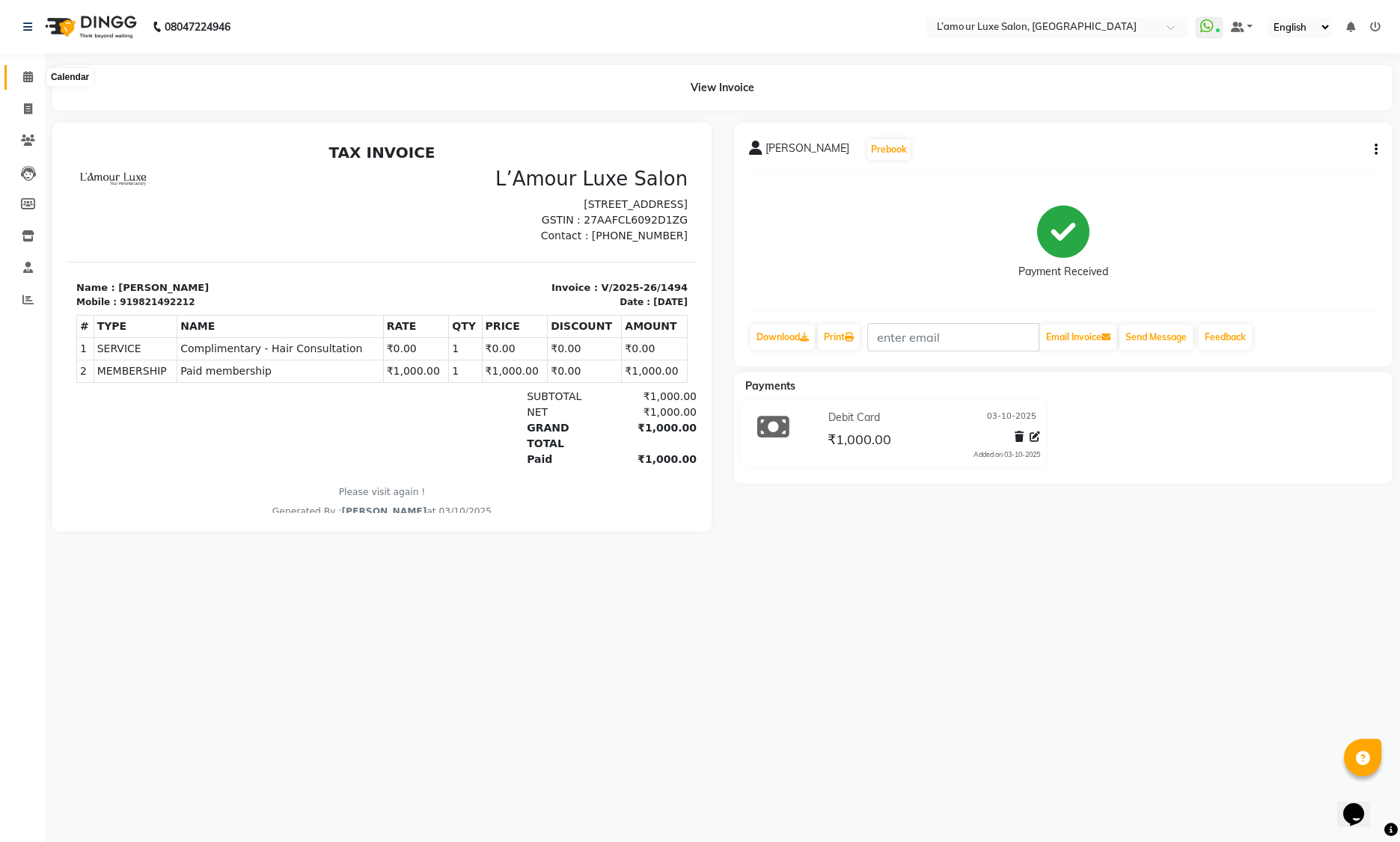
click at [35, 80] on span at bounding box center [28, 78] width 26 height 17
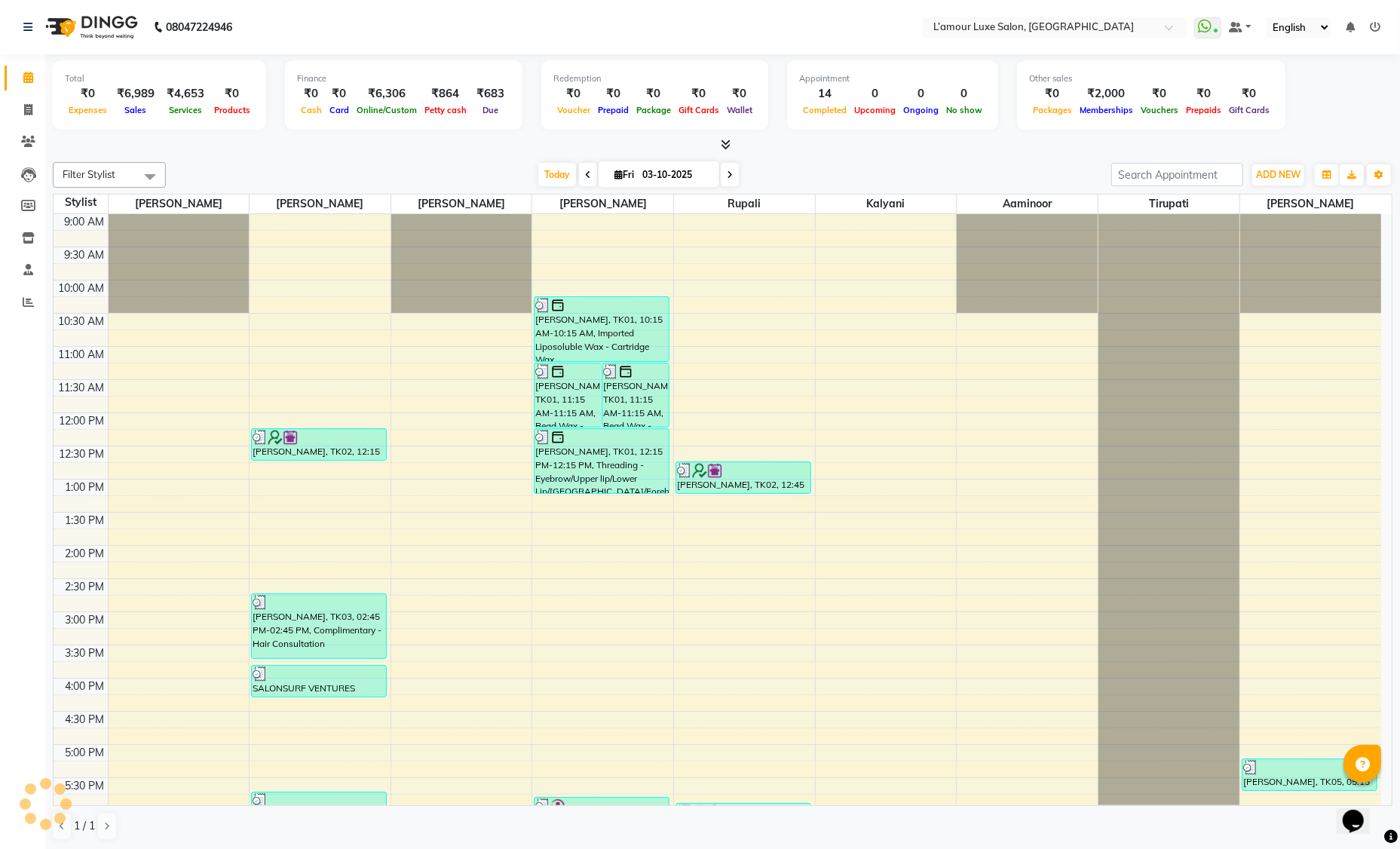
scroll to position [304, 0]
click at [733, 174] on icon at bounding box center [729, 175] width 6 height 9
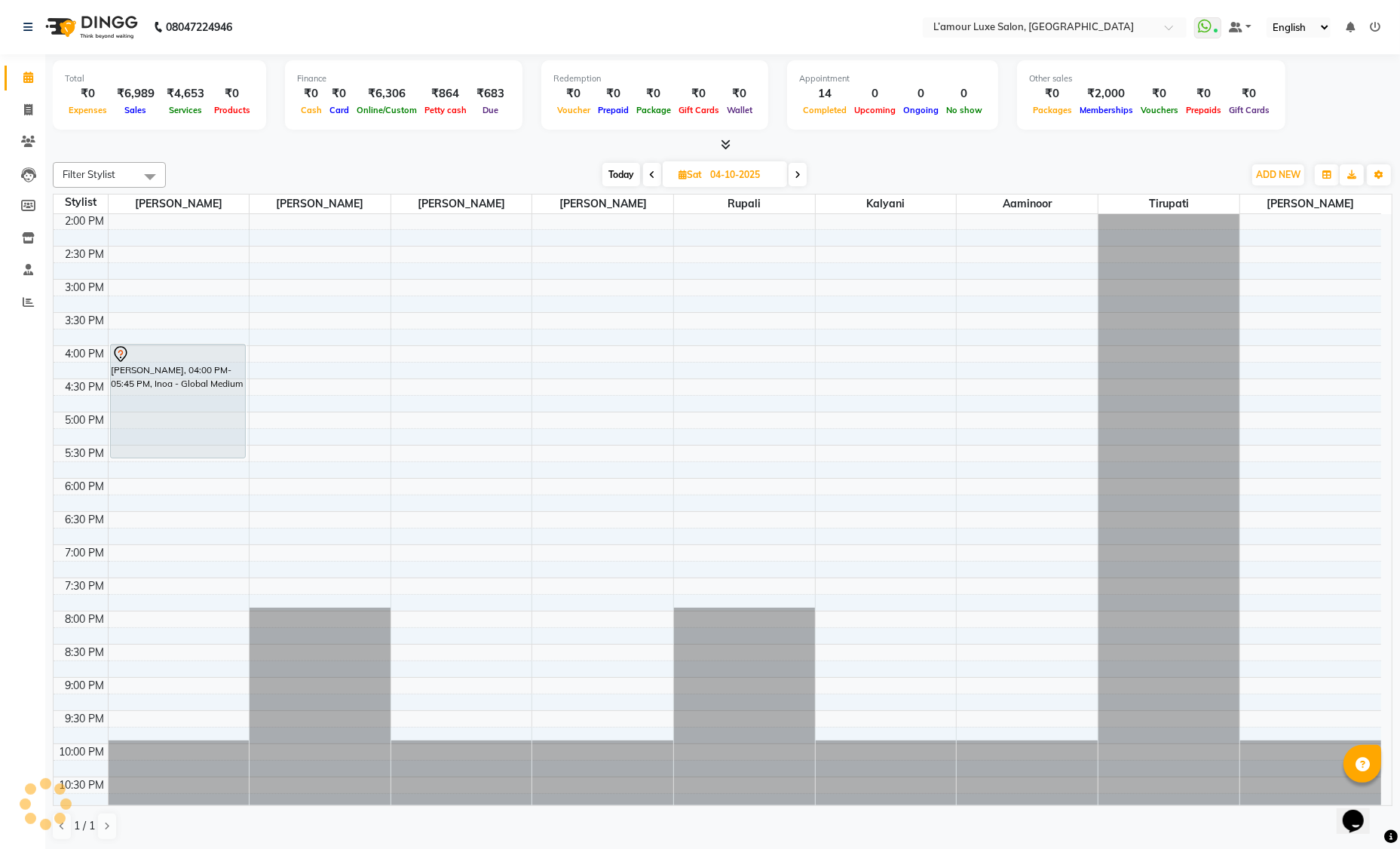
click at [798, 175] on icon at bounding box center [797, 175] width 6 height 9
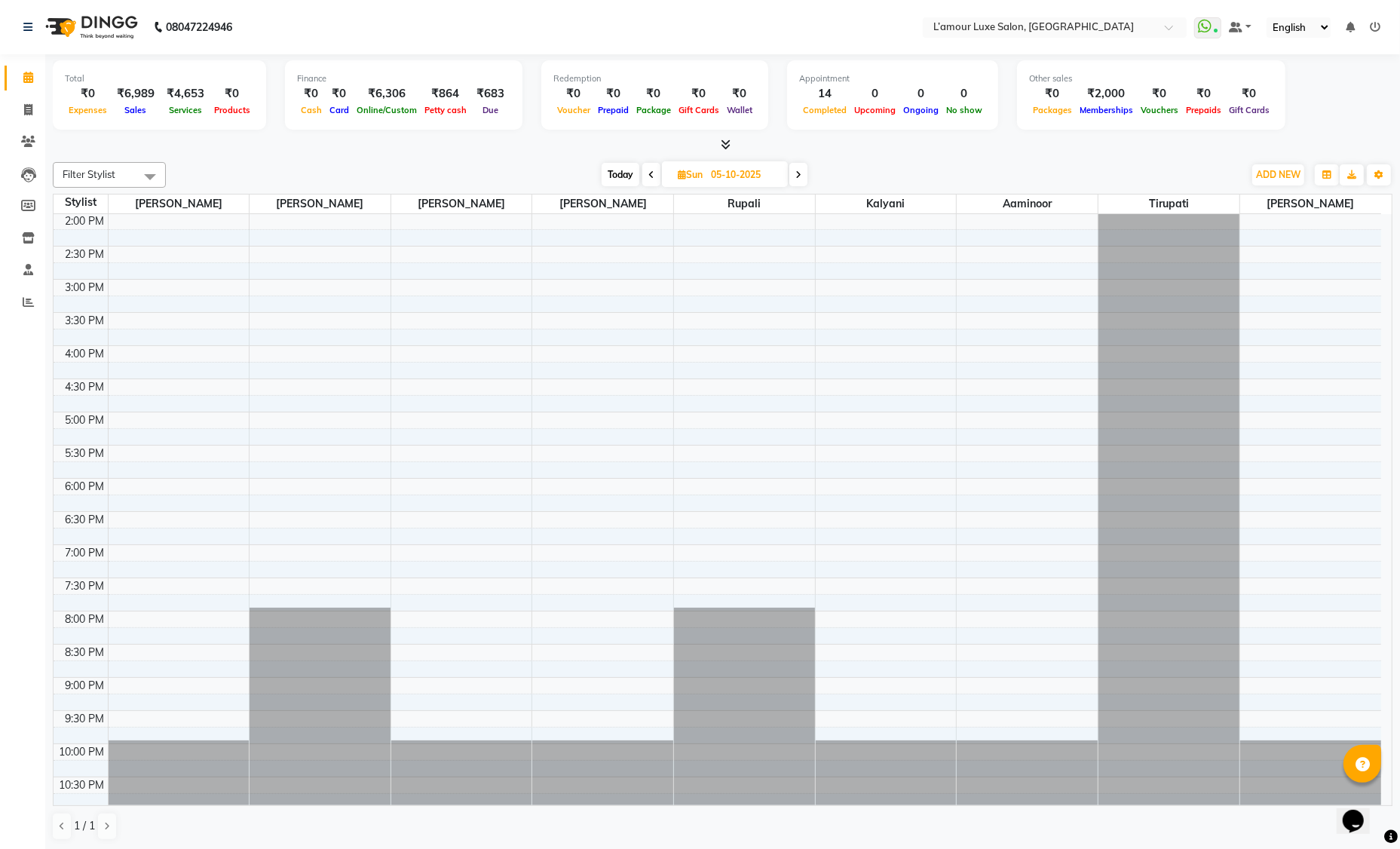
click at [798, 175] on icon at bounding box center [798, 175] width 6 height 9
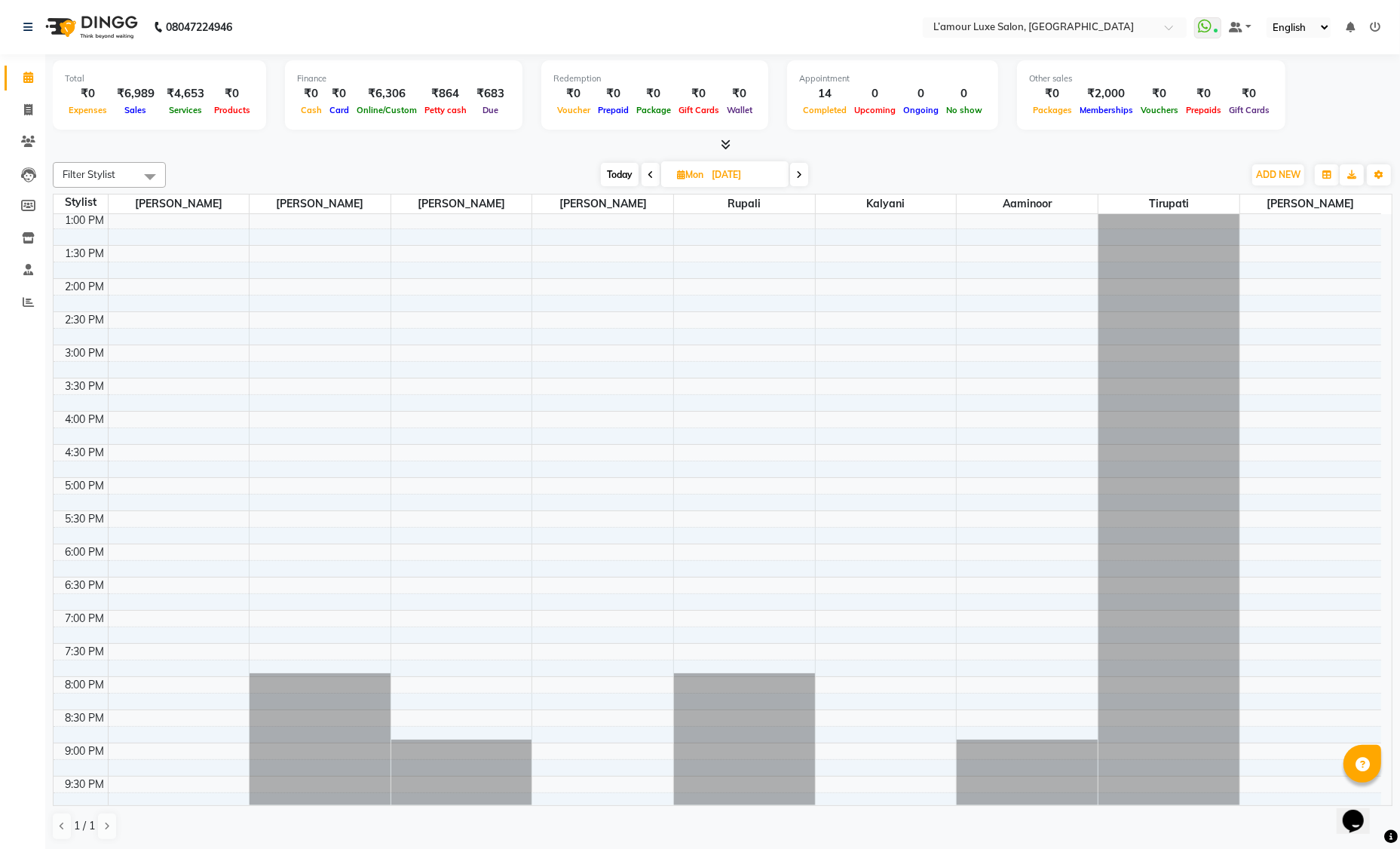
click at [798, 175] on icon at bounding box center [799, 175] width 6 height 9
type input "[DATE]"
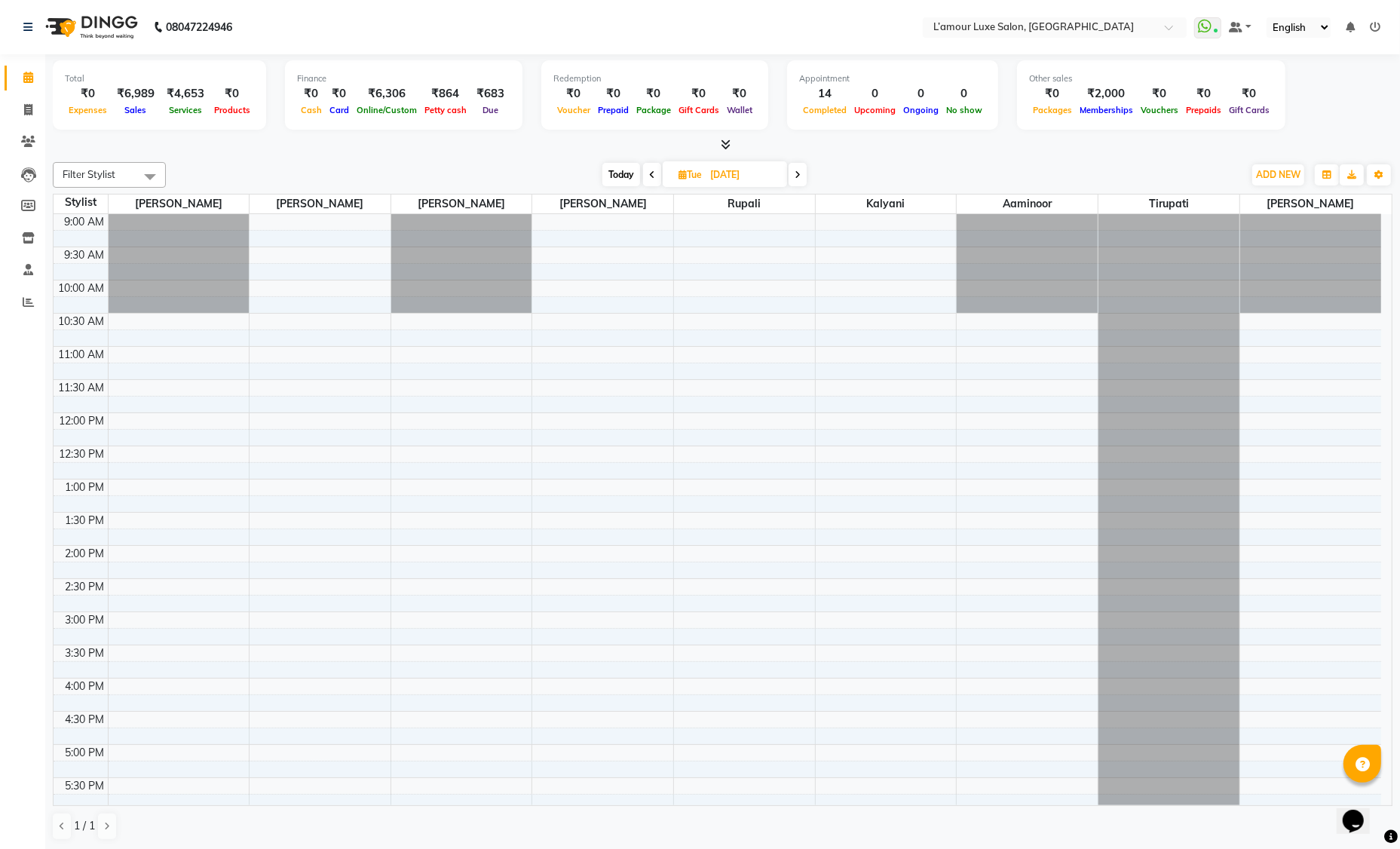
click at [425, 284] on div at bounding box center [462, 263] width 141 height 99
click at [427, 291] on div at bounding box center [462, 263] width 141 height 99
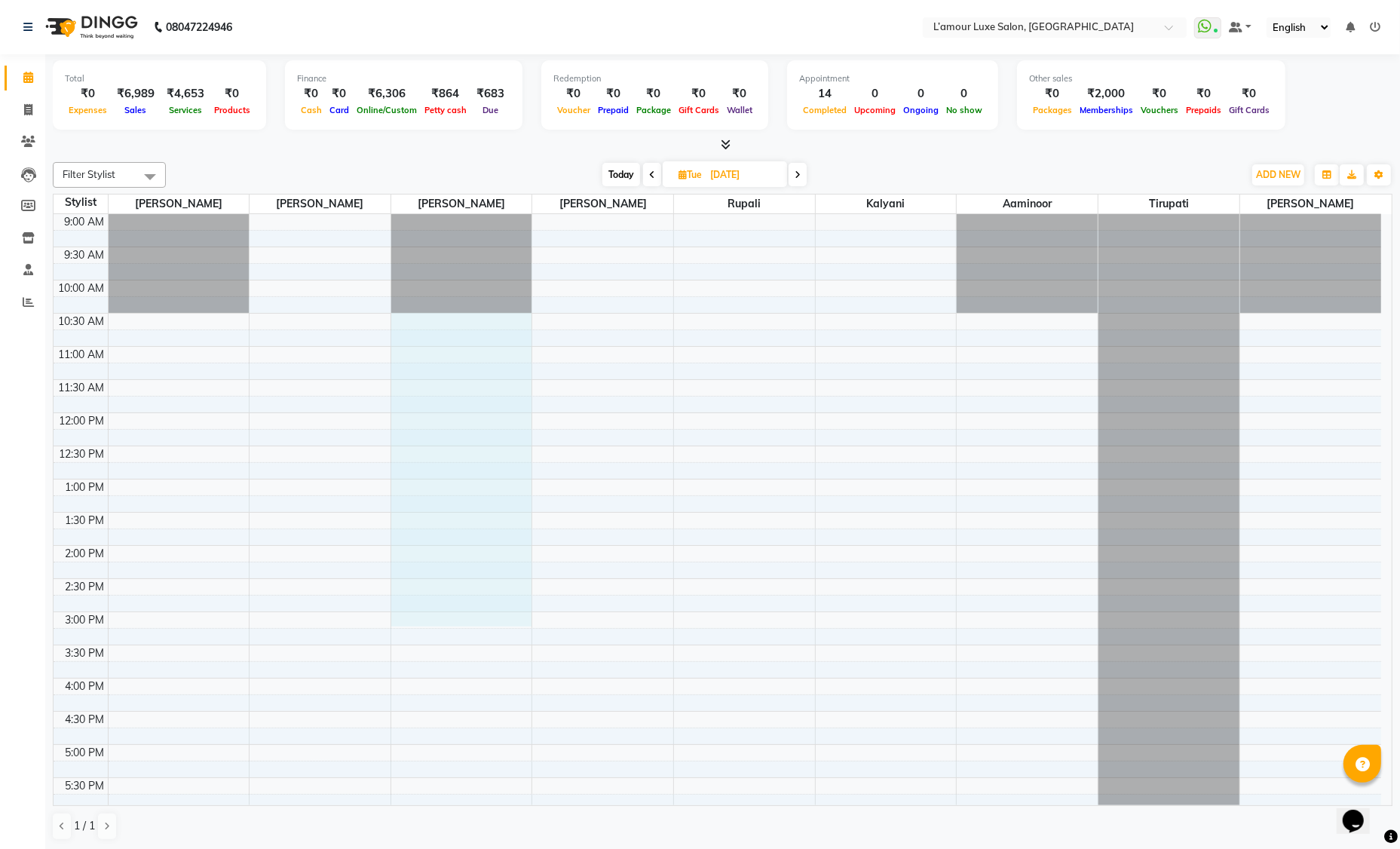
drag, startPoint x: 420, startPoint y: 318, endPoint x: 435, endPoint y: 612, distance: 294.4
click at [435, 614] on div "9:00 AM 9:30 AM 10:00 AM 10:30 AM 11:00 AM 11:30 AM 12:00 PM 12:30 PM 1:00 PM 1…" at bounding box center [717, 645] width 1328 height 862
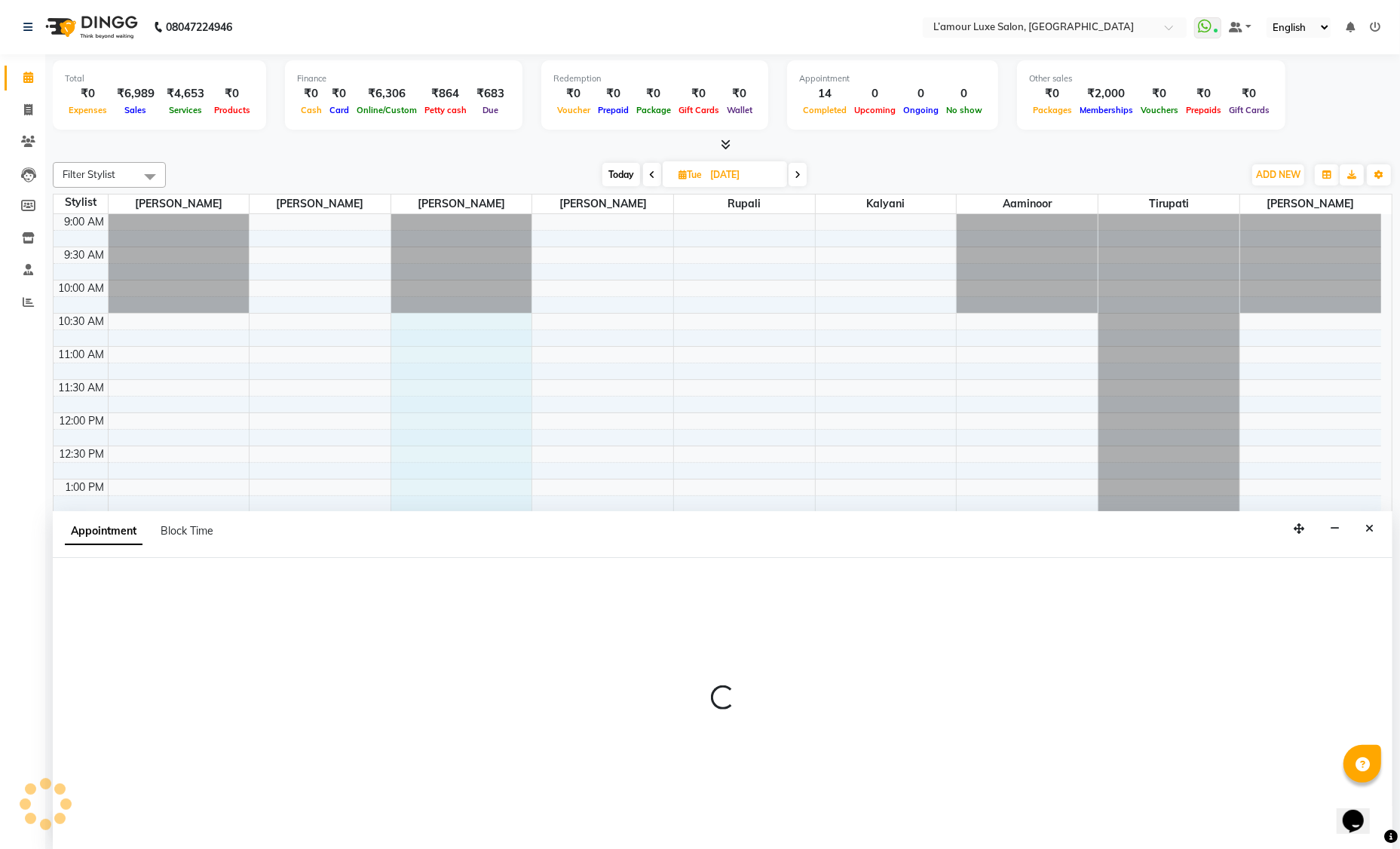
select select "79012"
select select "630"
select select "tentative"
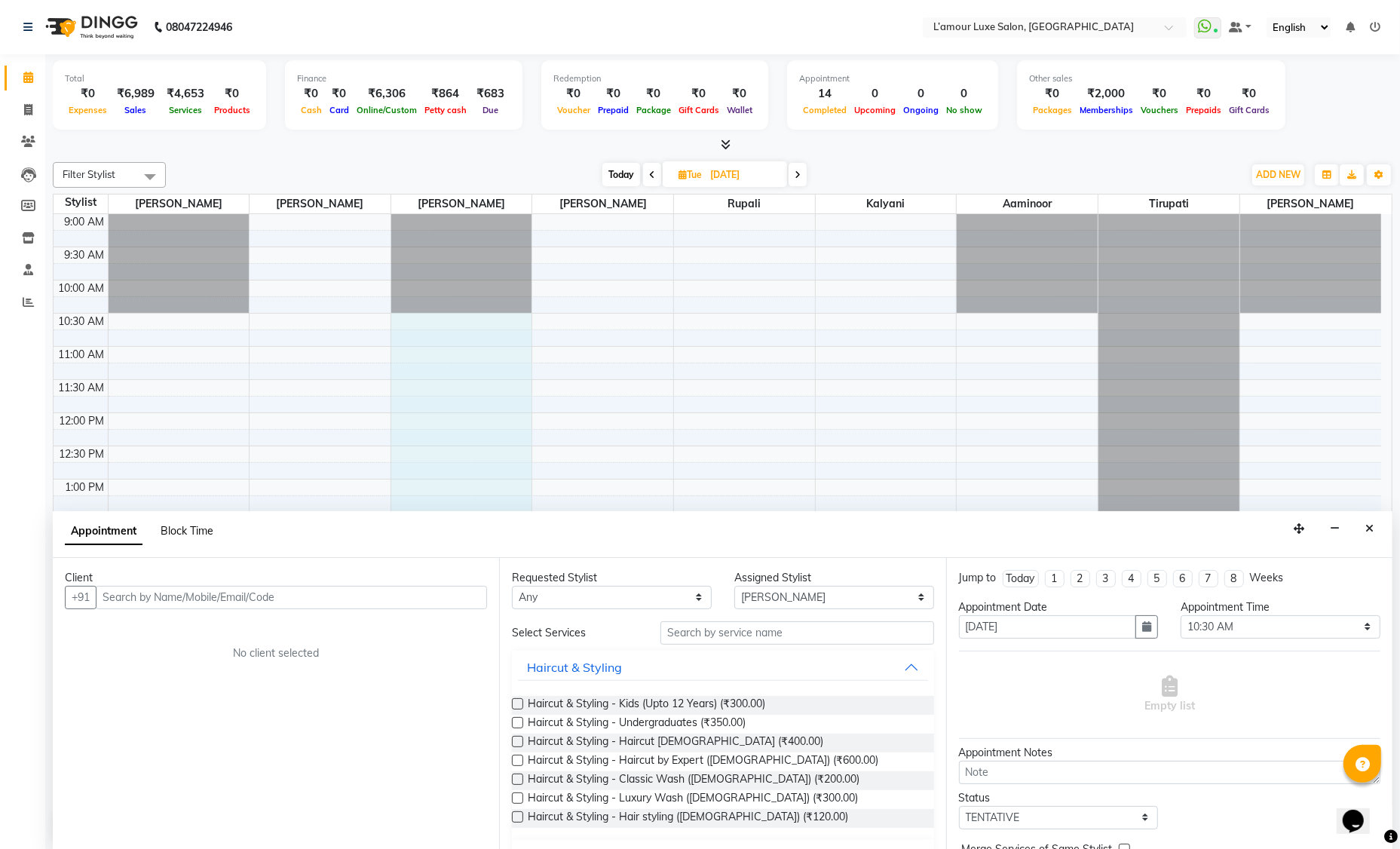
click at [192, 529] on span "Block Time" at bounding box center [187, 531] width 52 height 14
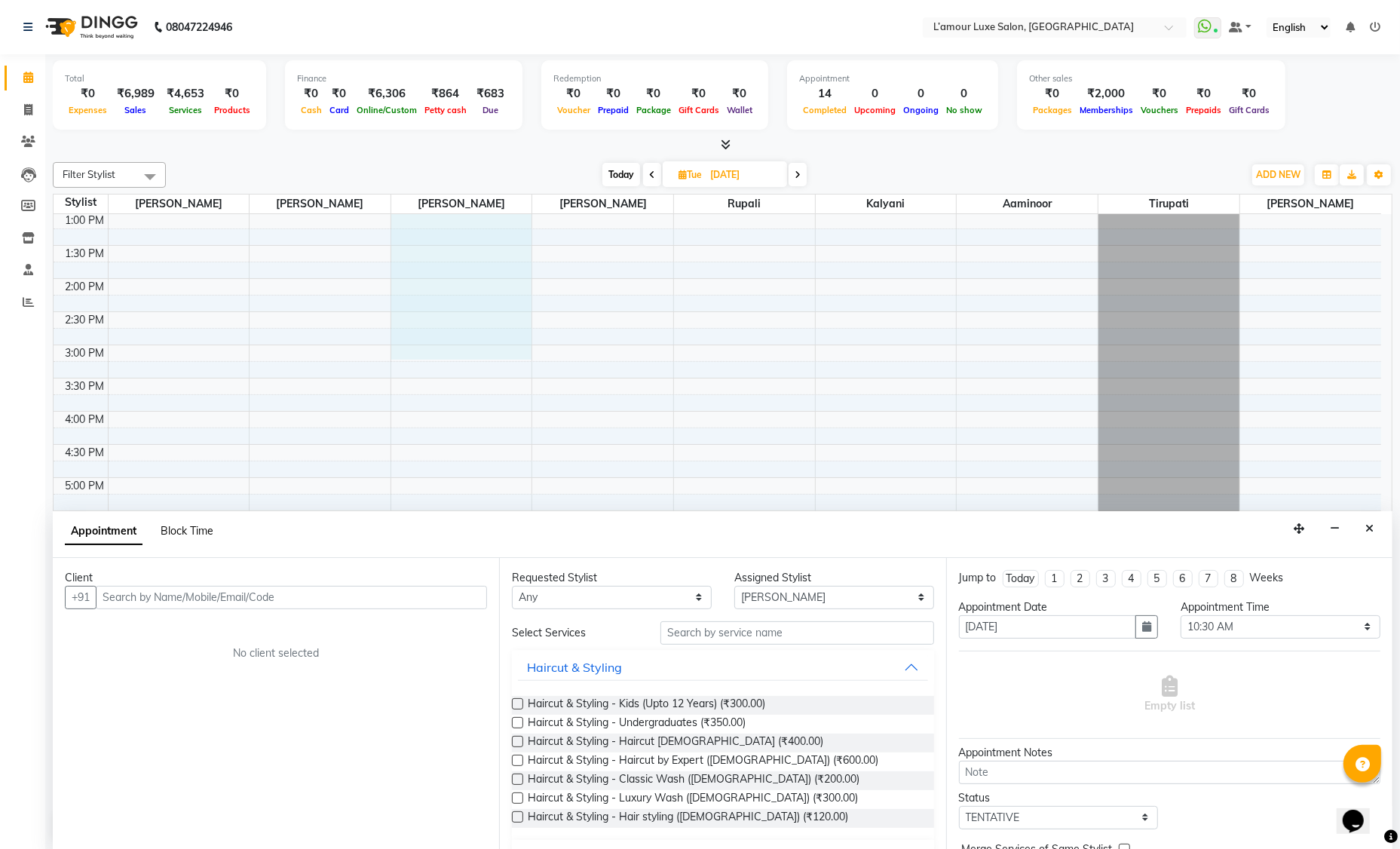
select select "79012"
select select "630"
select select "915"
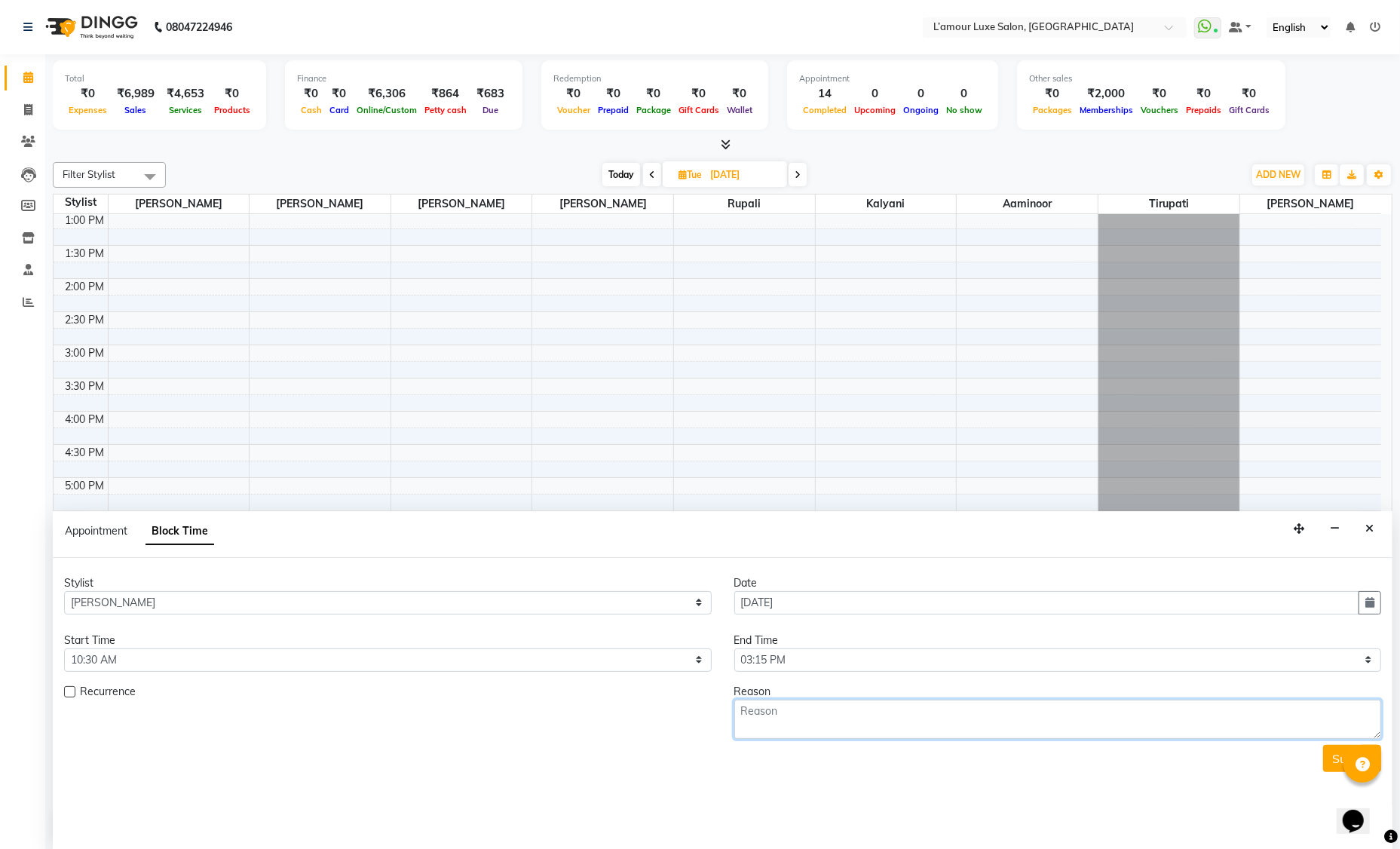
click at [864, 722] on textarea at bounding box center [1058, 719] width 647 height 39
type textarea "Global and Highlihts"
click at [1330, 755] on button "Submit" at bounding box center [1352, 758] width 58 height 27
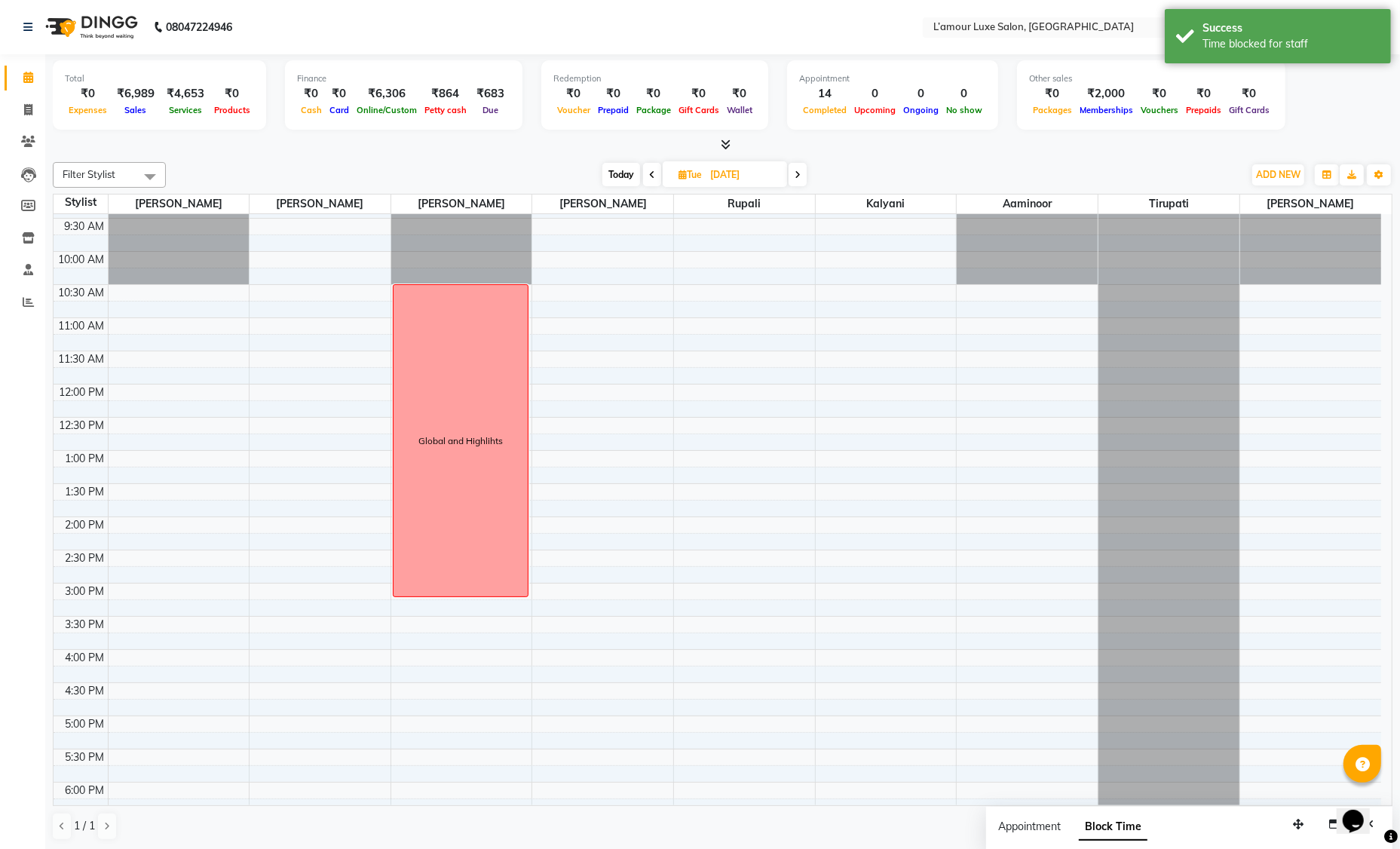
scroll to position [0, 0]
